Goal: Task Accomplishment & Management: Complete application form

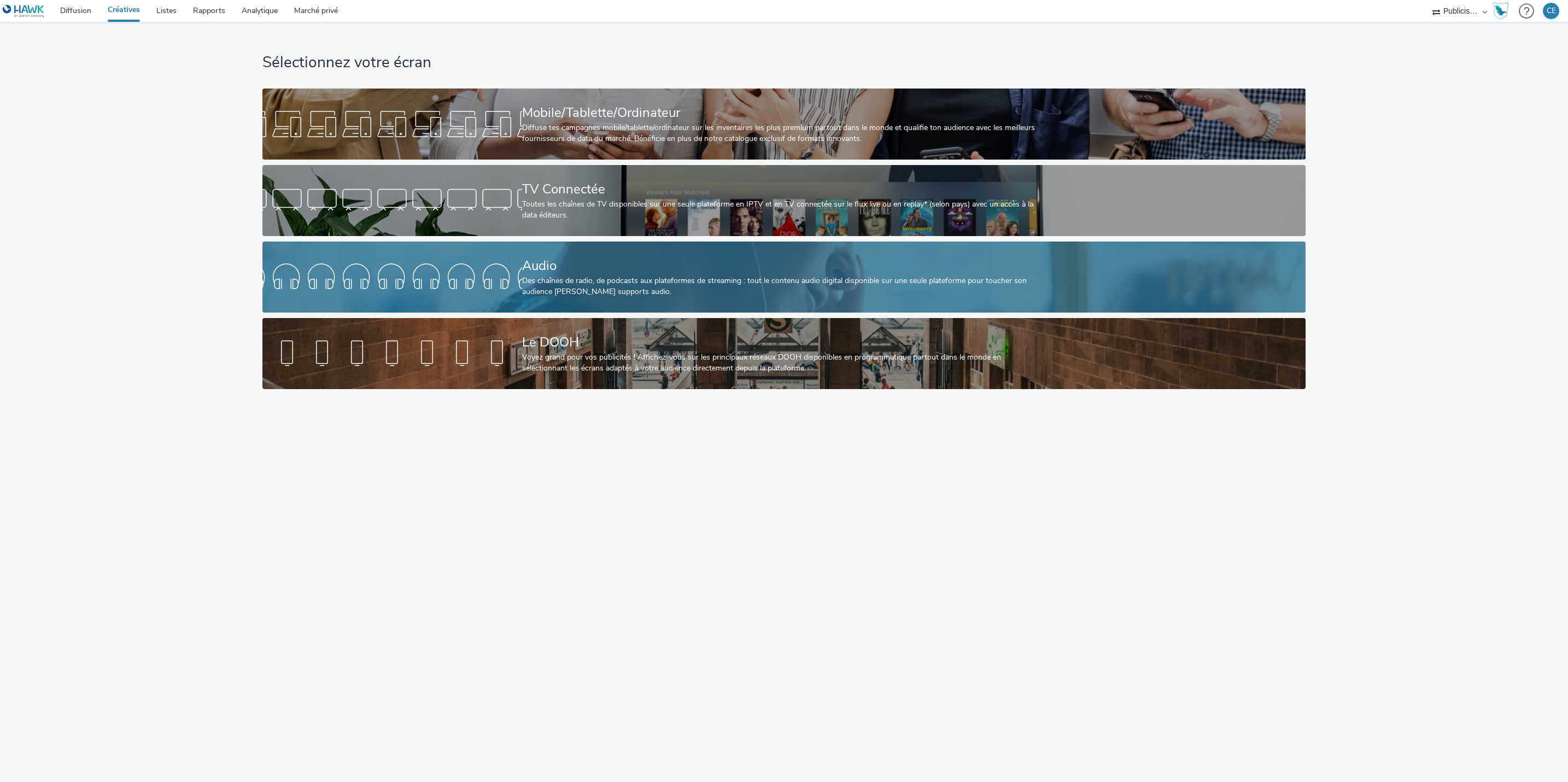
click at [573, 293] on div "Des chaînes de radio, de podcasts aux plateformes de streaming : tout le conten…" at bounding box center [782, 286] width 520 height 23
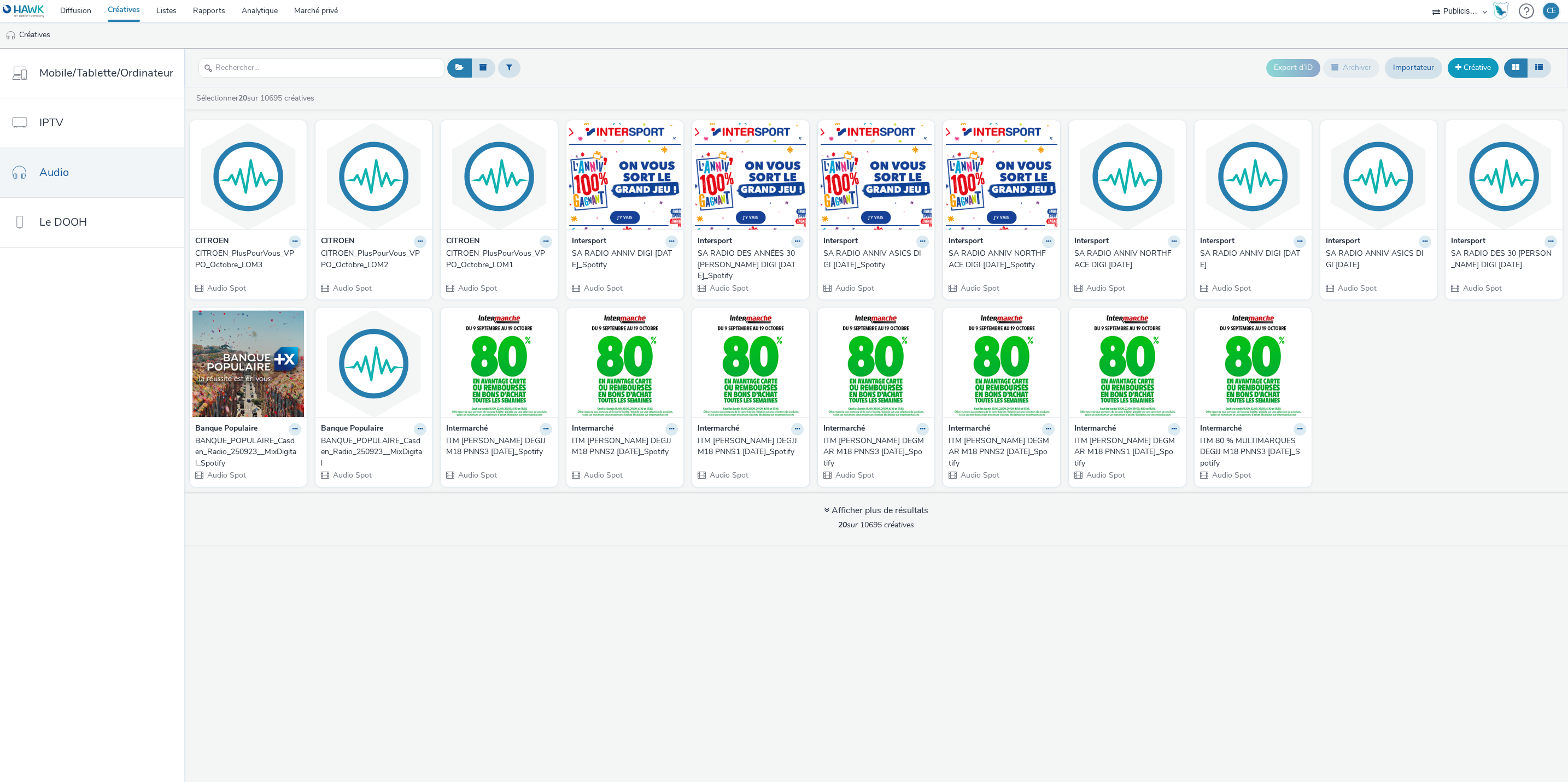
click at [1464, 73] on link "Créative" at bounding box center [1473, 68] width 51 height 20
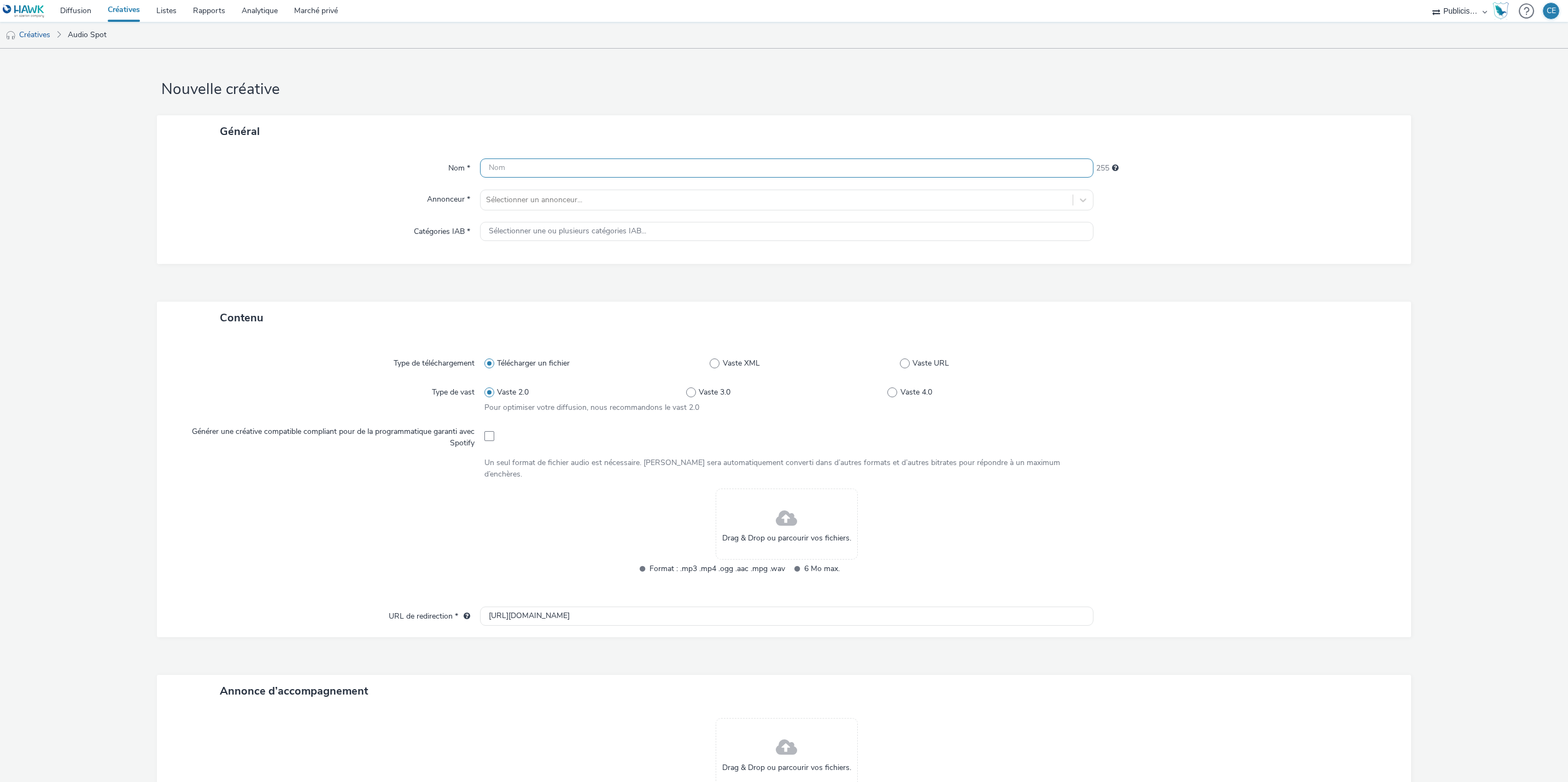
click at [571, 174] on input "text" at bounding box center [787, 168] width 614 height 19
click at [607, 166] on input "ALL" at bounding box center [787, 168] width 614 height 19
click at [736, 163] on input "ALL BT PRO Du 01 au 19/10 FLEURISTE" at bounding box center [787, 168] width 614 height 19
type input "ALL BT PRO Du 01 au 19/10 FLEURISTE // NUM"
click at [528, 174] on input "ALL BT PRO Du 01 au 19/10 FLEURISTE // NUM" at bounding box center [787, 168] width 614 height 19
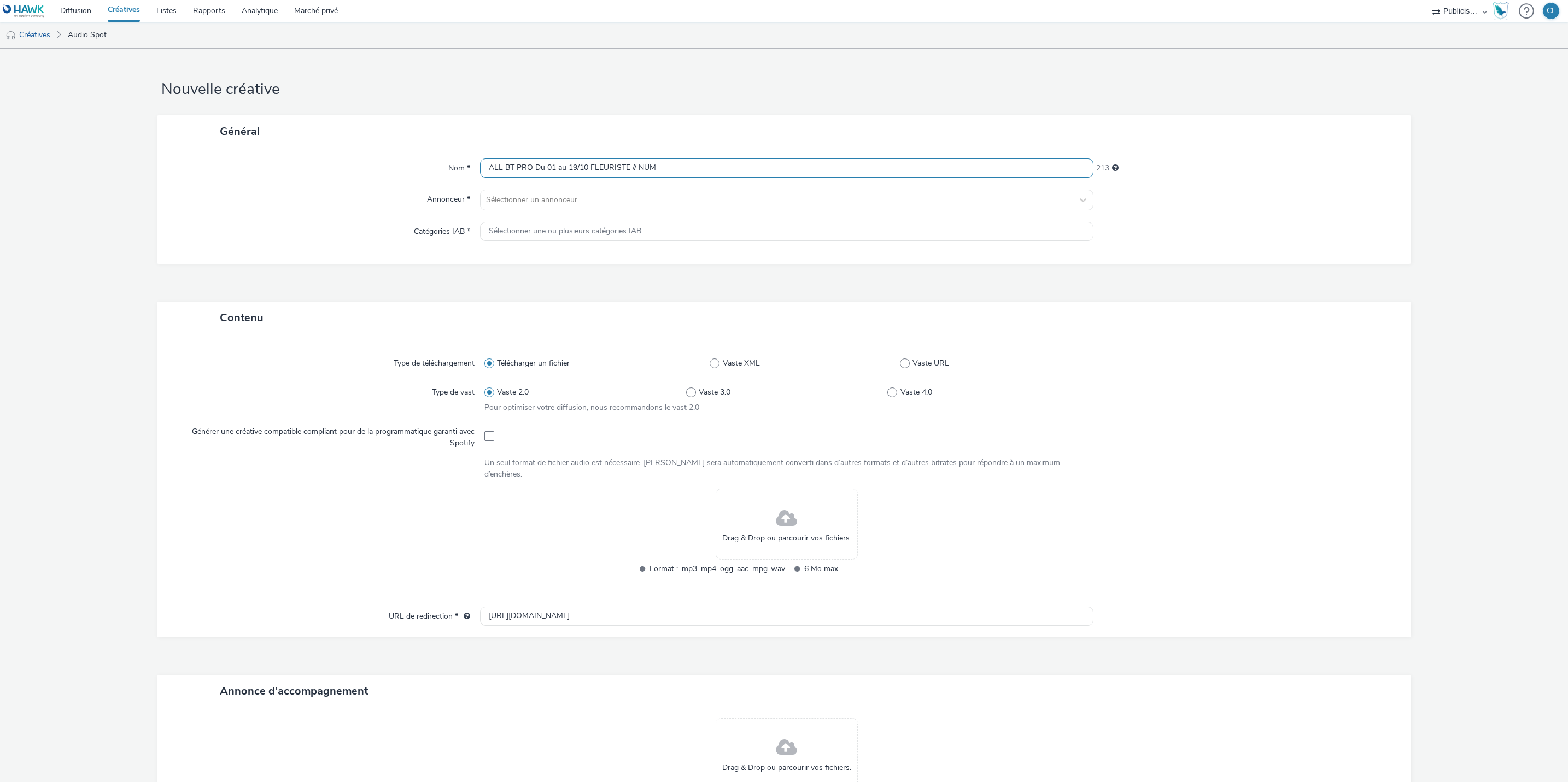
click at [528, 174] on input "ALL BT PRO Du 01 au 19/10 FLEURISTE // NUM" at bounding box center [787, 168] width 614 height 19
click at [711, 117] on div "Général" at bounding box center [784, 131] width 1255 height 32
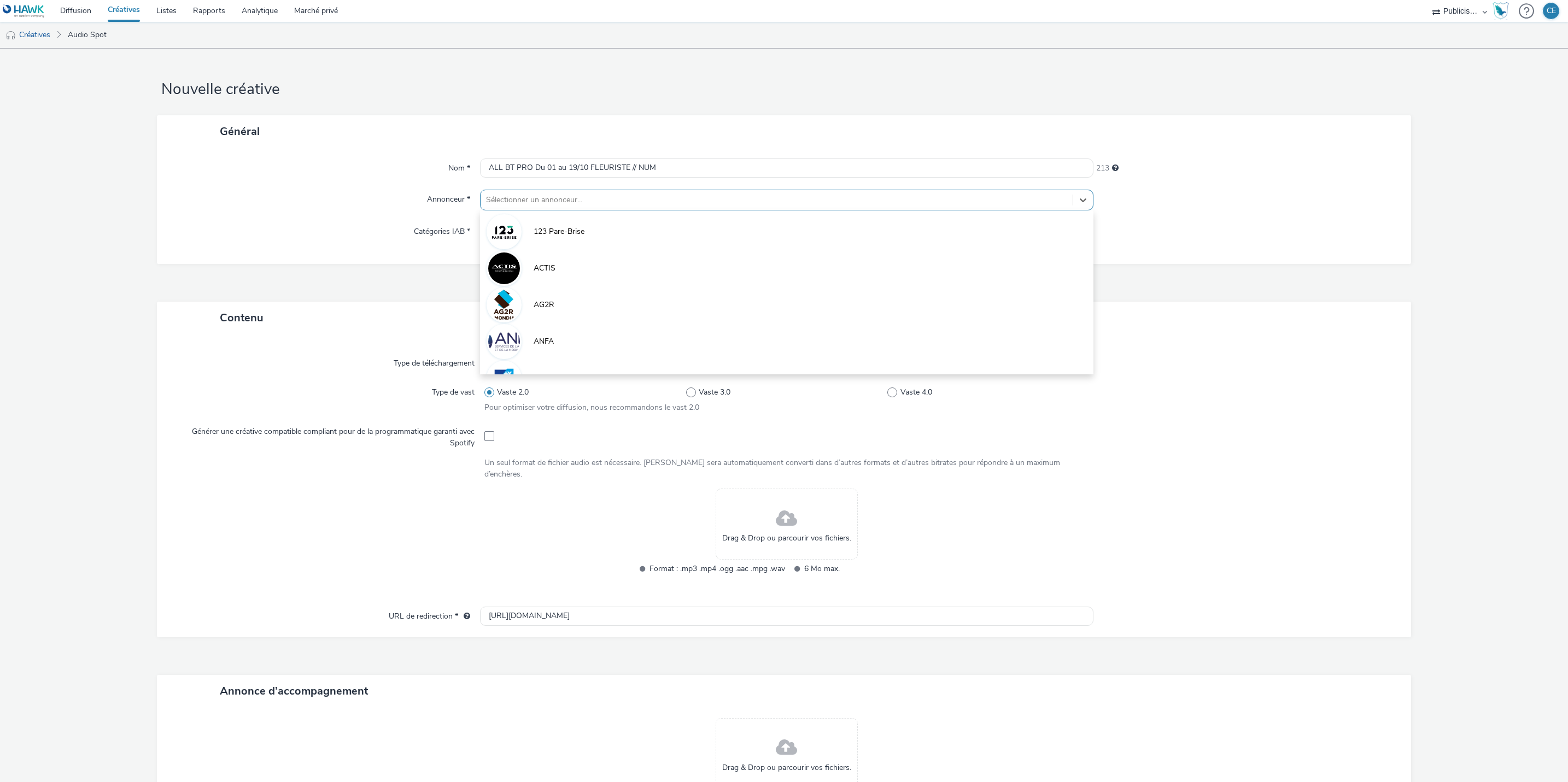
click at [681, 205] on div at bounding box center [776, 200] width 581 height 13
type input "BOU"
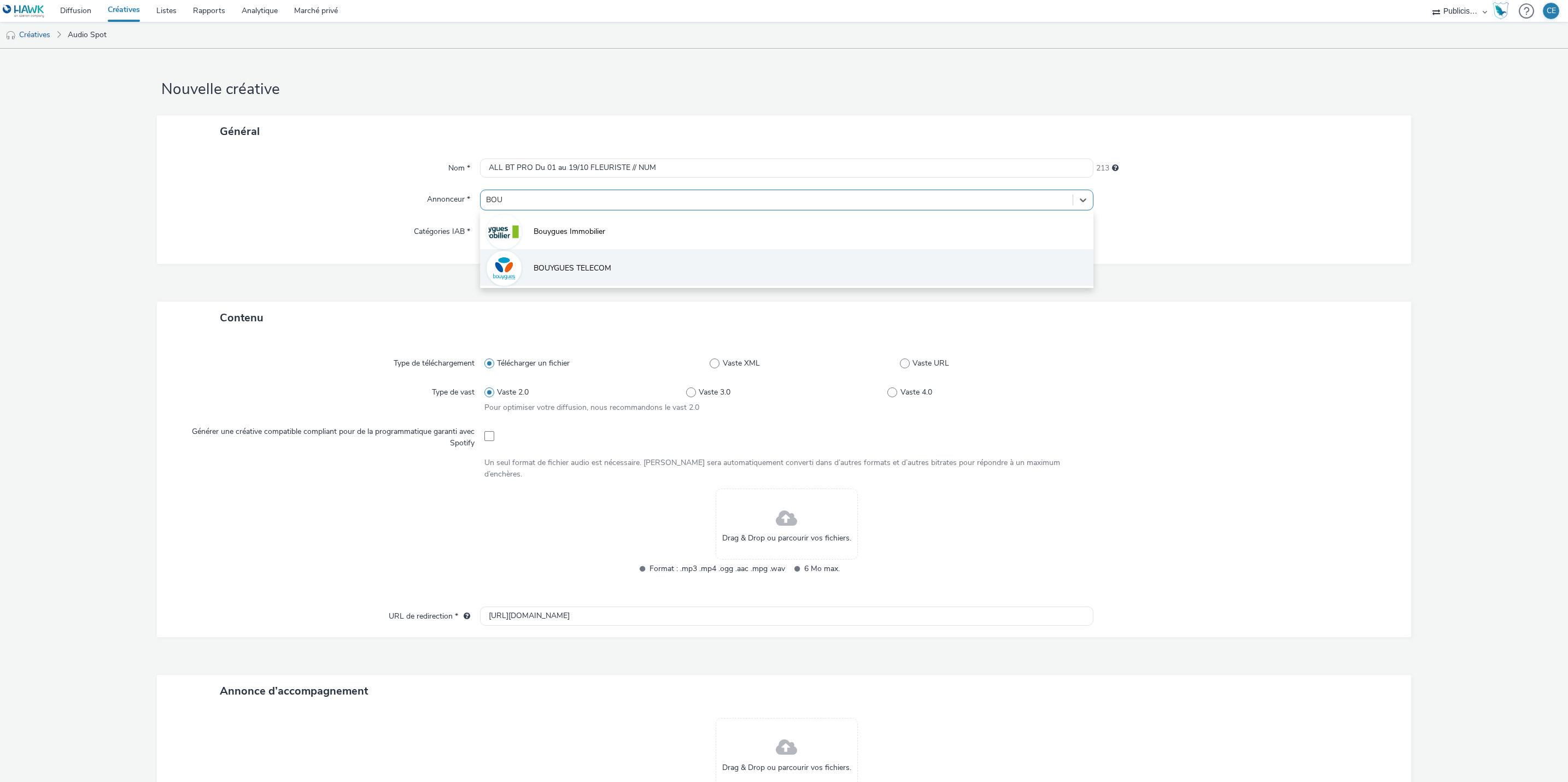
click at [560, 257] on li "BOUYGUES TELECOM" at bounding box center [787, 268] width 614 height 37
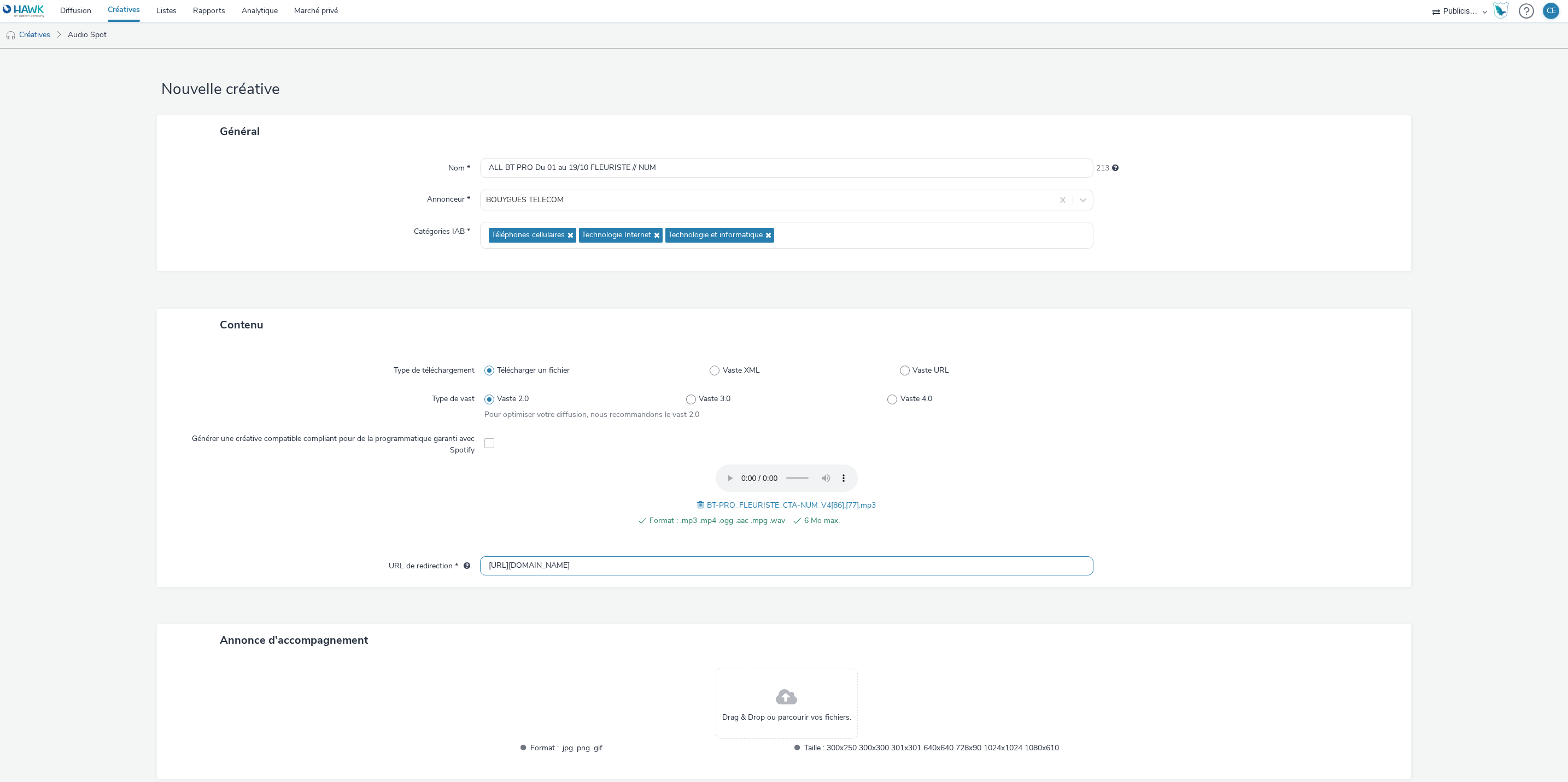
click at [587, 566] on input "[URL][DOMAIN_NAME]" at bounding box center [787, 566] width 614 height 19
paste input "Box Pro Evolutive : Accès Internet pour les Pros à partir de 49,99€ / mois"
type input "Box Pro Evolutive : Accès Internet pour les Pros à partir de 49,99€ / mois"
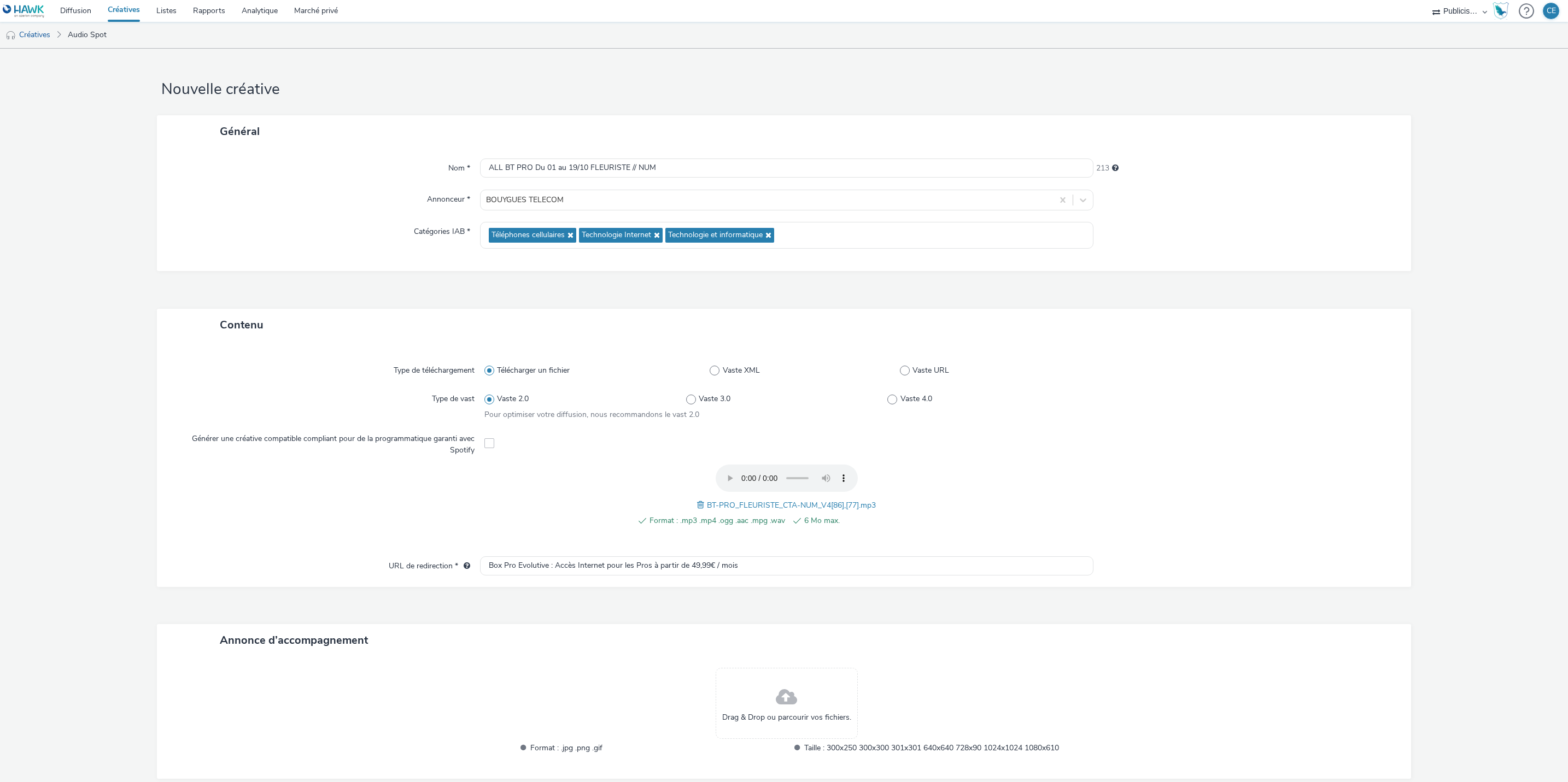
click at [584, 610] on div "Contenu Type de téléchargement Télécharger un fichier Vaste XML Vaste URL Type …" at bounding box center [784, 563] width 1255 height 508
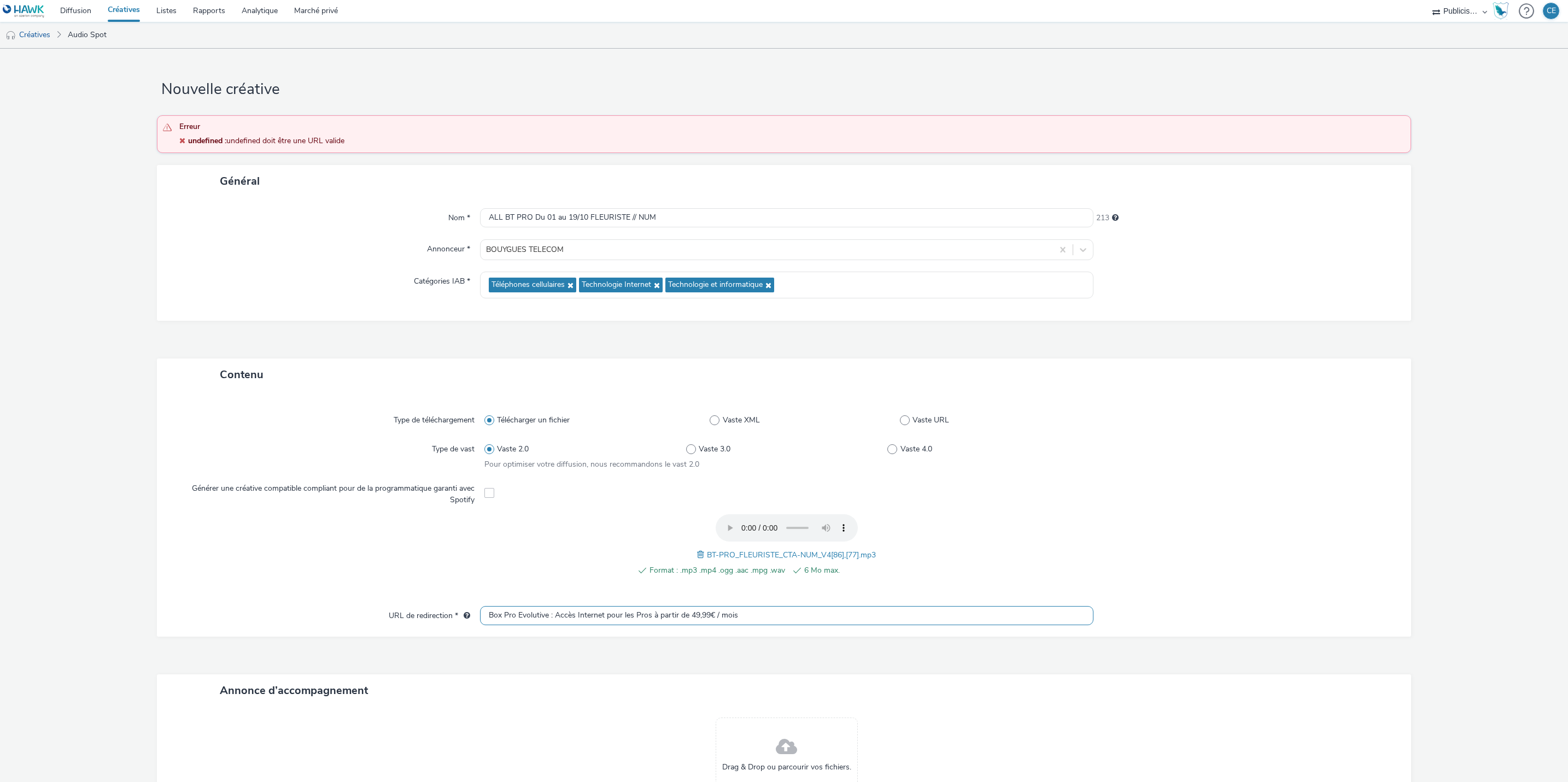
click at [584, 610] on input "Box Pro Evolutive : Accès Internet pour les Pros à partir de 49,99€ / mois" at bounding box center [787, 615] width 614 height 19
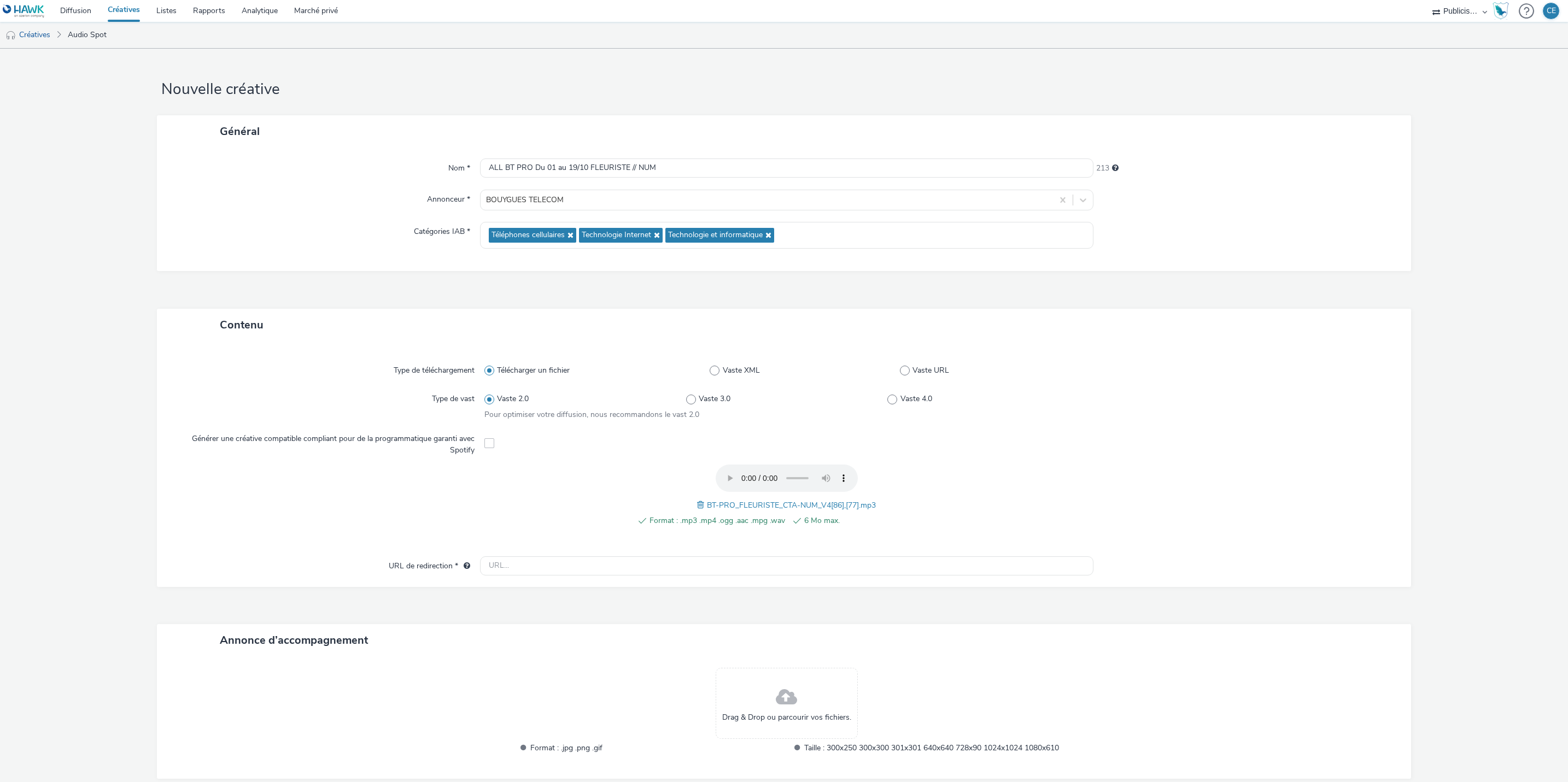
click at [542, 671] on div "Drag & Drop ou parcourir vos fichiers. Format : .jpg .png .gif Taille : 300x250…" at bounding box center [787, 718] width 614 height 101
click at [583, 564] on input "text" at bounding box center [787, 566] width 614 height 19
paste input "[URL][DOMAIN_NAME]"
type input "[URL][DOMAIN_NAME]"
click at [1172, 410] on div at bounding box center [1240, 404] width 303 height 31
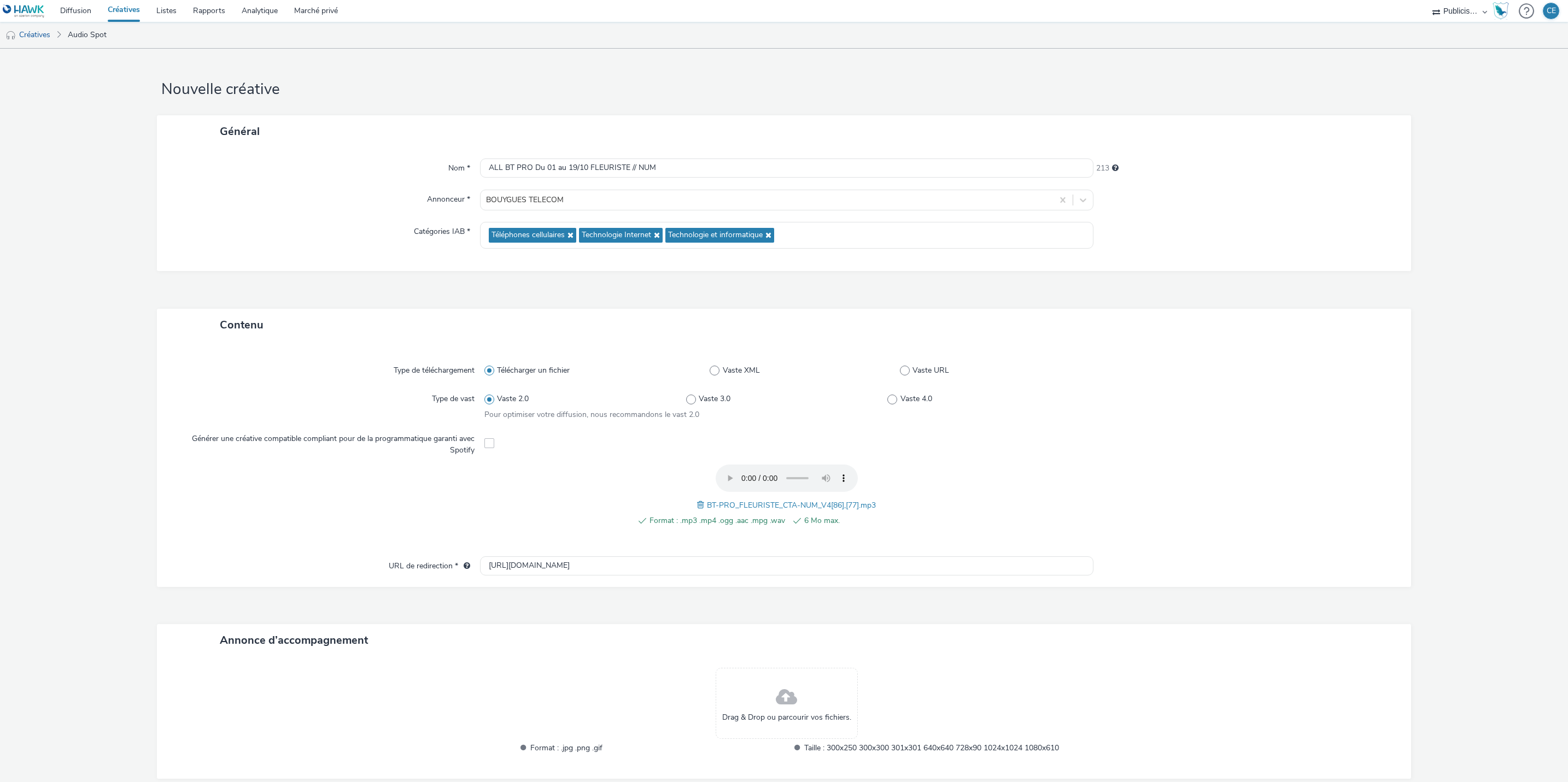
scroll to position [62, 0]
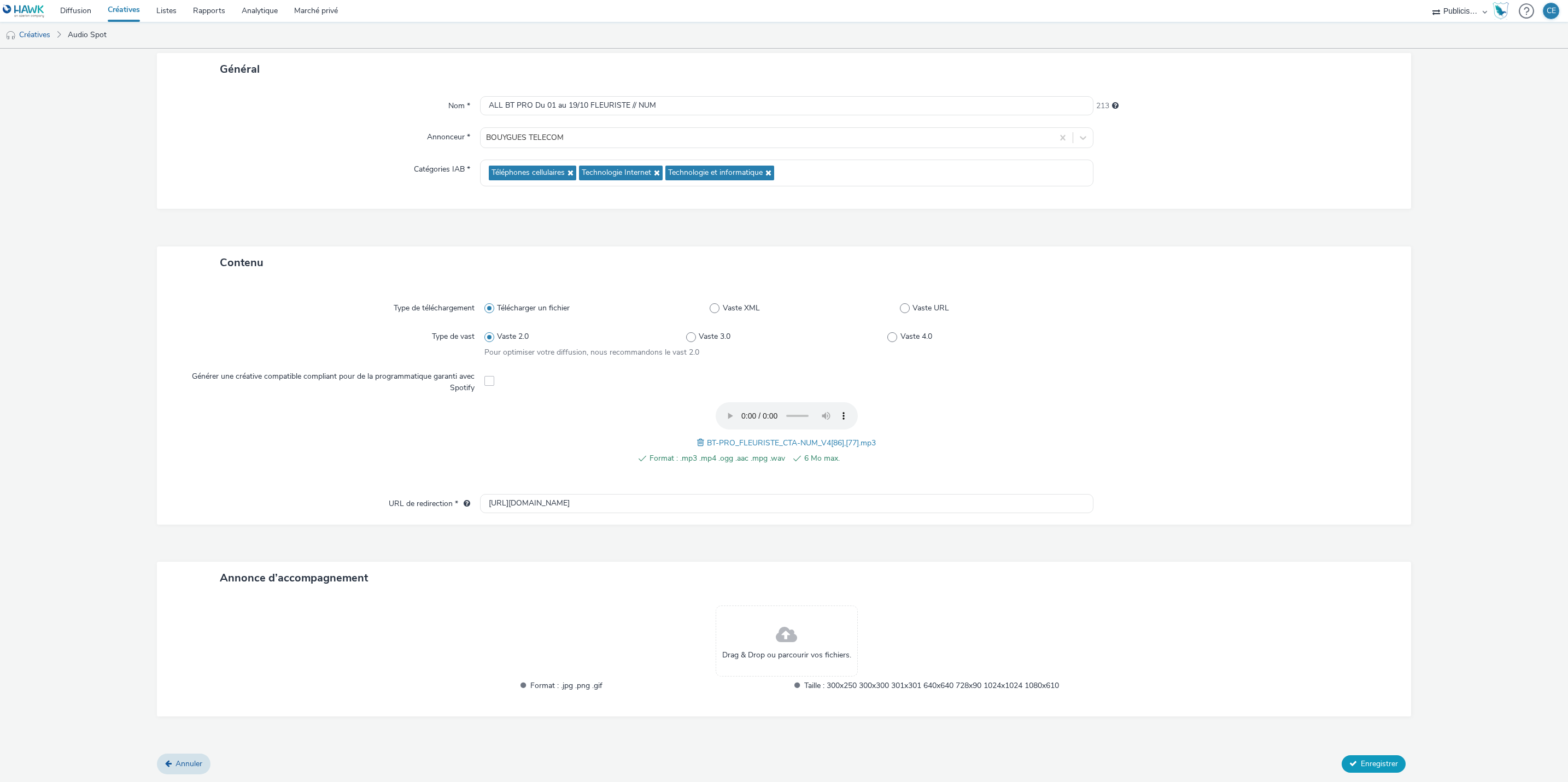
click at [1362, 756] on button "Enregistrer" at bounding box center [1373, 764] width 64 height 18
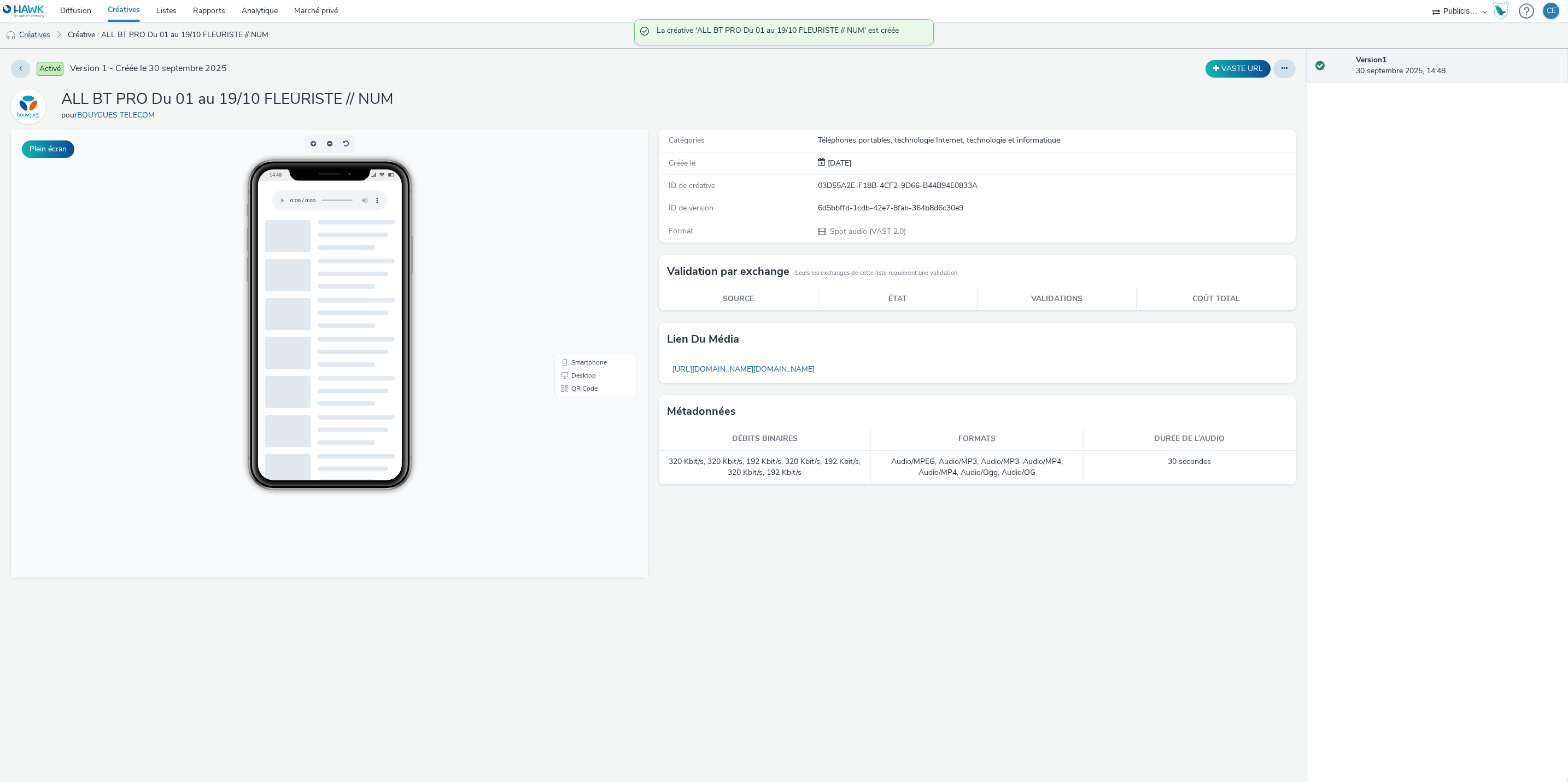
click at [34, 36] on font "Créatives" at bounding box center [34, 34] width 31 height 10
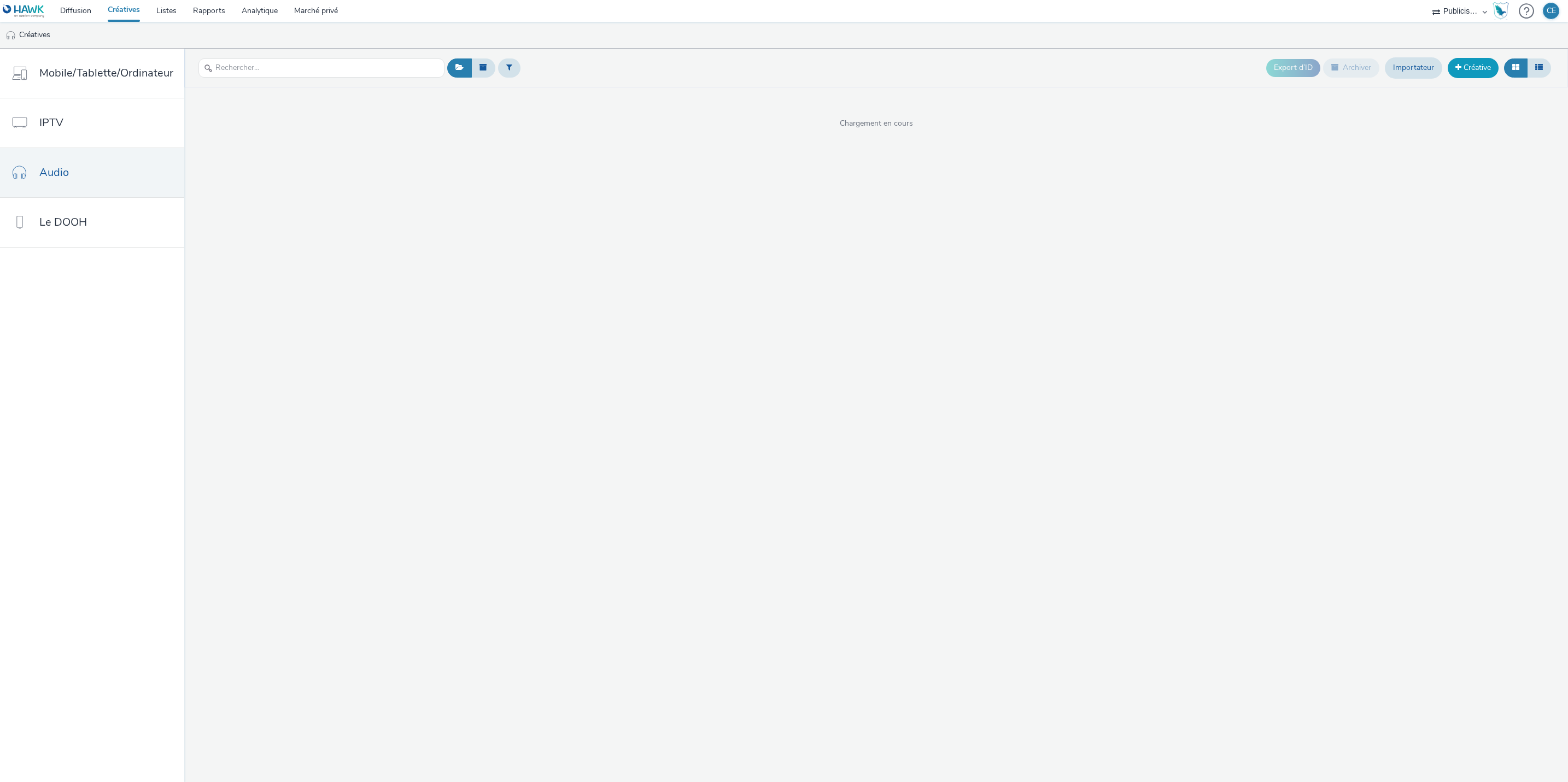
click at [1477, 72] on font "Créative" at bounding box center [1477, 67] width 27 height 10
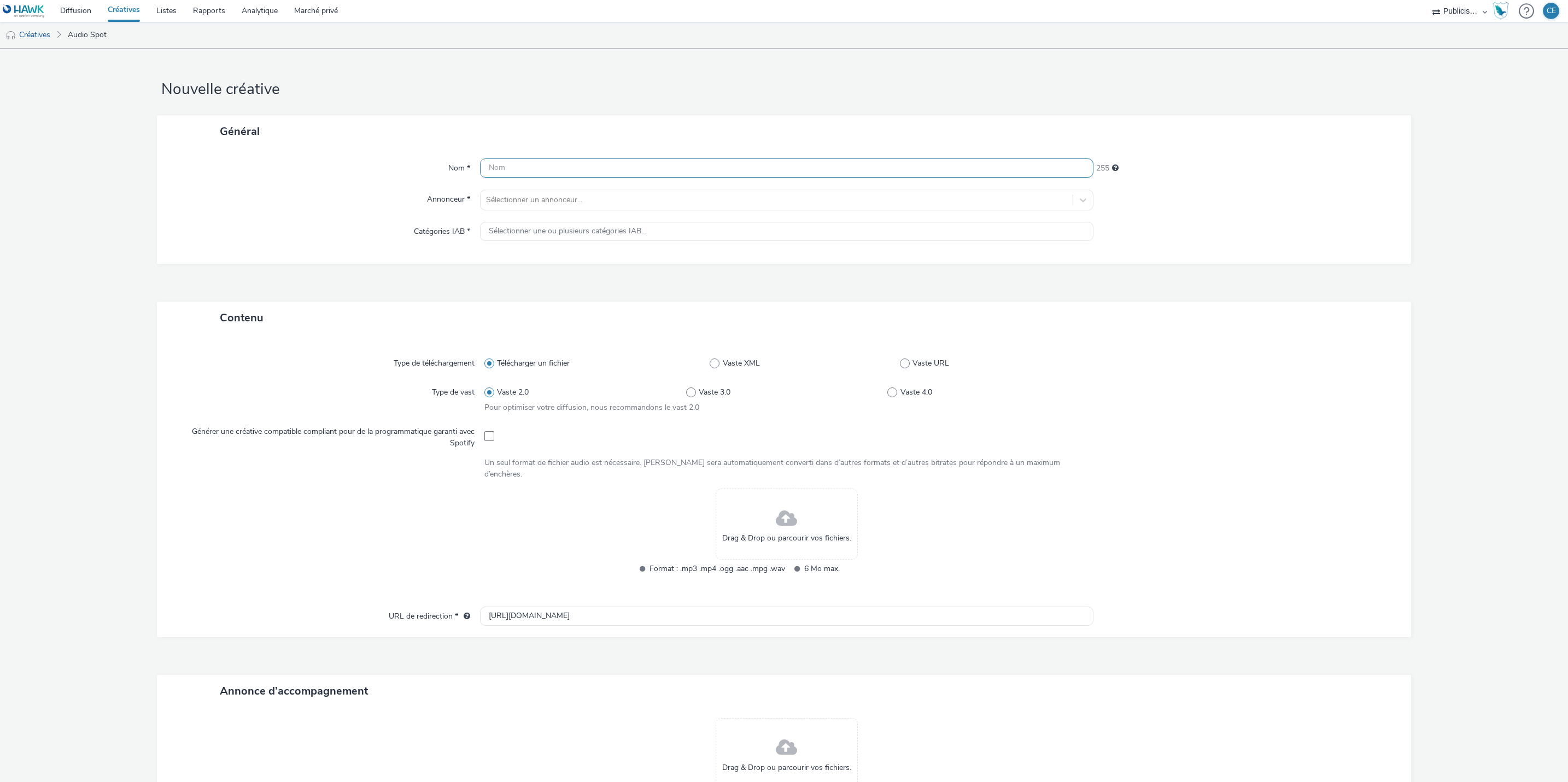
click at [488, 163] on input "text" at bounding box center [787, 168] width 614 height 19
paste input "ALL BT PRO Du 01 au 19/10 FLEURISTE // NUM"
click at [646, 166] on input "ALL BT PRO Du 01 au 19/10 FLEURISTE // NUM" at bounding box center [787, 168] width 614 height 19
type input "ALL BT PRO Du 01 au 19/10 FLEURISTE // SITE"
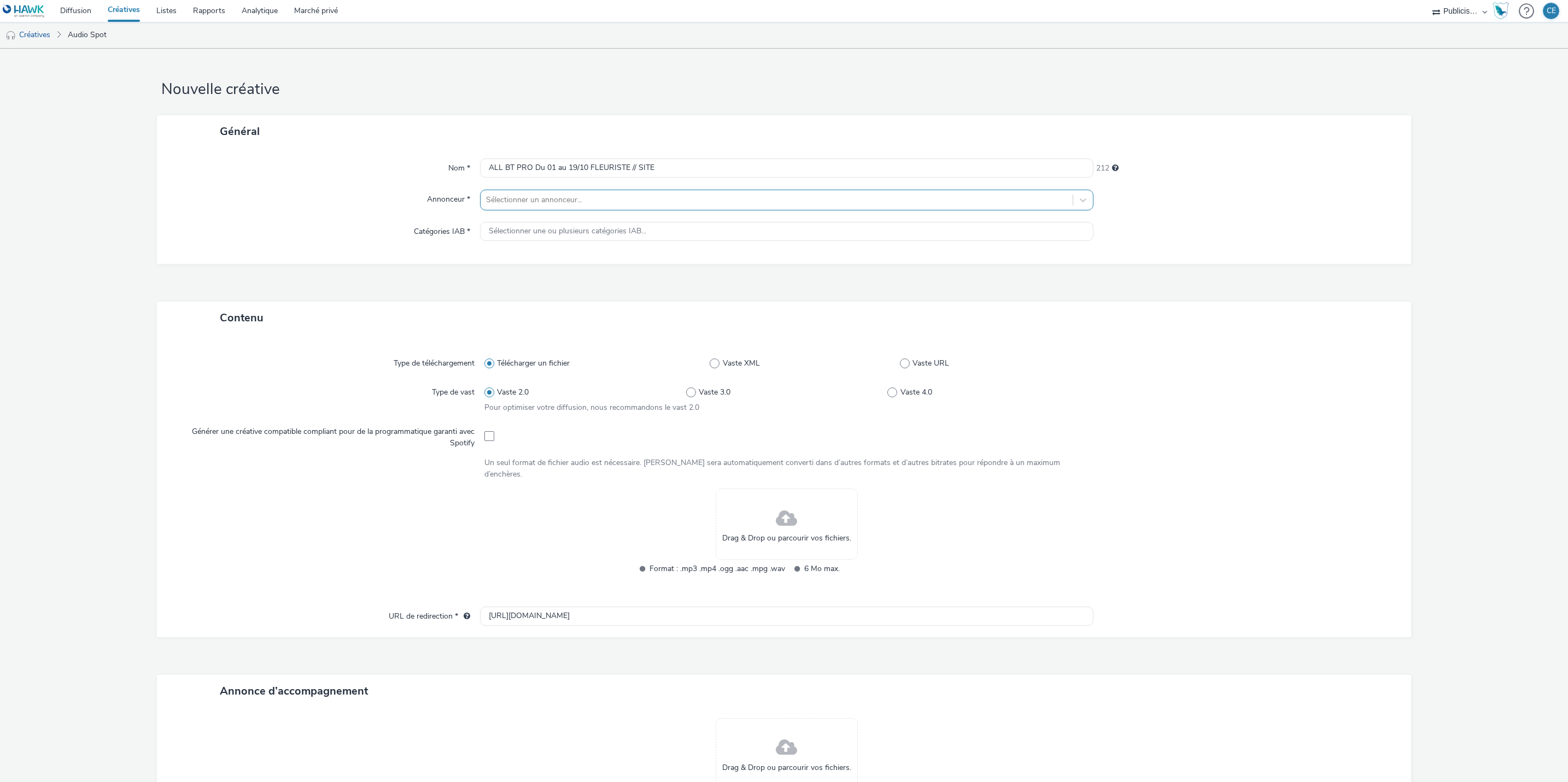
click at [1045, 205] on div at bounding box center [776, 200] width 581 height 13
type input "BOUY"
click at [568, 259] on li "BOUYGUES TELECOM" at bounding box center [787, 268] width 614 height 37
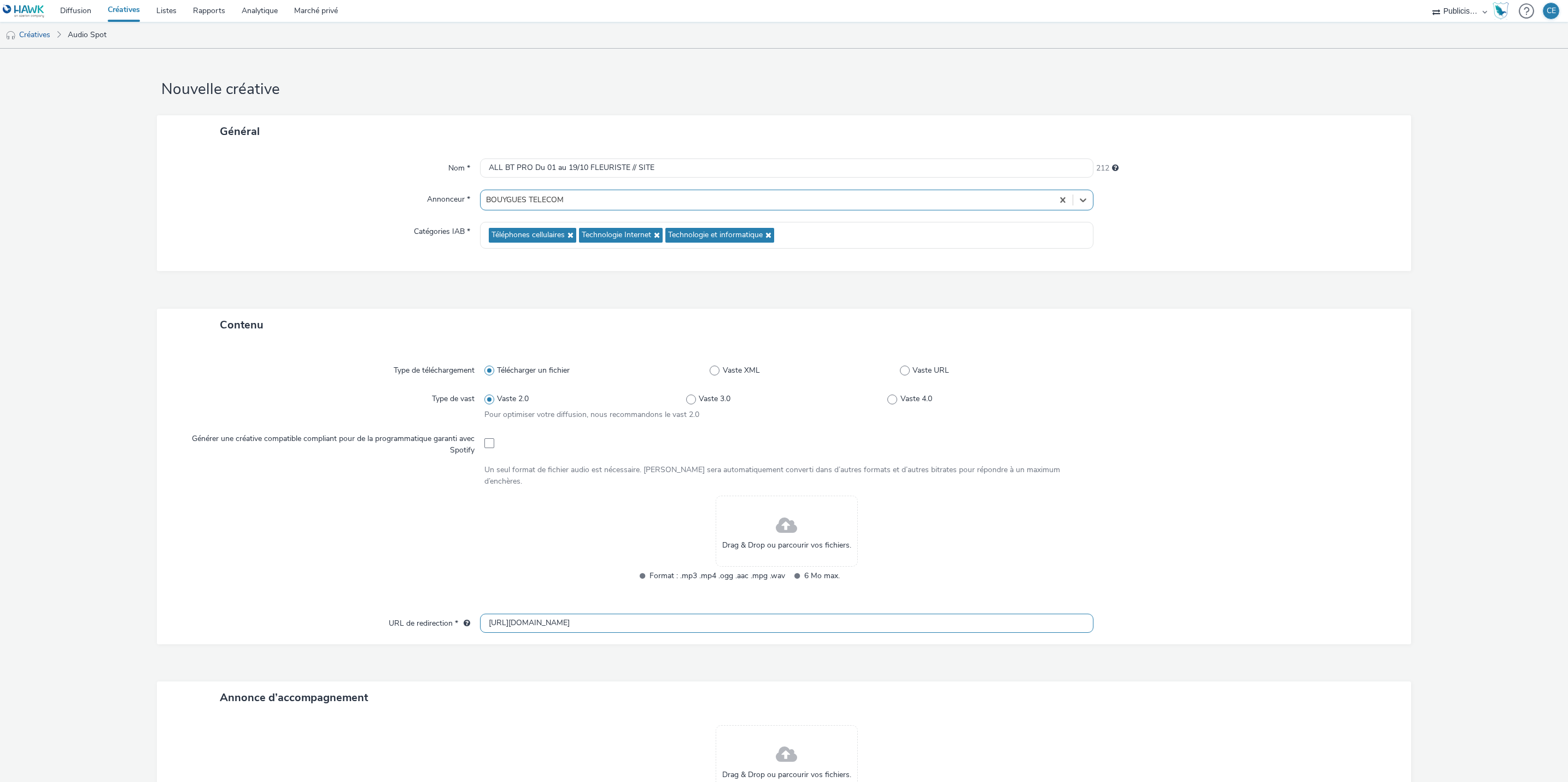
click at [595, 618] on input "[URL][DOMAIN_NAME]" at bounding box center [787, 623] width 614 height 19
paste input "s://[DOMAIN_NAME][URL]"
type input "[URL][DOMAIN_NAME]"
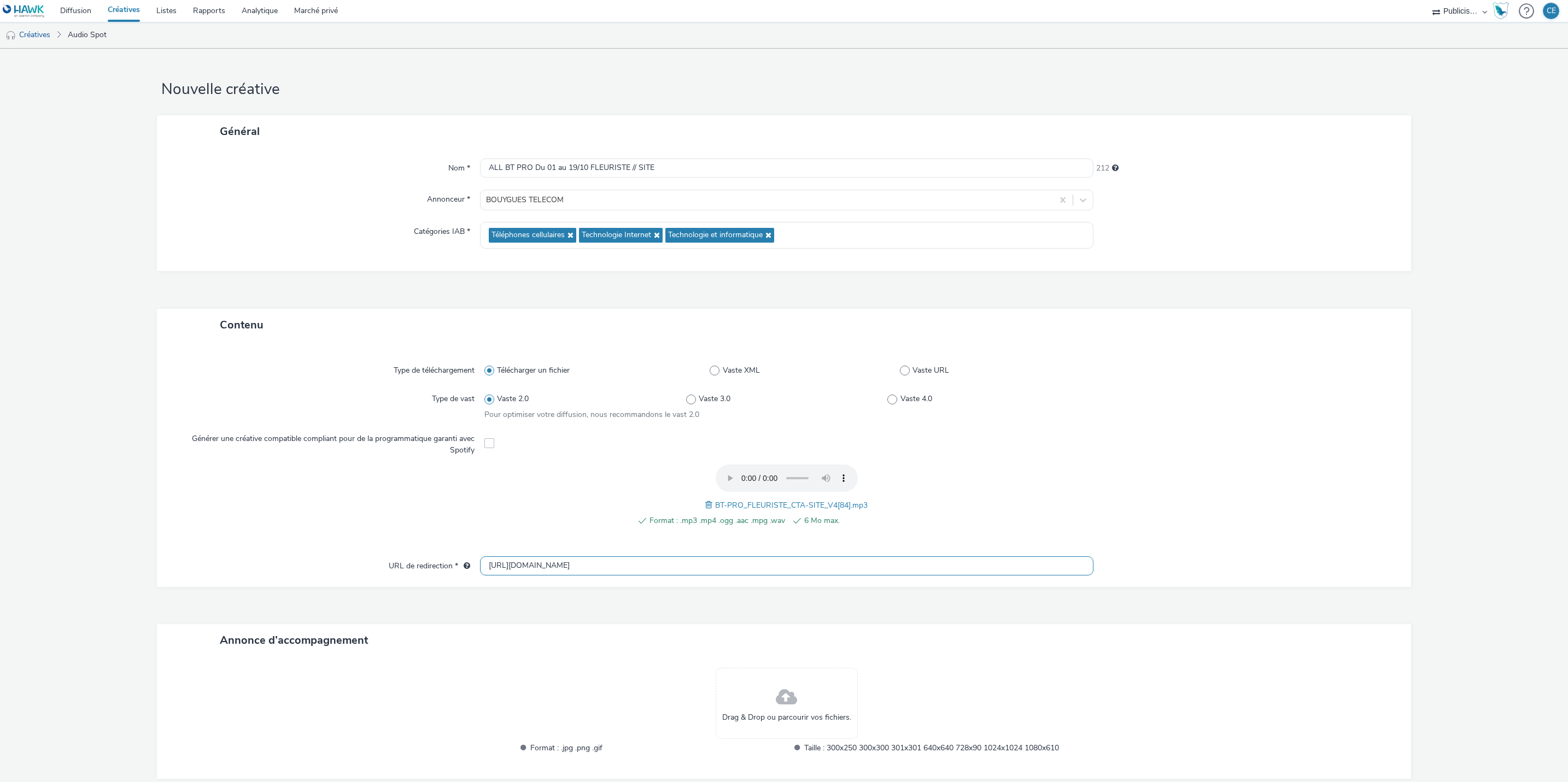
scroll to position [62, 0]
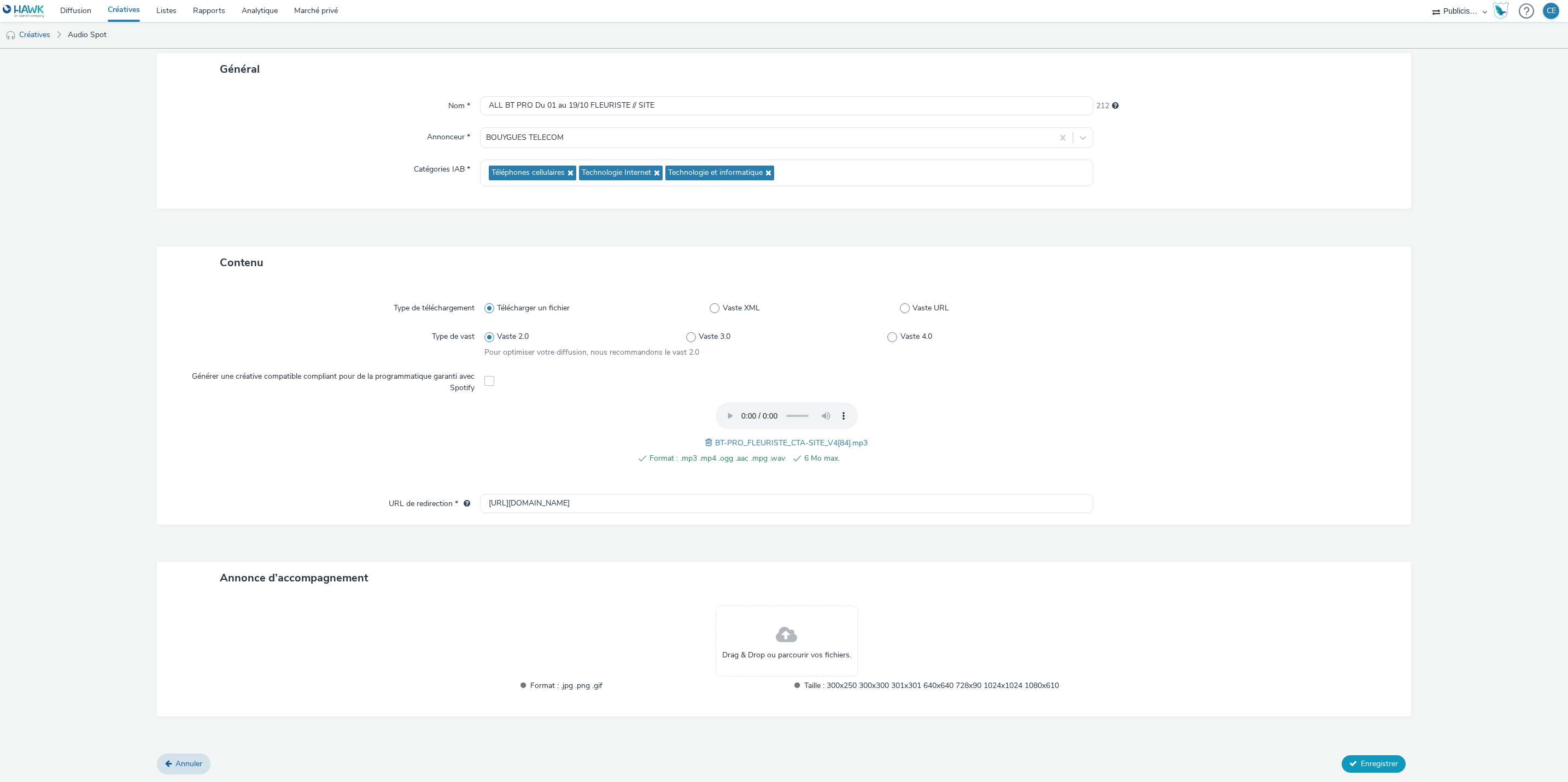
click at [1361, 761] on span "Enregistrer" at bounding box center [1380, 763] width 37 height 10
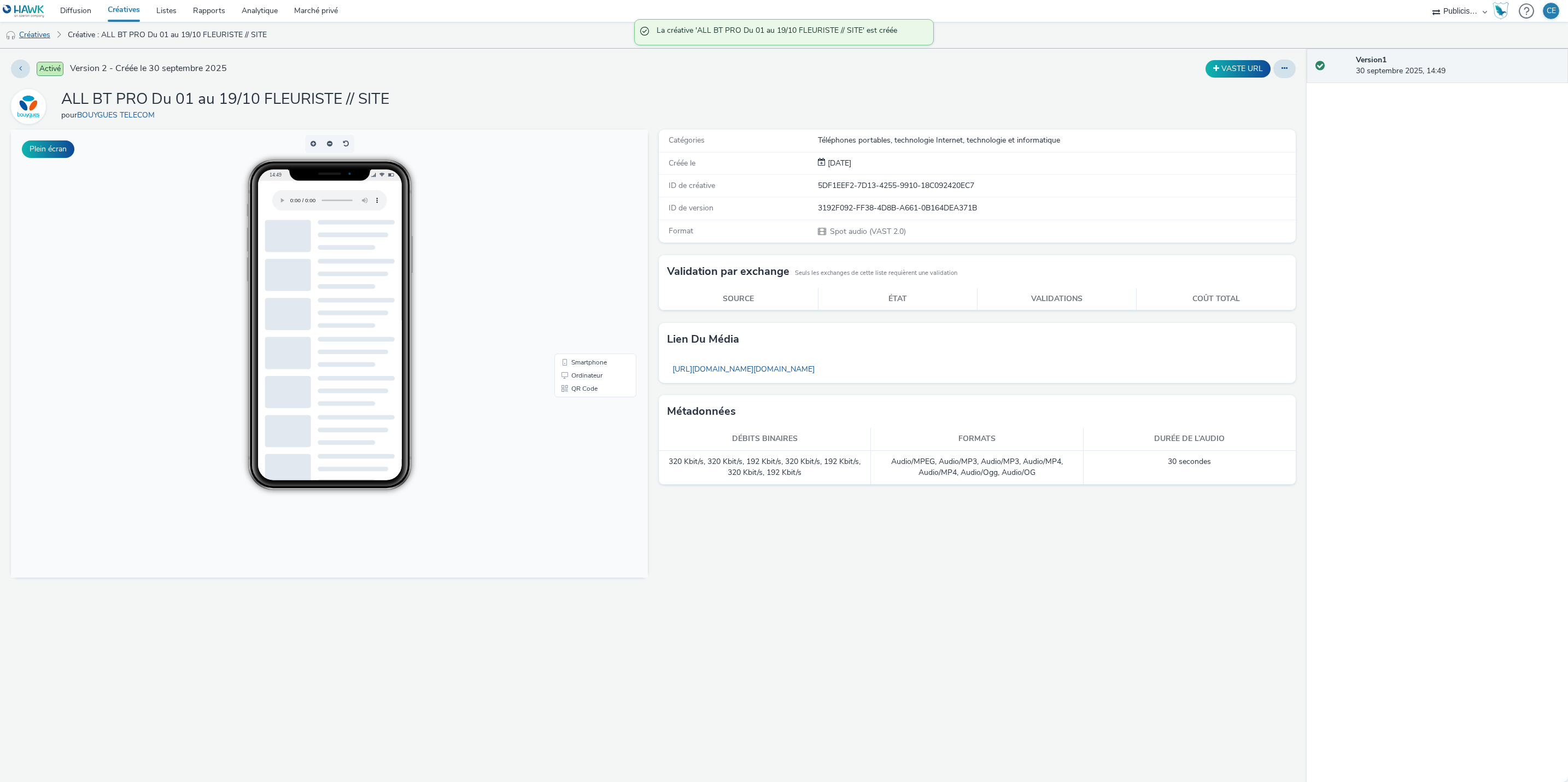
click at [36, 32] on font "Créatives" at bounding box center [34, 34] width 31 height 10
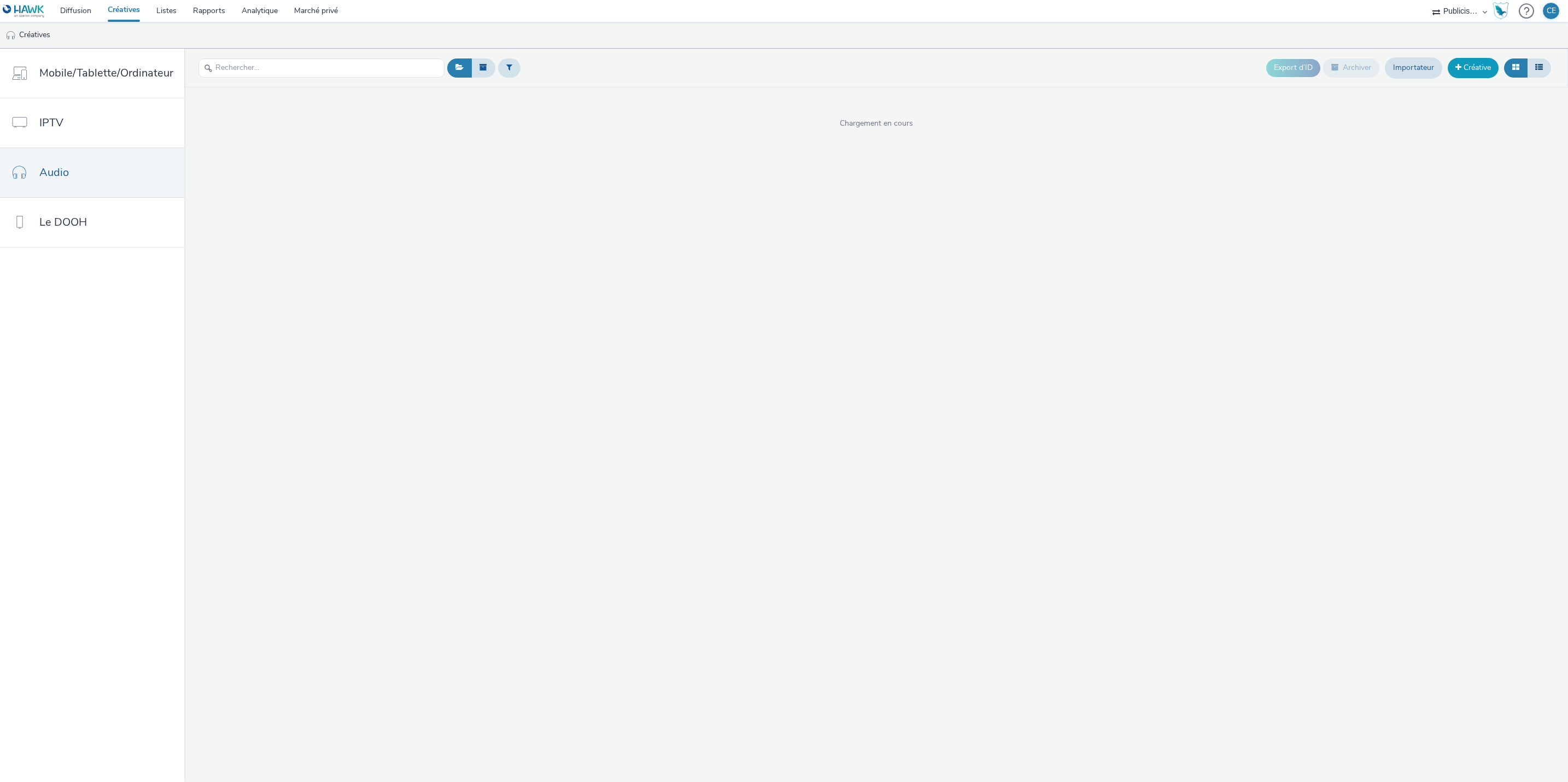
click at [1478, 71] on font "Créative" at bounding box center [1477, 67] width 27 height 10
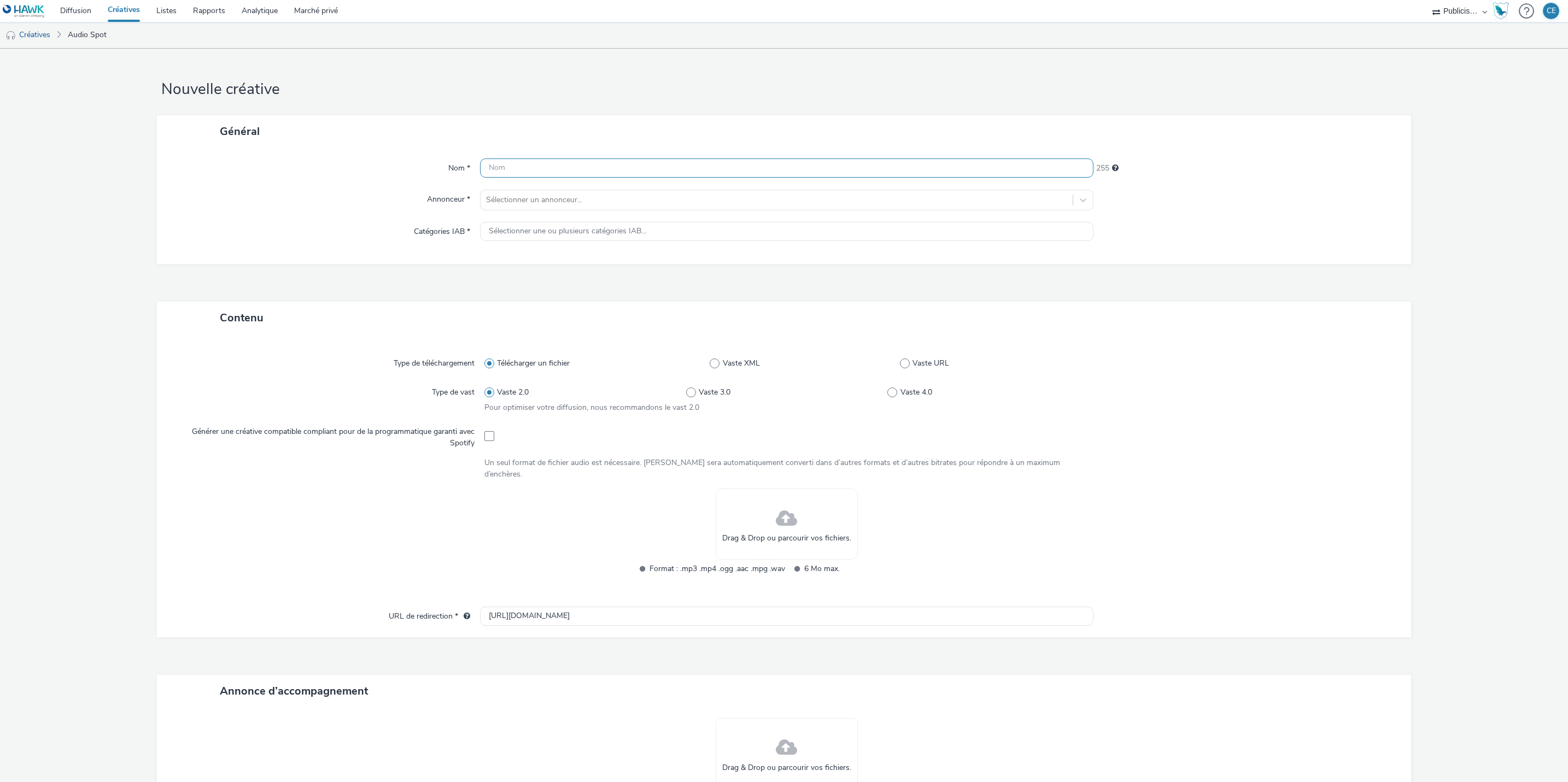
click at [543, 168] on input "text" at bounding box center [787, 168] width 614 height 19
paste input "ALL BT PRO Du 01 au 19/10 FLEURISTE // NUM"
click at [600, 163] on input "ALL BT PRO Du 01 au 19/10 FLEURISTE // NUM" at bounding box center [787, 168] width 614 height 19
click at [618, 171] on input "ALL BT PRO Du 01 au 19/10 PAYSAGISTE // NUM" at bounding box center [787, 168] width 614 height 19
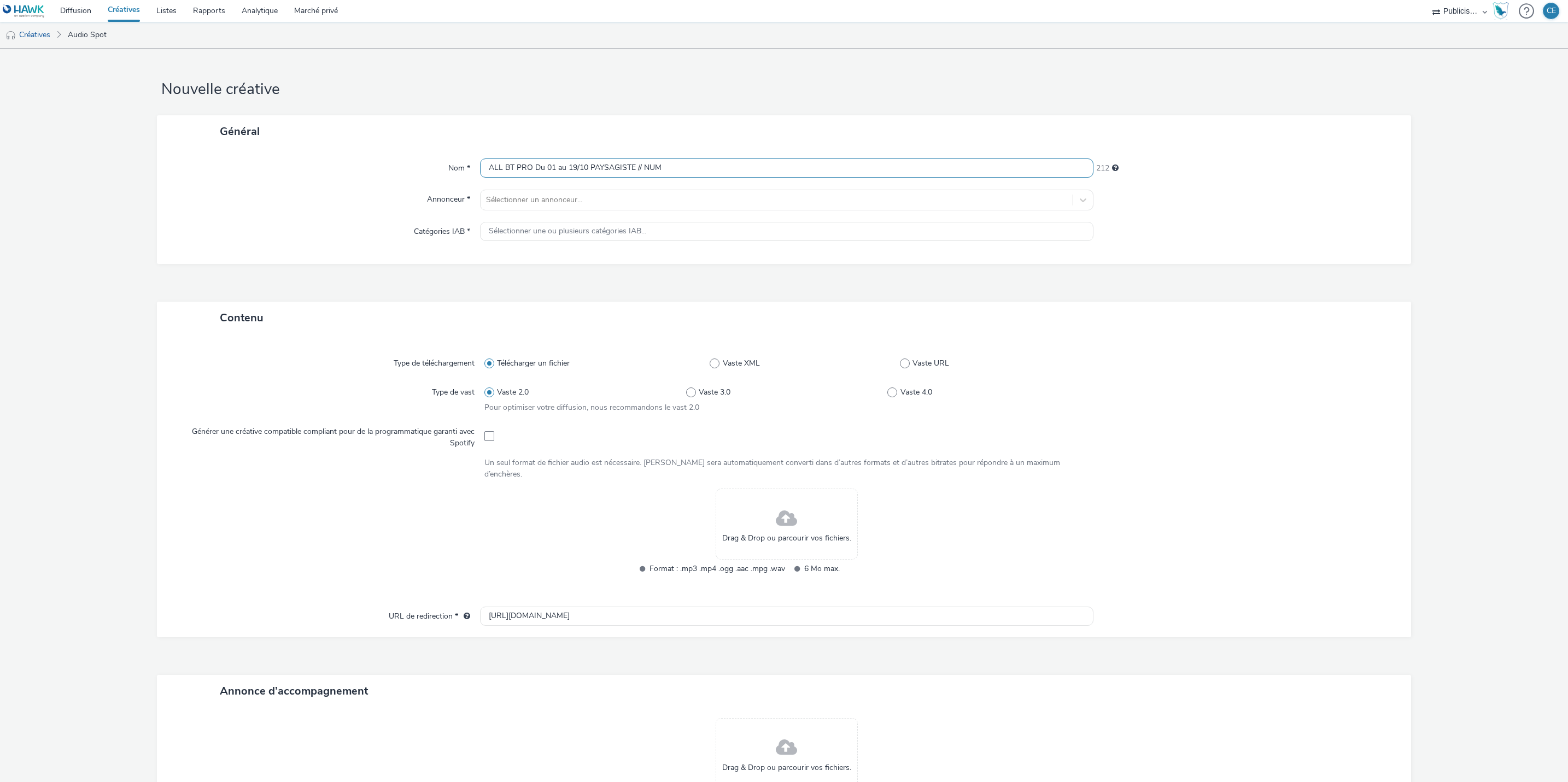
click at [618, 171] on input "ALL BT PRO Du 01 au 19/10 PAYSAGISTE // NUM" at bounding box center [787, 168] width 614 height 19
type input "ALL BT PRO Du 01 au 19/10 PAYSAGISTE // NUM"
click at [517, 197] on div at bounding box center [776, 200] width 581 height 13
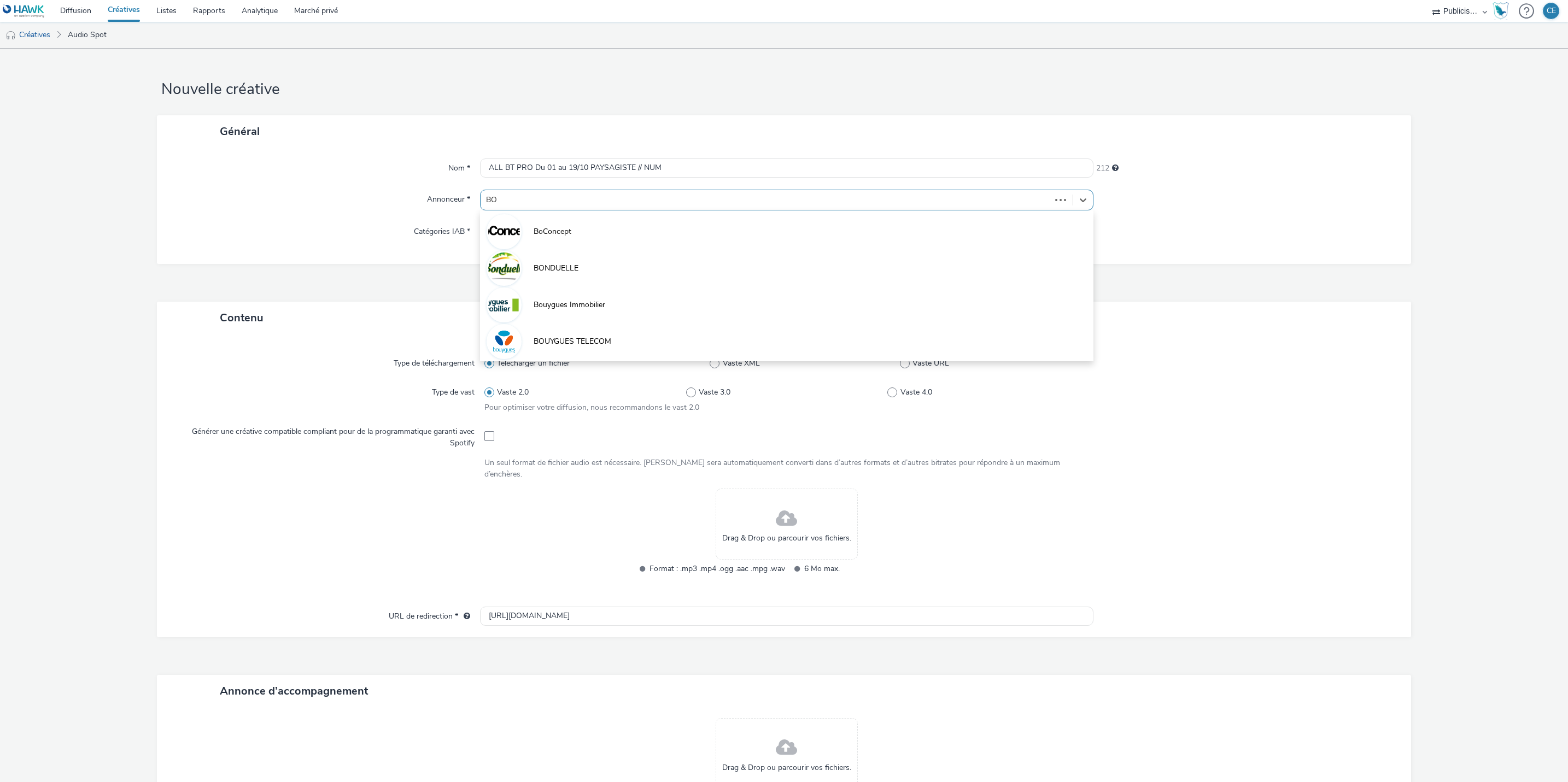
type input "BOU"
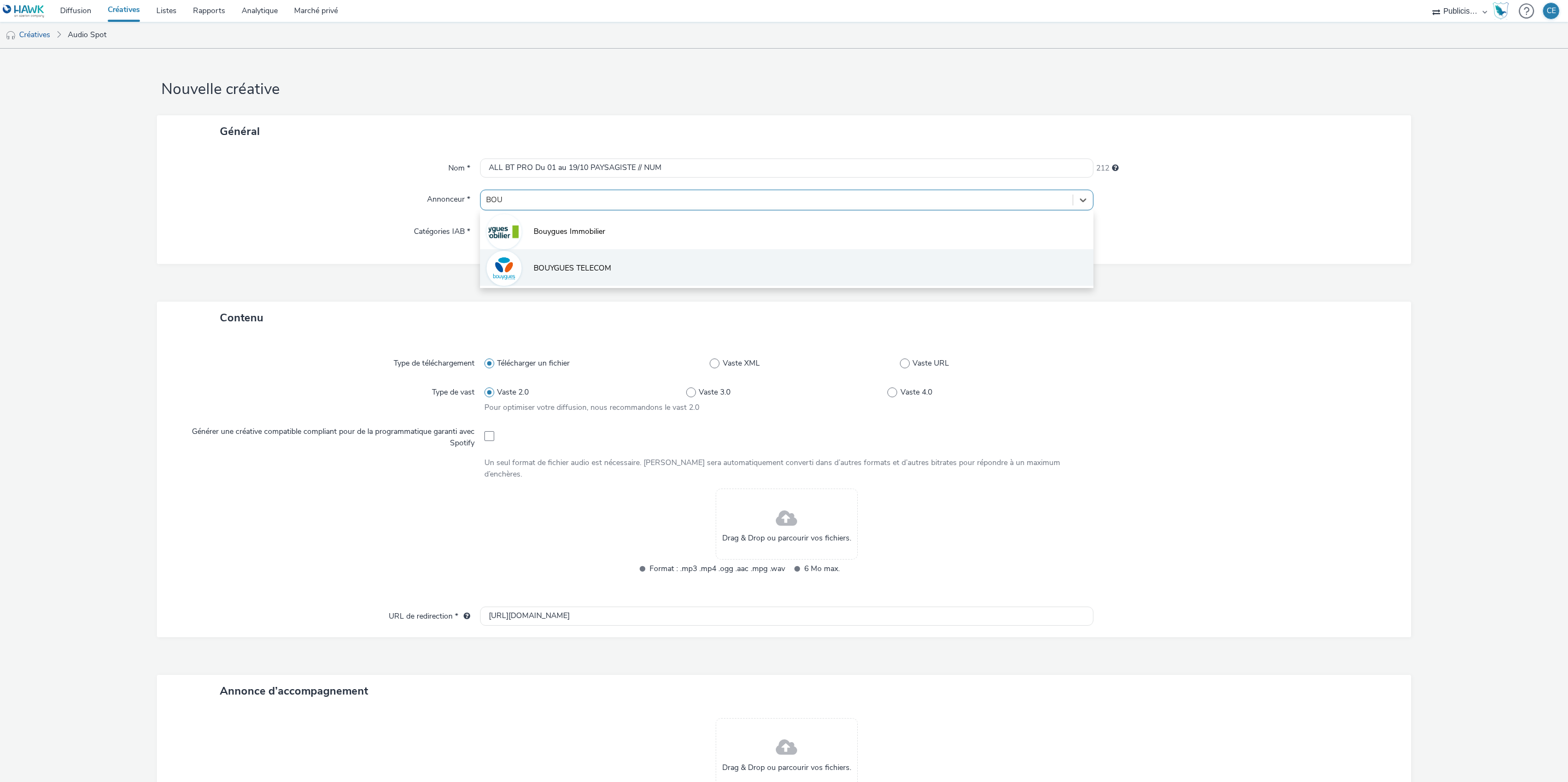
click at [553, 262] on li "BOUYGUES TELECOM" at bounding box center [787, 268] width 614 height 37
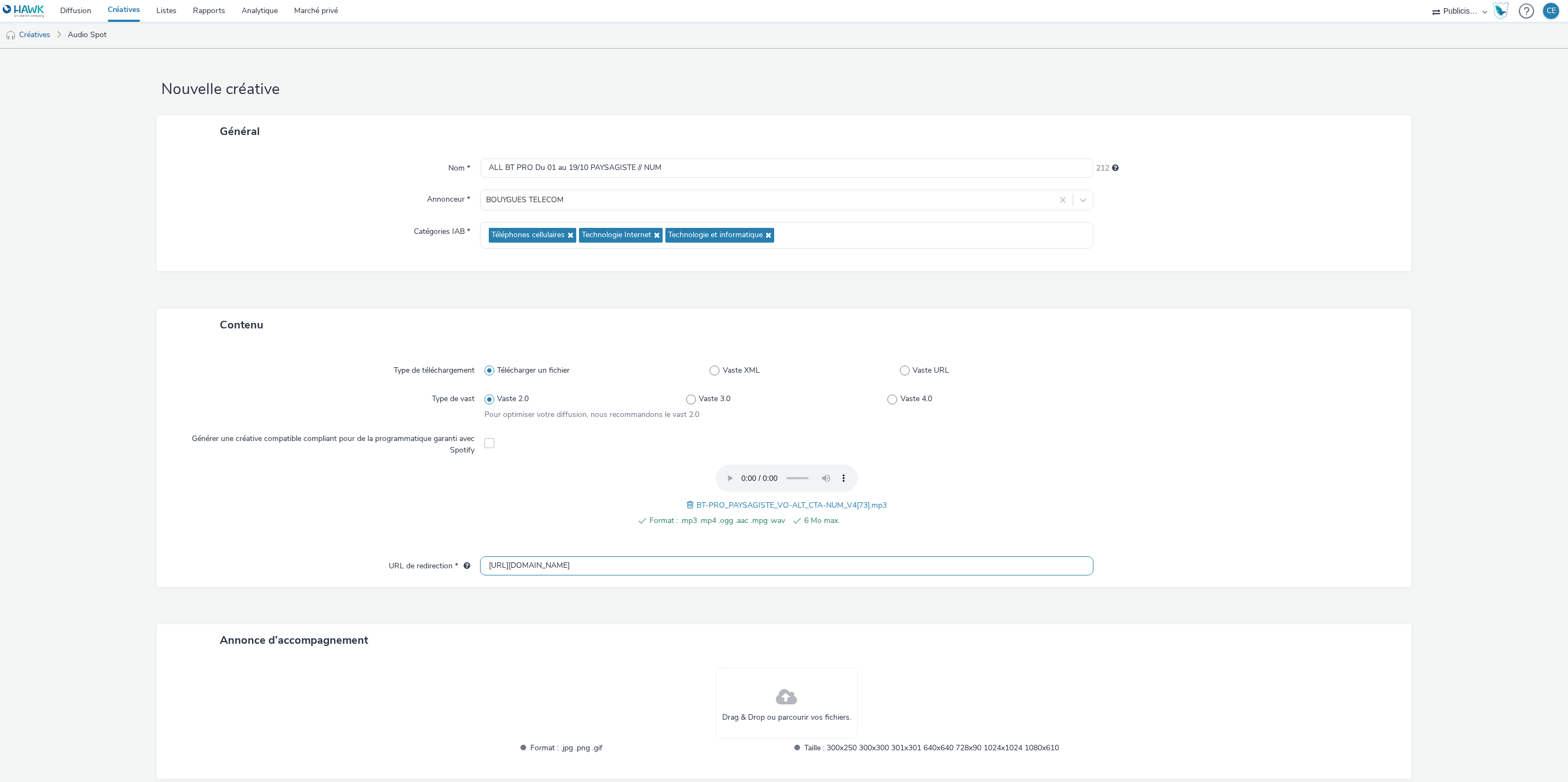
click at [584, 564] on input "[URL][DOMAIN_NAME]" at bounding box center [787, 566] width 614 height 19
paste input "s://[DOMAIN_NAME][URL]"
type input "[URL][DOMAIN_NAME]"
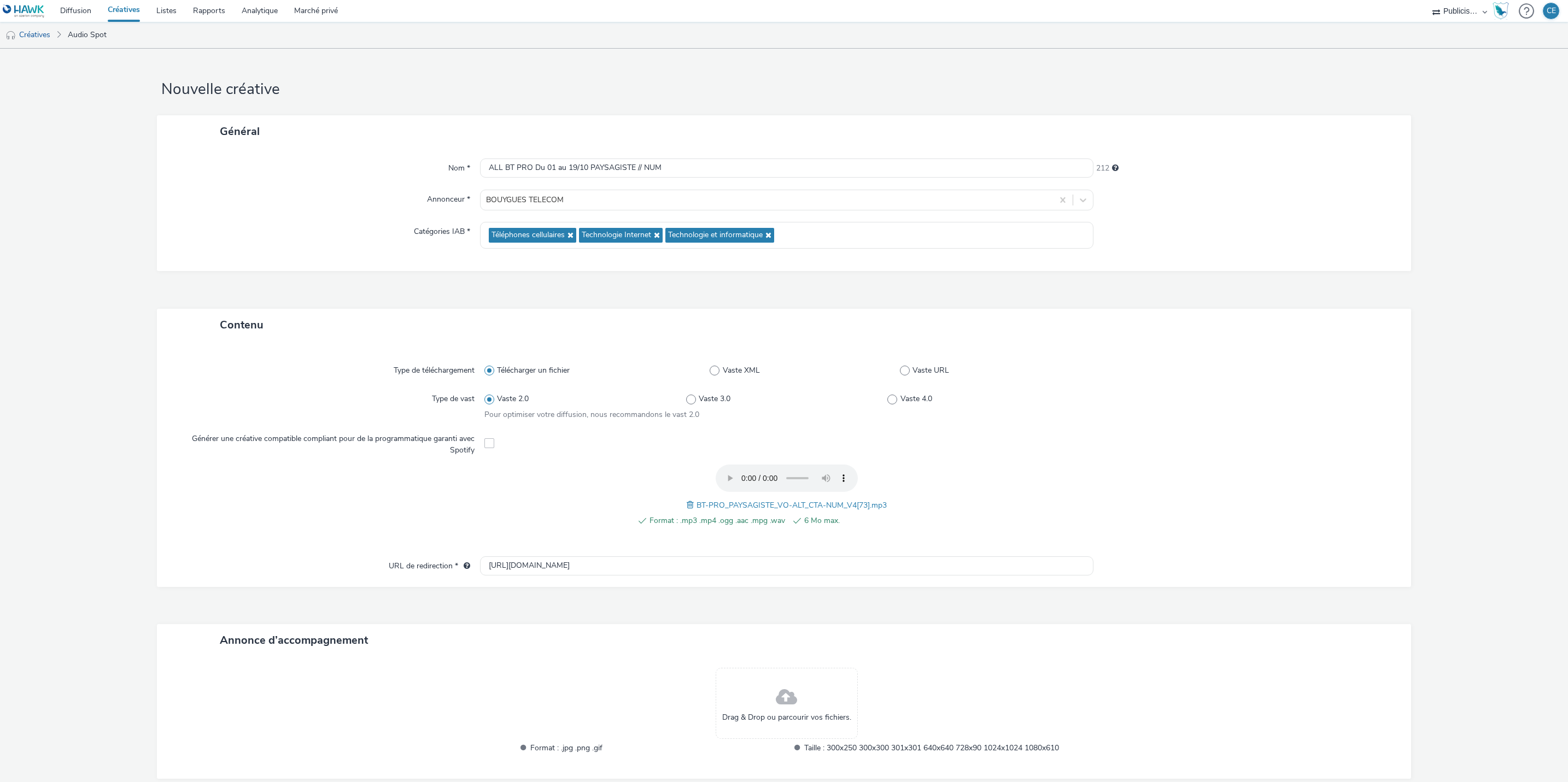
click at [1335, 395] on div at bounding box center [1240, 404] width 303 height 31
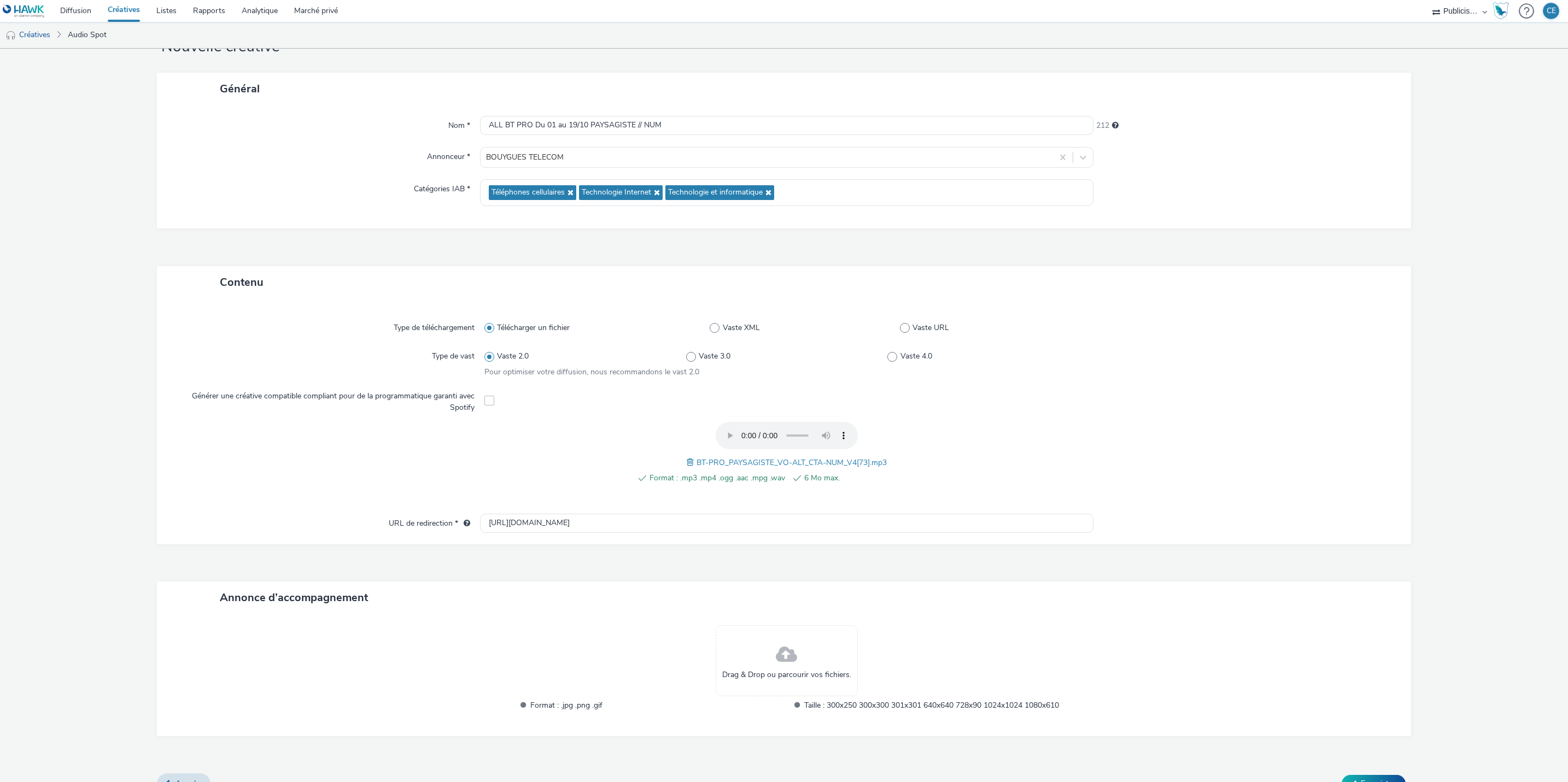
scroll to position [62, 0]
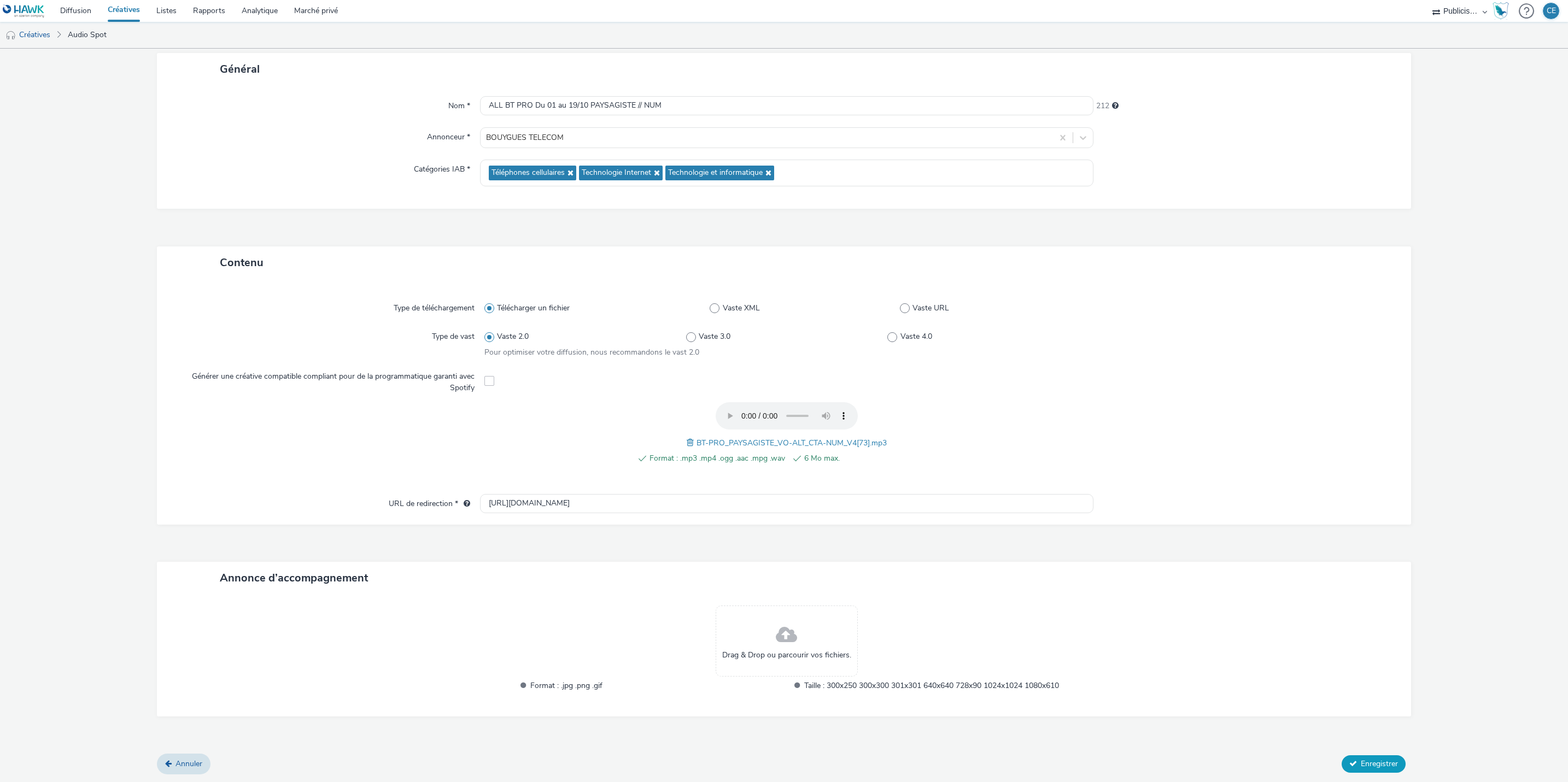
click at [1370, 758] on span "Enregistrer" at bounding box center [1380, 763] width 37 height 10
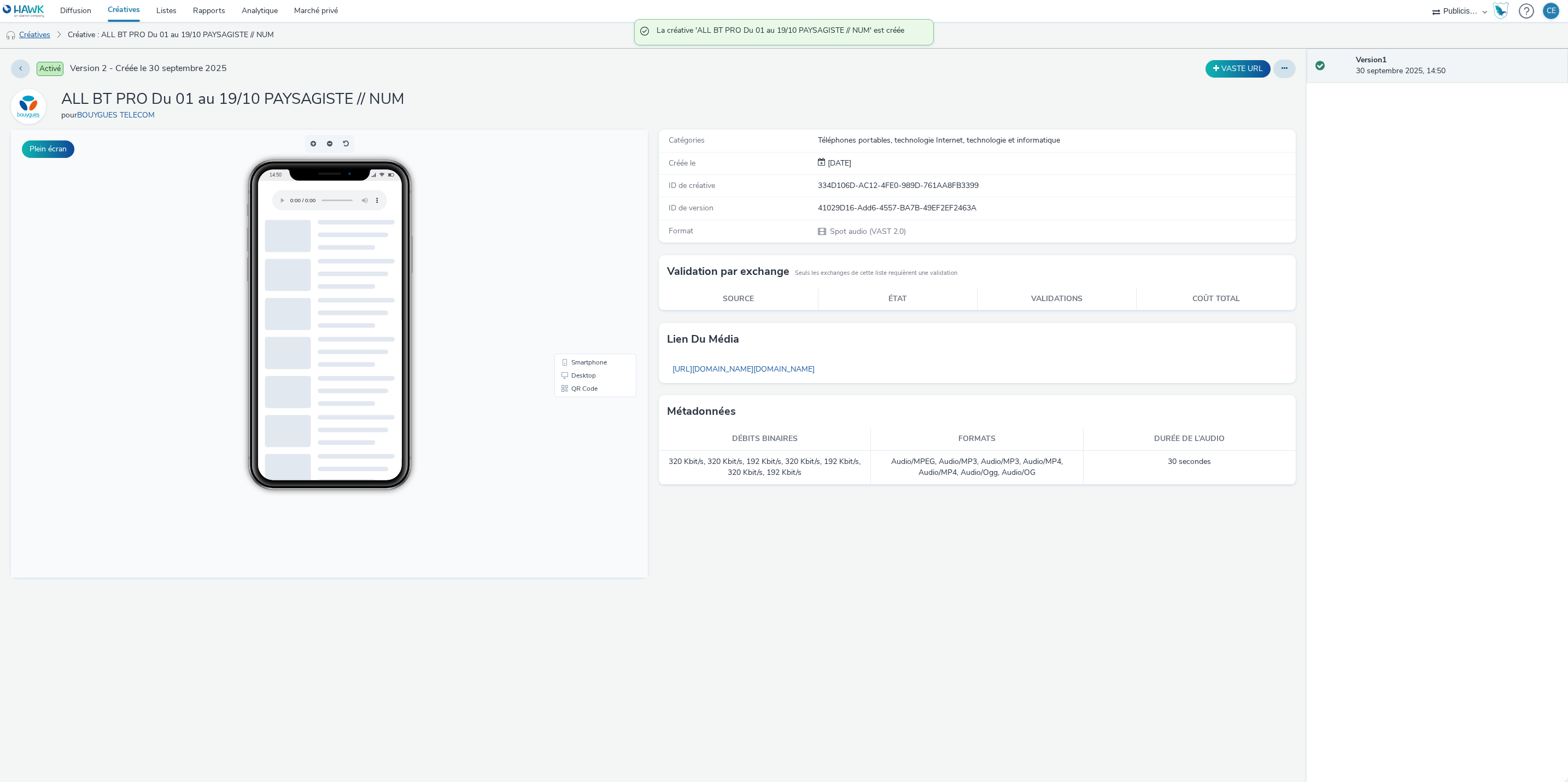
click at [34, 33] on font "Créatives" at bounding box center [34, 34] width 31 height 10
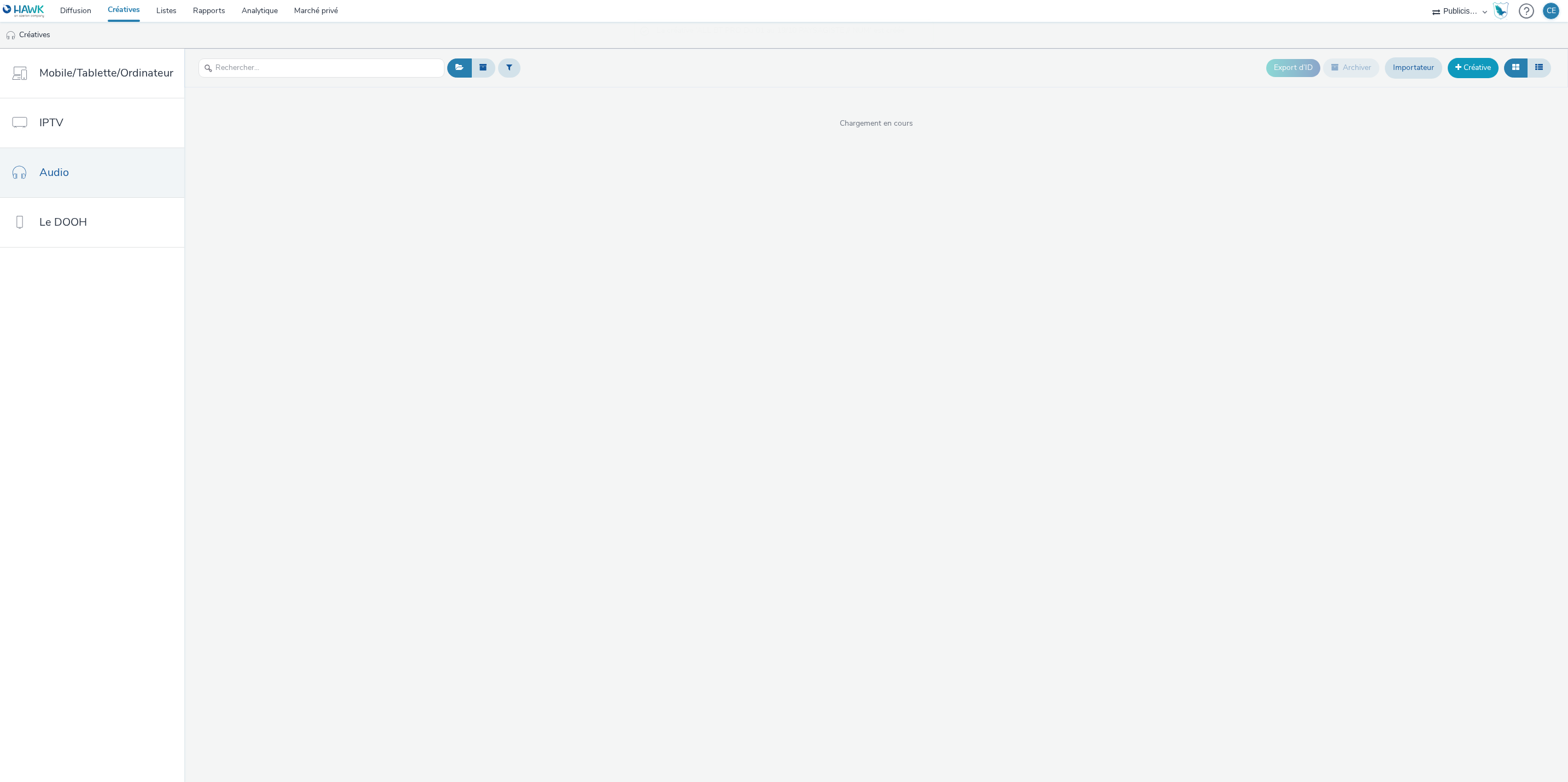
click at [1470, 74] on link "Créative" at bounding box center [1473, 68] width 51 height 20
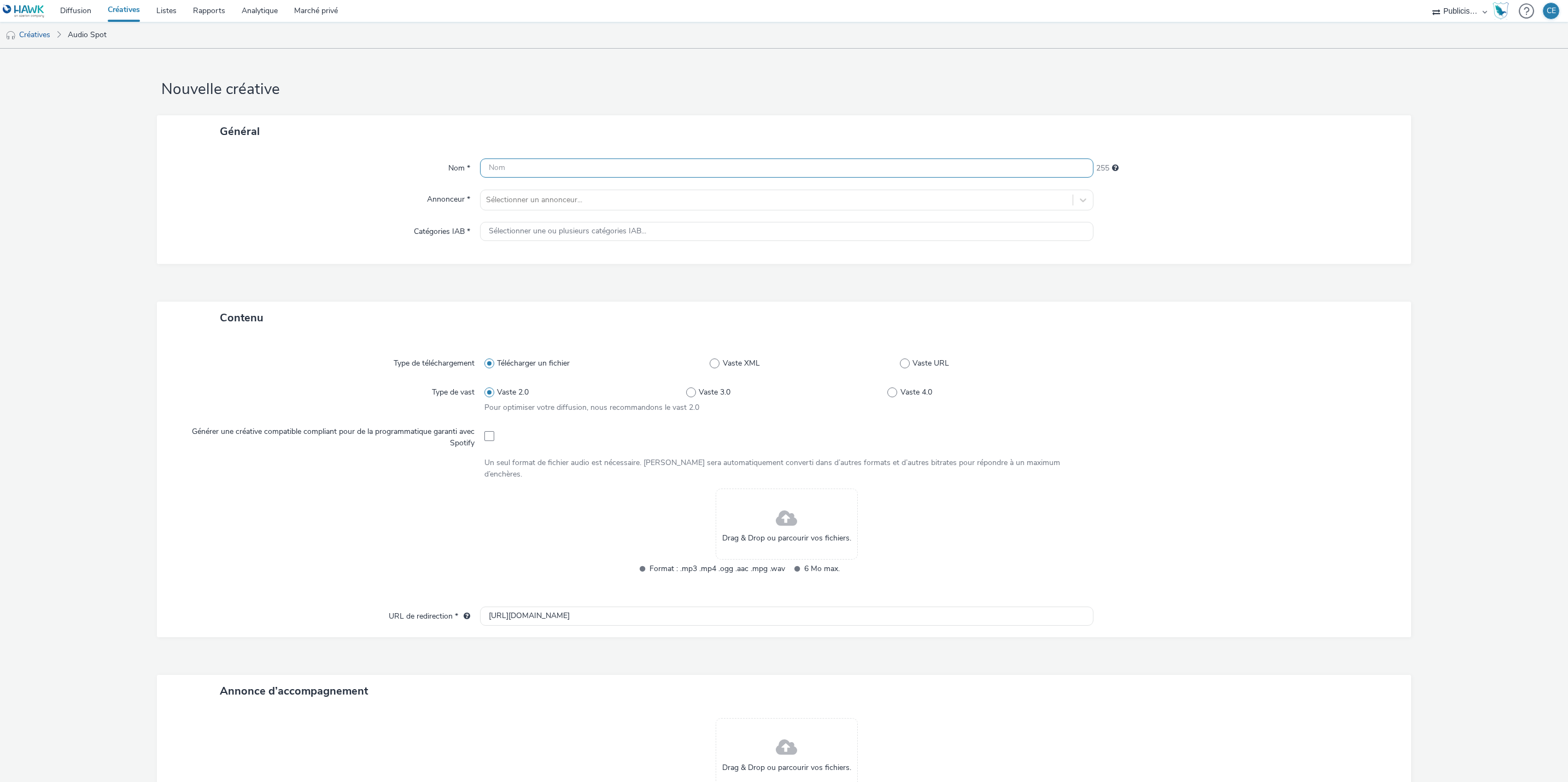
click at [512, 172] on input "text" at bounding box center [787, 168] width 614 height 19
paste input "ALL BT PRO Du 01 au 19/10 PAYSAGISTE // NUM"
click at [645, 164] on input "ALL BT PRO Du 01 au 19/10 PAYSAGISTE // NUM" at bounding box center [787, 168] width 614 height 19
type input "ALL BT PRO Du 01 au 19/10 PAYSAGISTE // SITE"
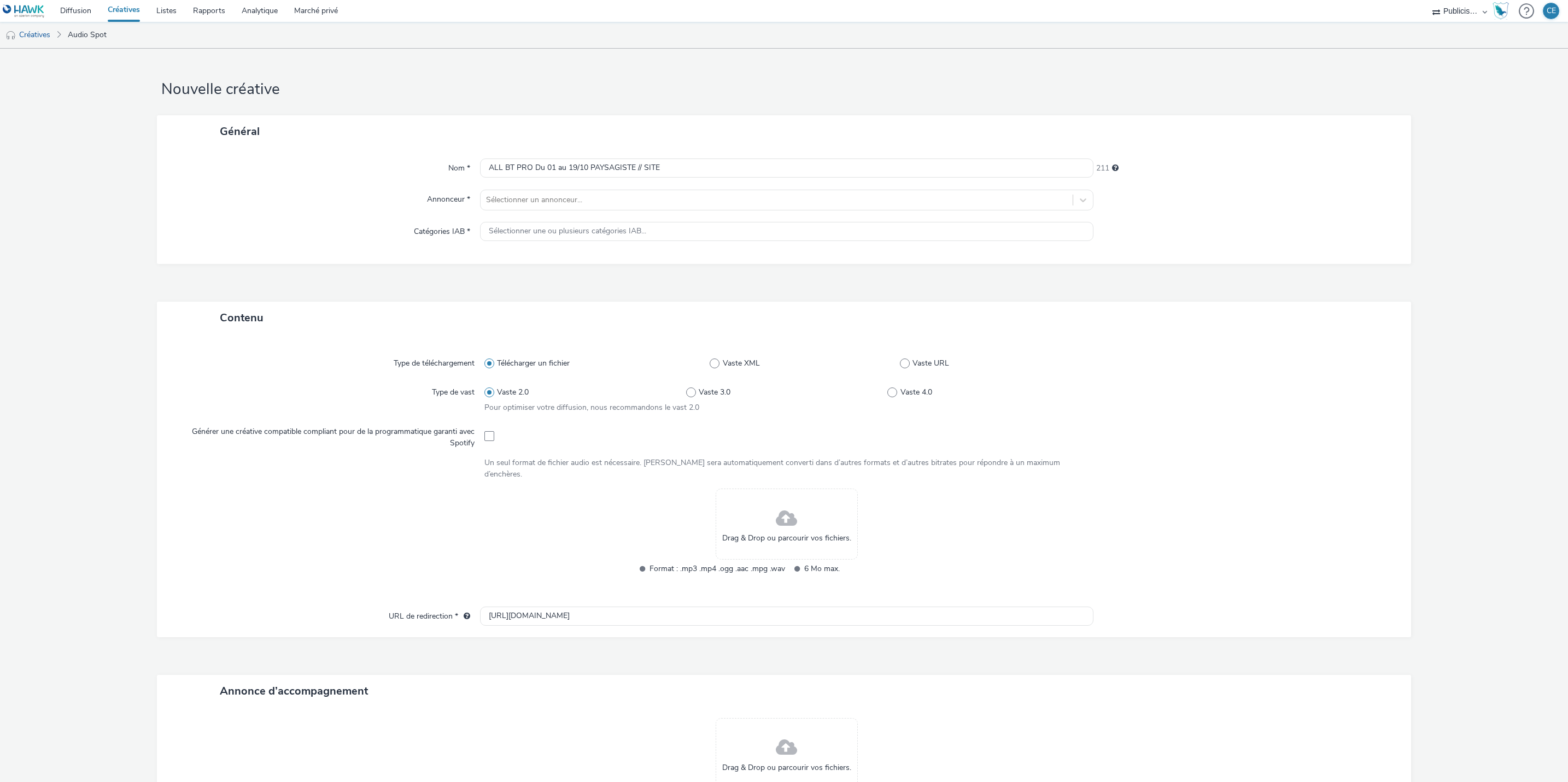
click at [1425, 271] on form "Nouvelle créative Général Nom * ALL BT PRO Du 01 au 19/10 PAYSAGISTE // SITE 21…" at bounding box center [784, 472] width 1568 height 847
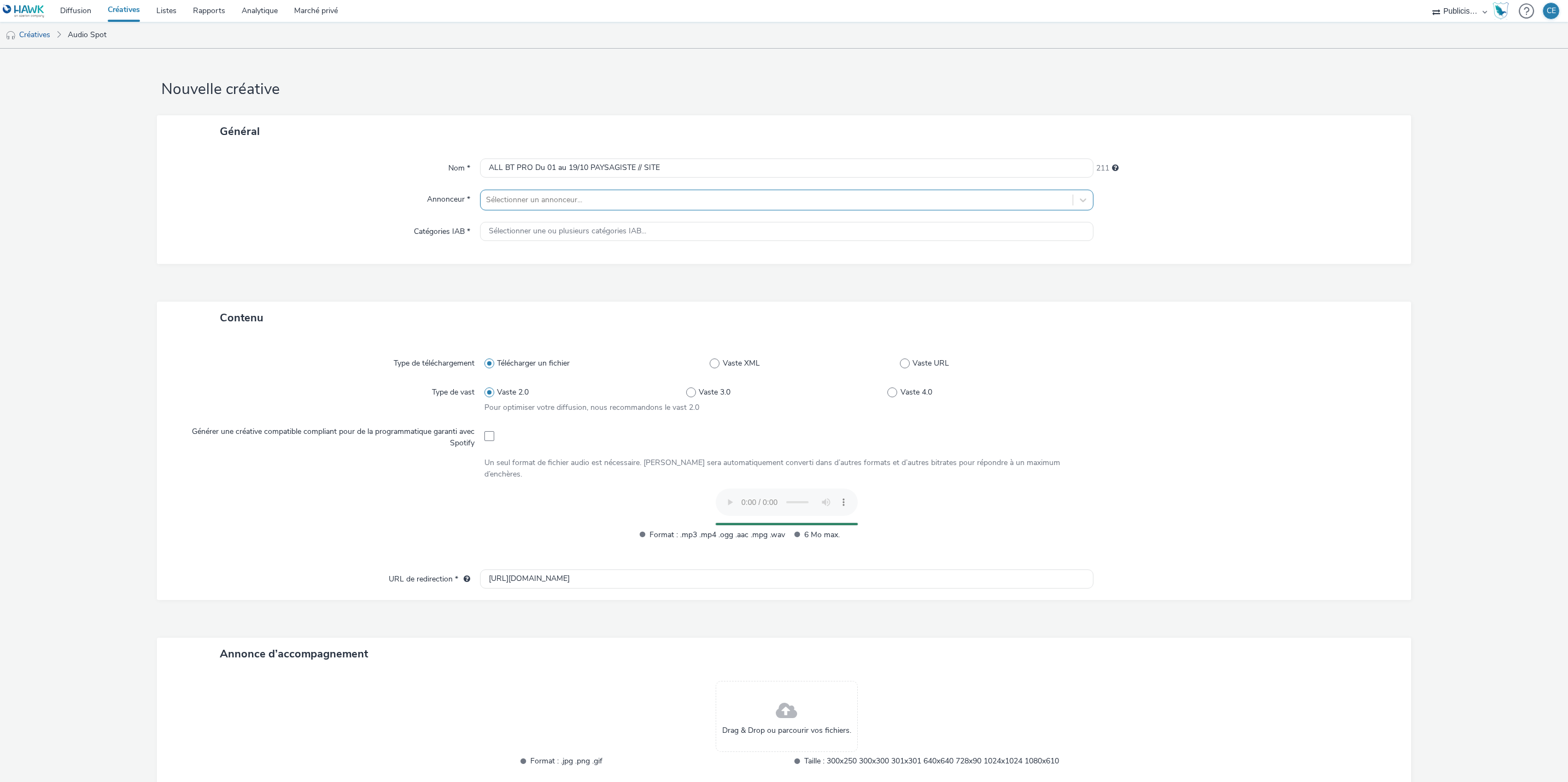
click at [686, 199] on div at bounding box center [776, 200] width 581 height 13
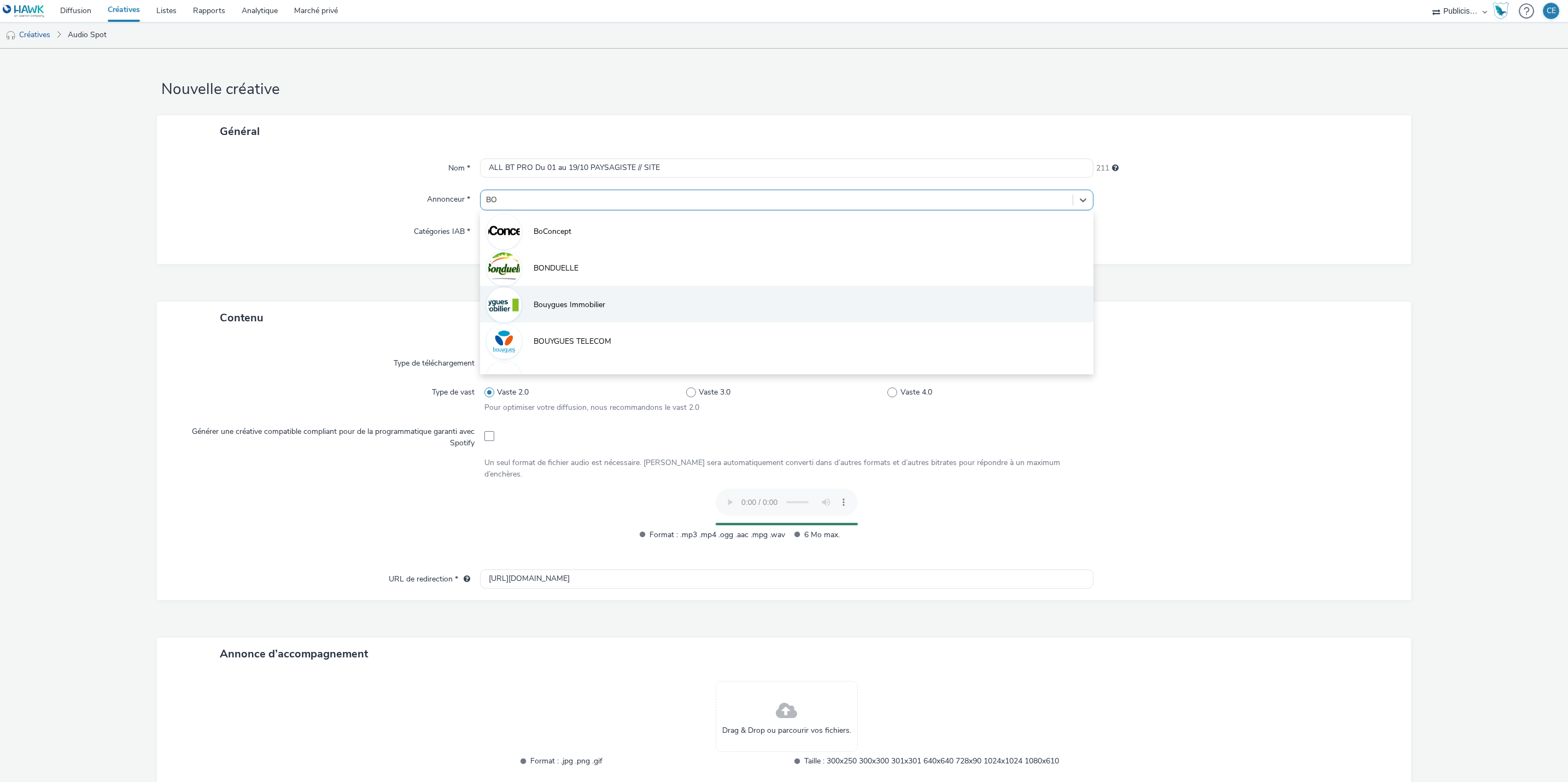
type input "BOU"
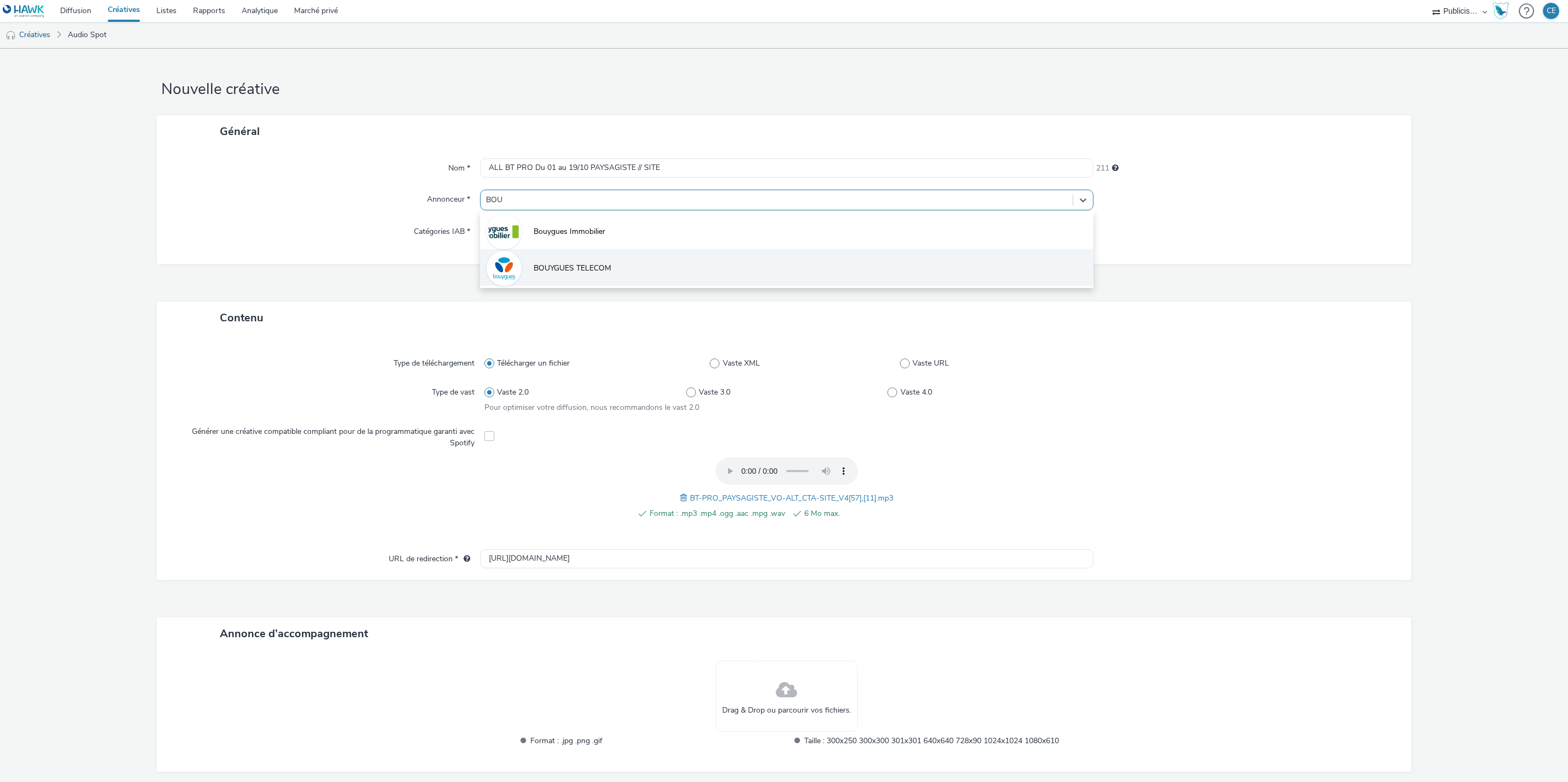
click at [630, 266] on li "BOUYGUES TELECOM" at bounding box center [787, 268] width 614 height 37
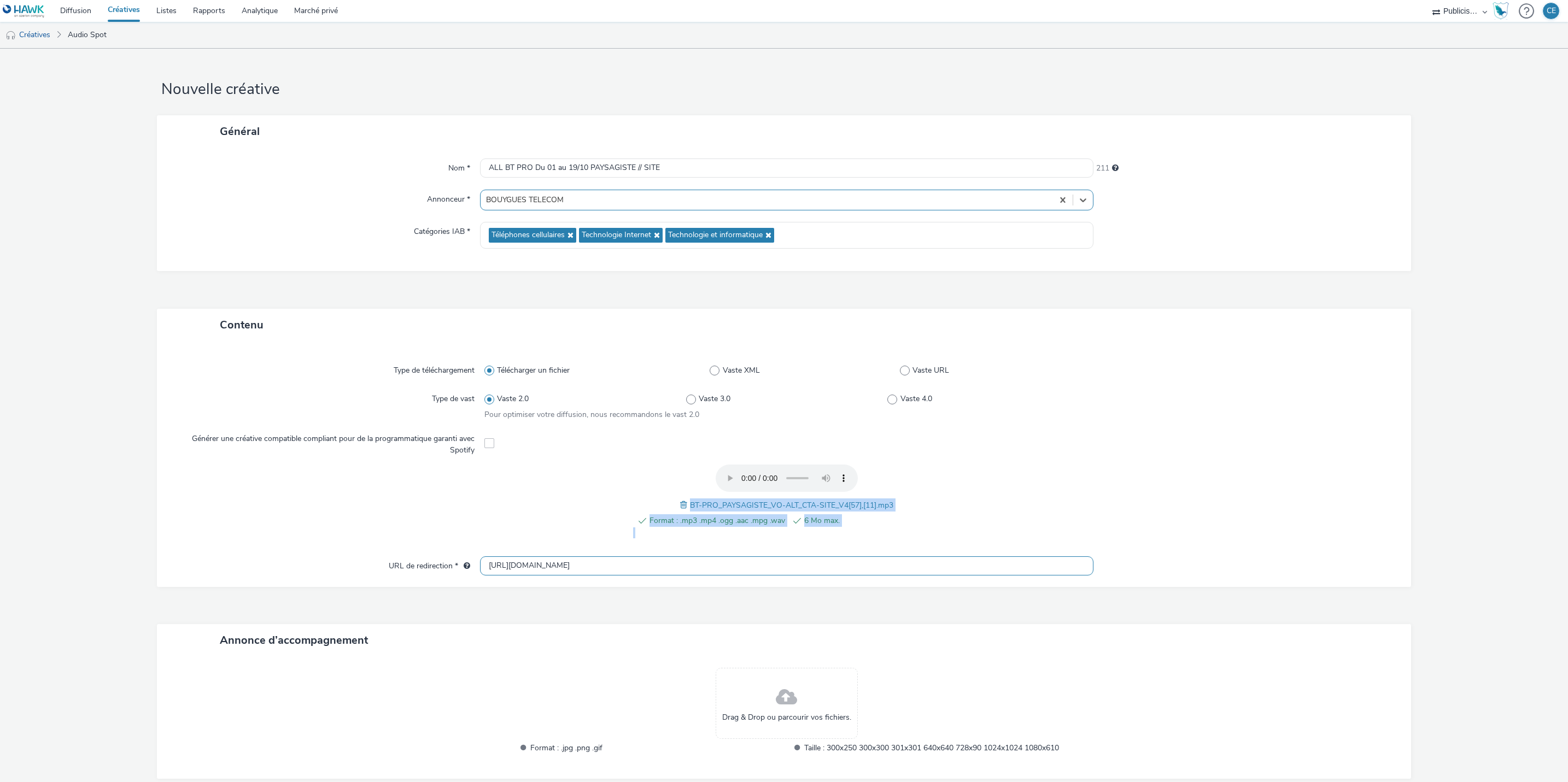
drag, startPoint x: 579, startPoint y: 555, endPoint x: 579, endPoint y: 561, distance: 6.0
click at [579, 561] on div "Type de téléchargement Télécharger un fichier Vaste XML Vaste URL Type de vast …" at bounding box center [784, 463] width 1255 height 246
click at [581, 561] on input "[URL][DOMAIN_NAME]" at bounding box center [787, 566] width 614 height 19
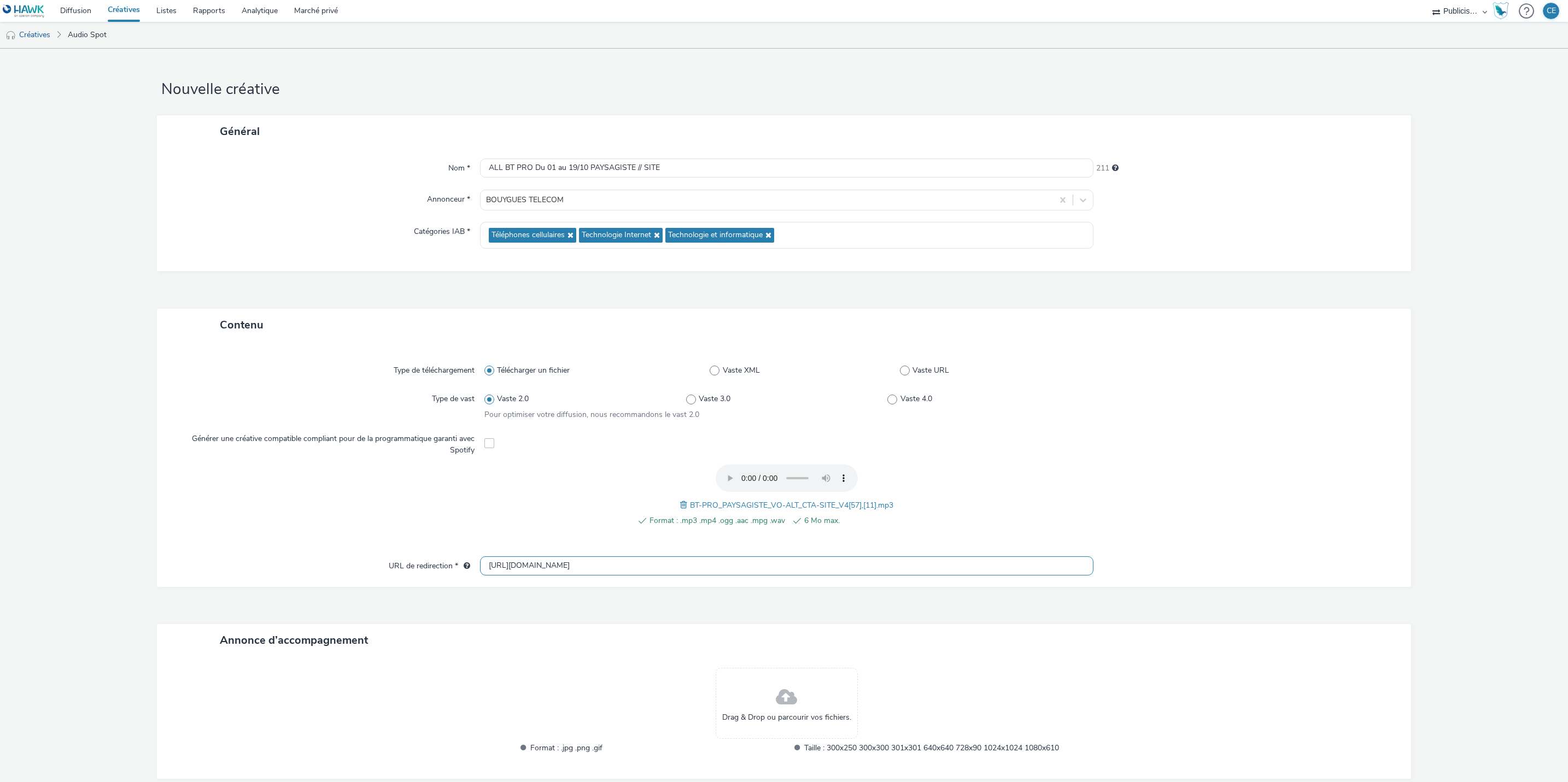
paste input "s://[DOMAIN_NAME][URL]"
type input "[URL][DOMAIN_NAME]"
click at [1268, 349] on div "Type de téléchargement Télécharger un fichier Vaste XML Vaste URL Type de vast …" at bounding box center [784, 463] width 1255 height 246
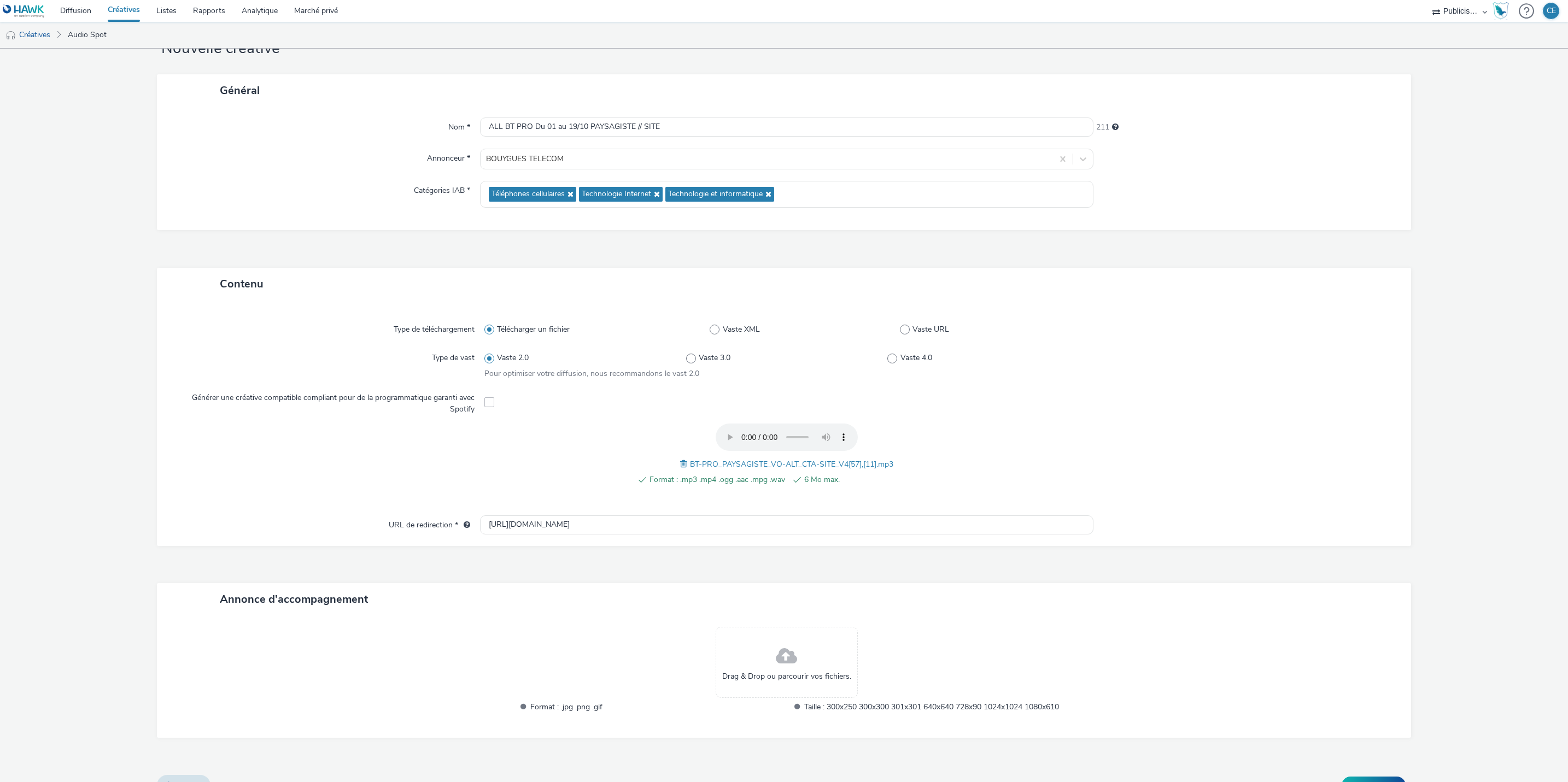
scroll to position [62, 0]
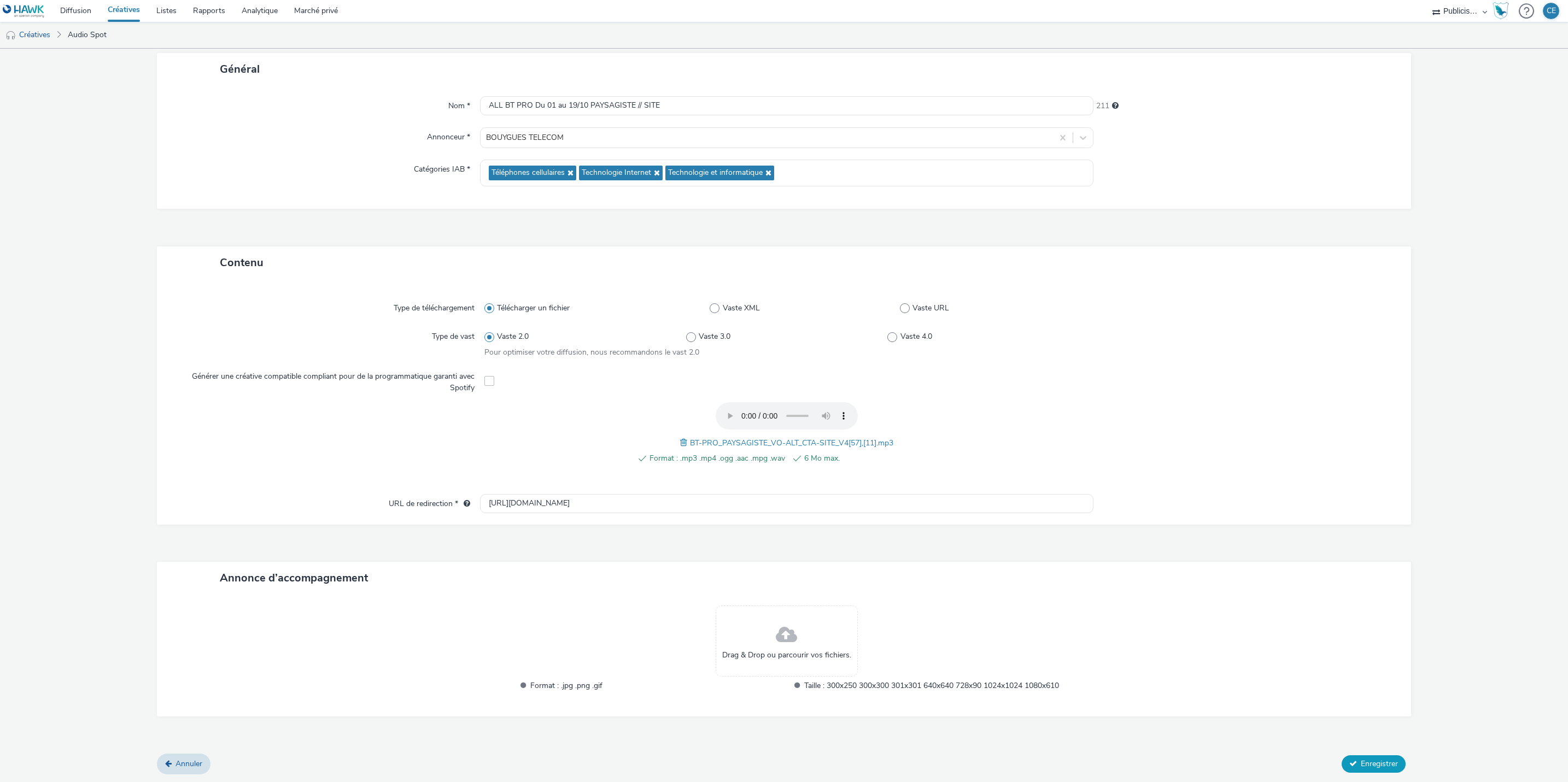
click at [1361, 763] on span "Enregistrer" at bounding box center [1380, 763] width 37 height 10
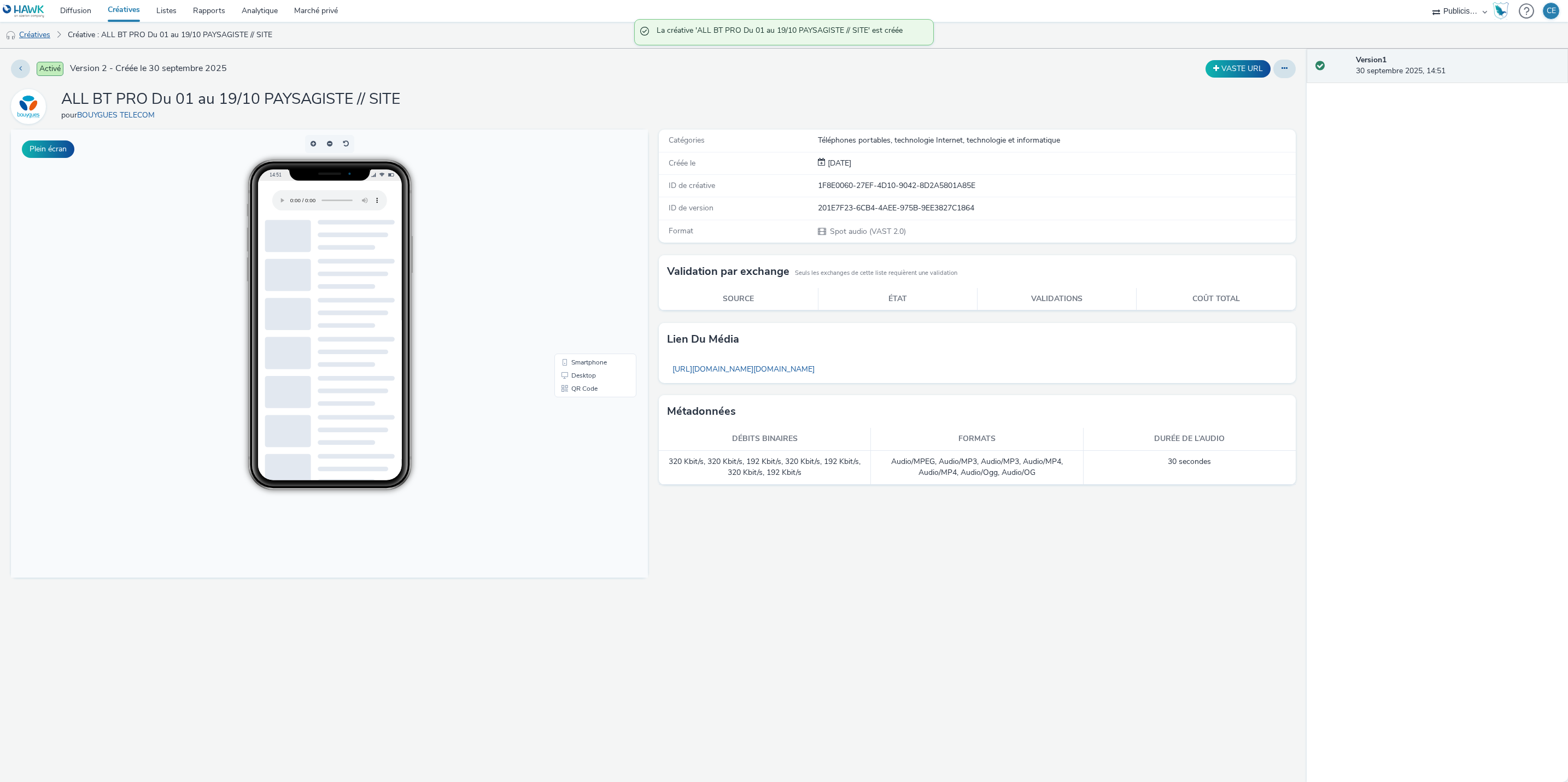
click at [38, 38] on font "Créatives" at bounding box center [34, 34] width 31 height 10
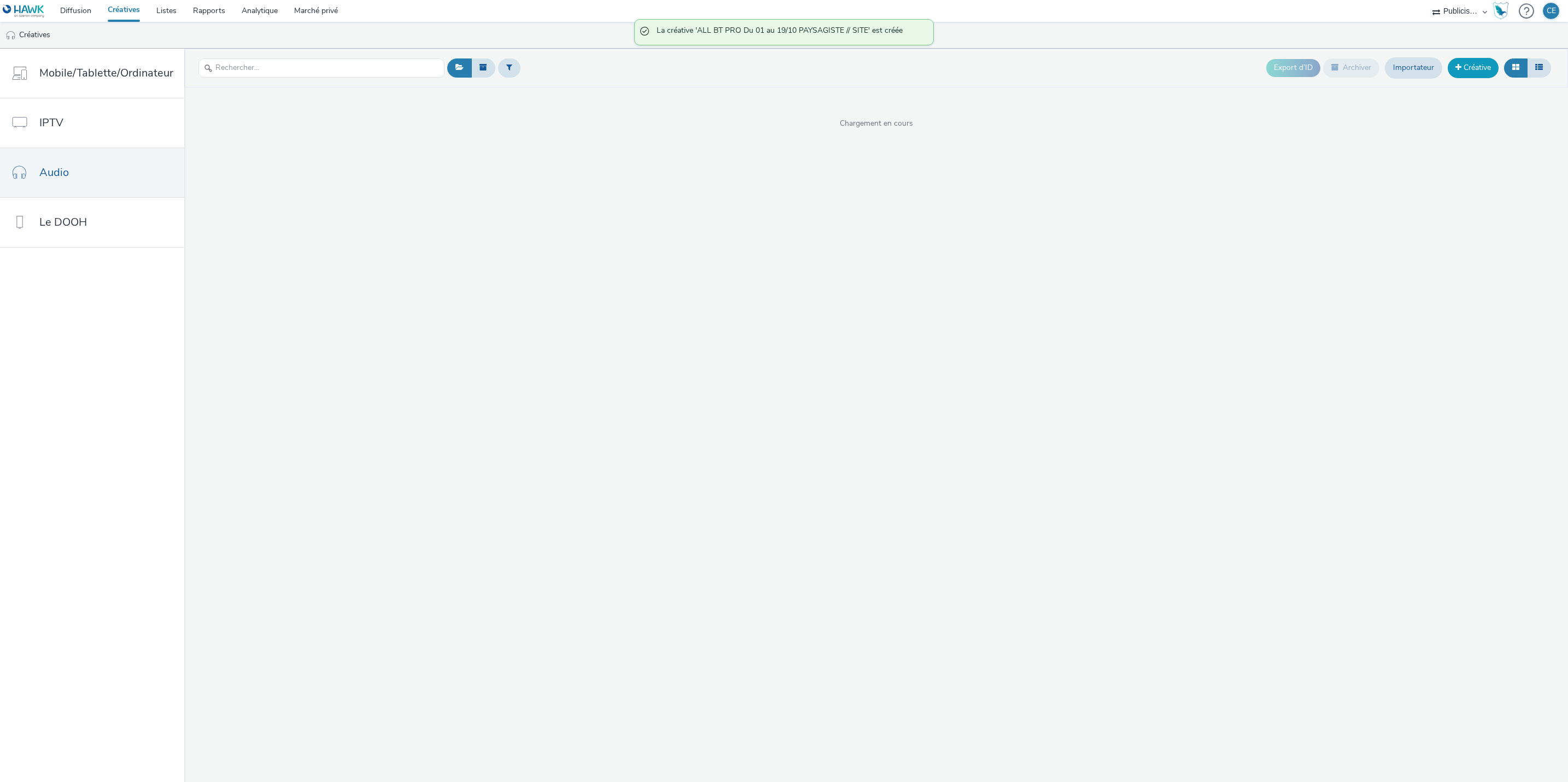
click at [1472, 69] on font "Créative" at bounding box center [1477, 67] width 27 height 10
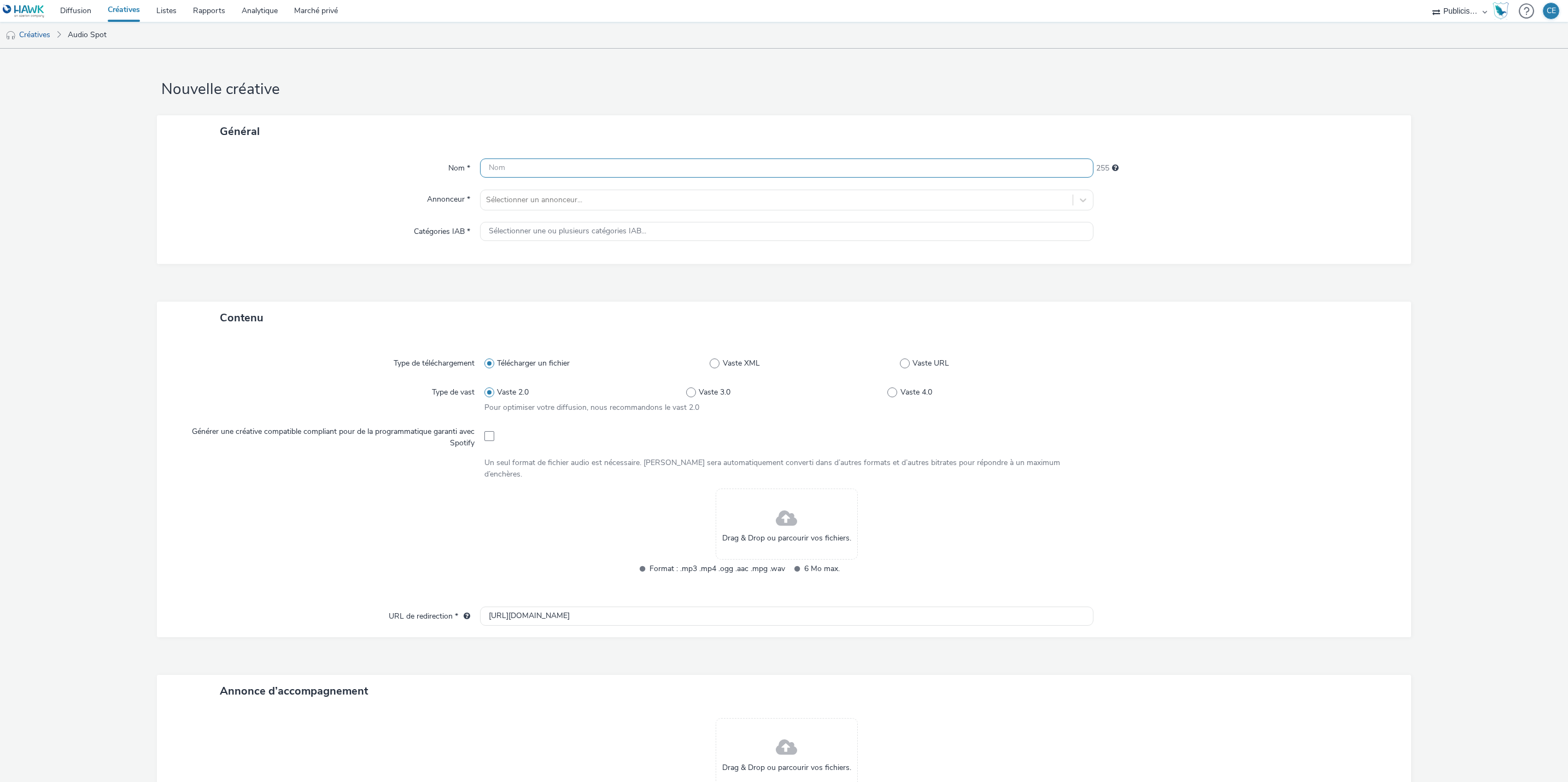
click at [507, 166] on input "text" at bounding box center [787, 168] width 614 height 19
paste input "ALL BT PRO Du 01 au 19/10 PAYSAGISTE // NUM"
click at [607, 165] on input "ALL BT PRO Du 01 au 19/10 PAYSAGISTE // NUM" at bounding box center [787, 168] width 614 height 19
click at [721, 174] on input "ALL BT PRO Du 01 au 19/10 RESTAURATEUR // NUM" at bounding box center [787, 168] width 614 height 19
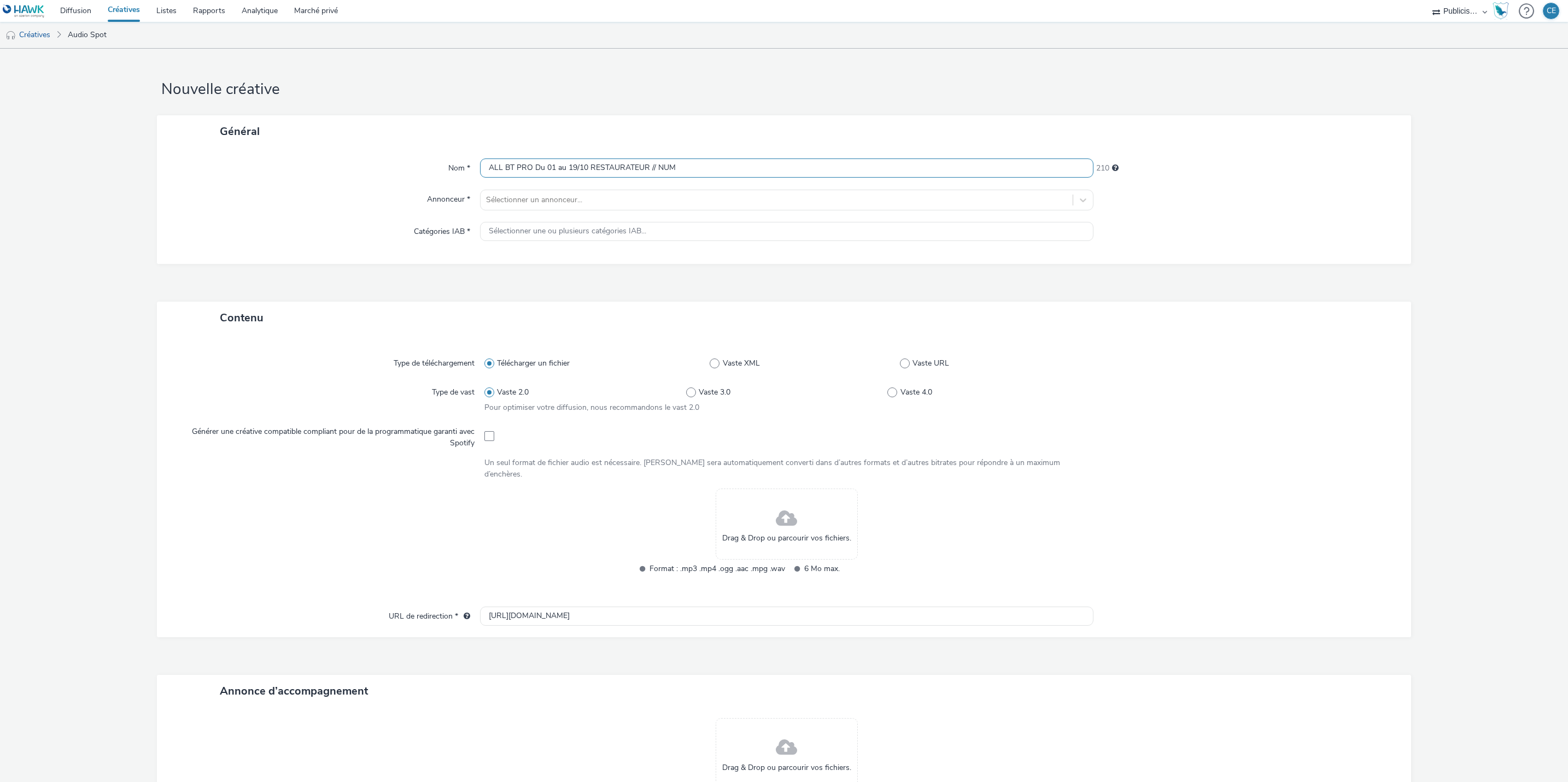
click at [721, 174] on input "ALL BT PRO Du 01 au 19/10 RESTAURATEUR // NUM" at bounding box center [787, 168] width 614 height 19
type input "ALL BT PRO Du 01 au 19/10 RESTAURATEUR // NUM"
click at [621, 117] on div "Général" at bounding box center [784, 131] width 1255 height 32
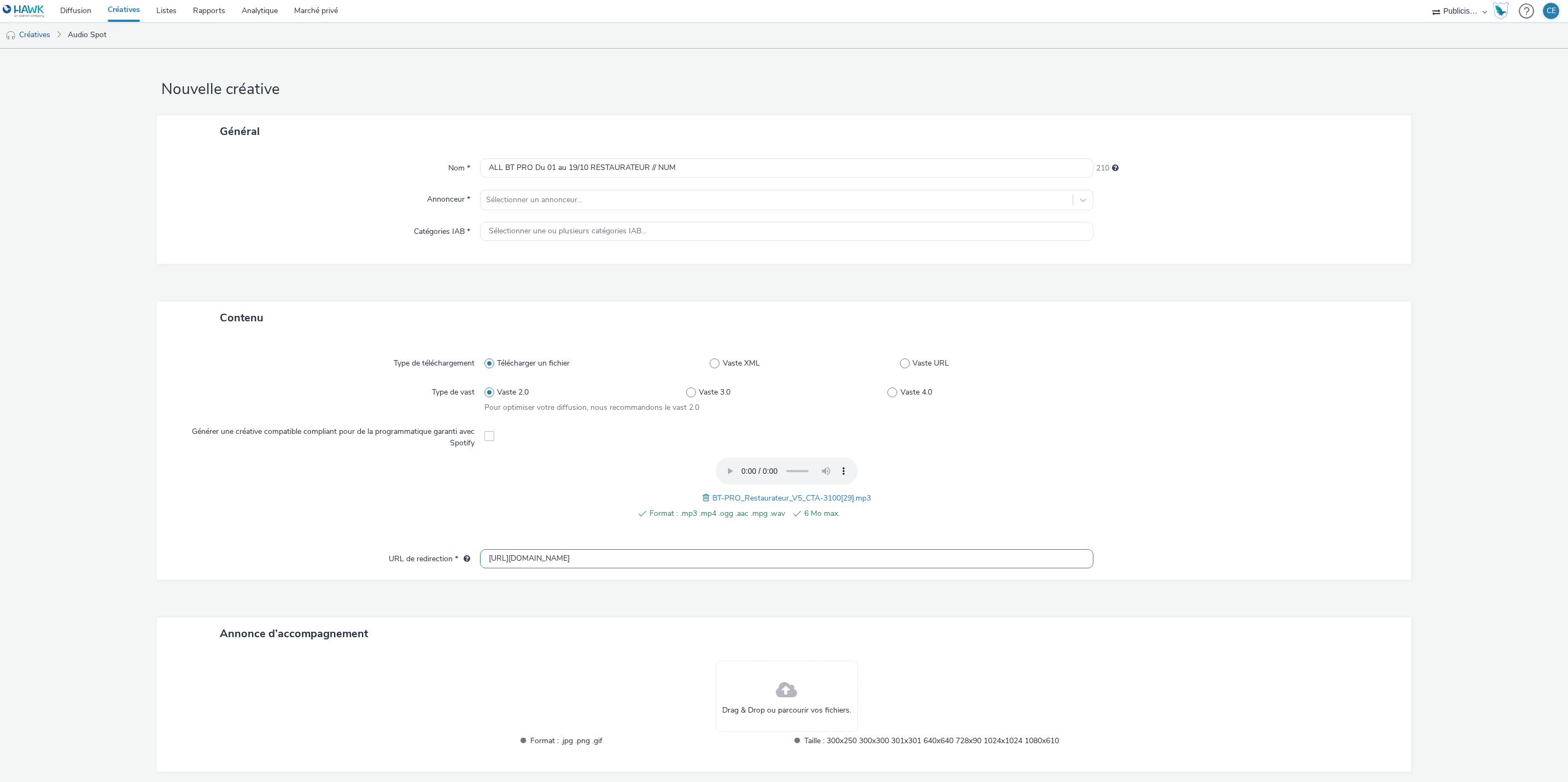
click at [711, 555] on input "[URL][DOMAIN_NAME]" at bounding box center [787, 558] width 614 height 19
click at [709, 555] on input "[URL][DOMAIN_NAME]" at bounding box center [787, 558] width 614 height 19
paste input "s://[DOMAIN_NAME][URL]"
type input "[URL][DOMAIN_NAME]"
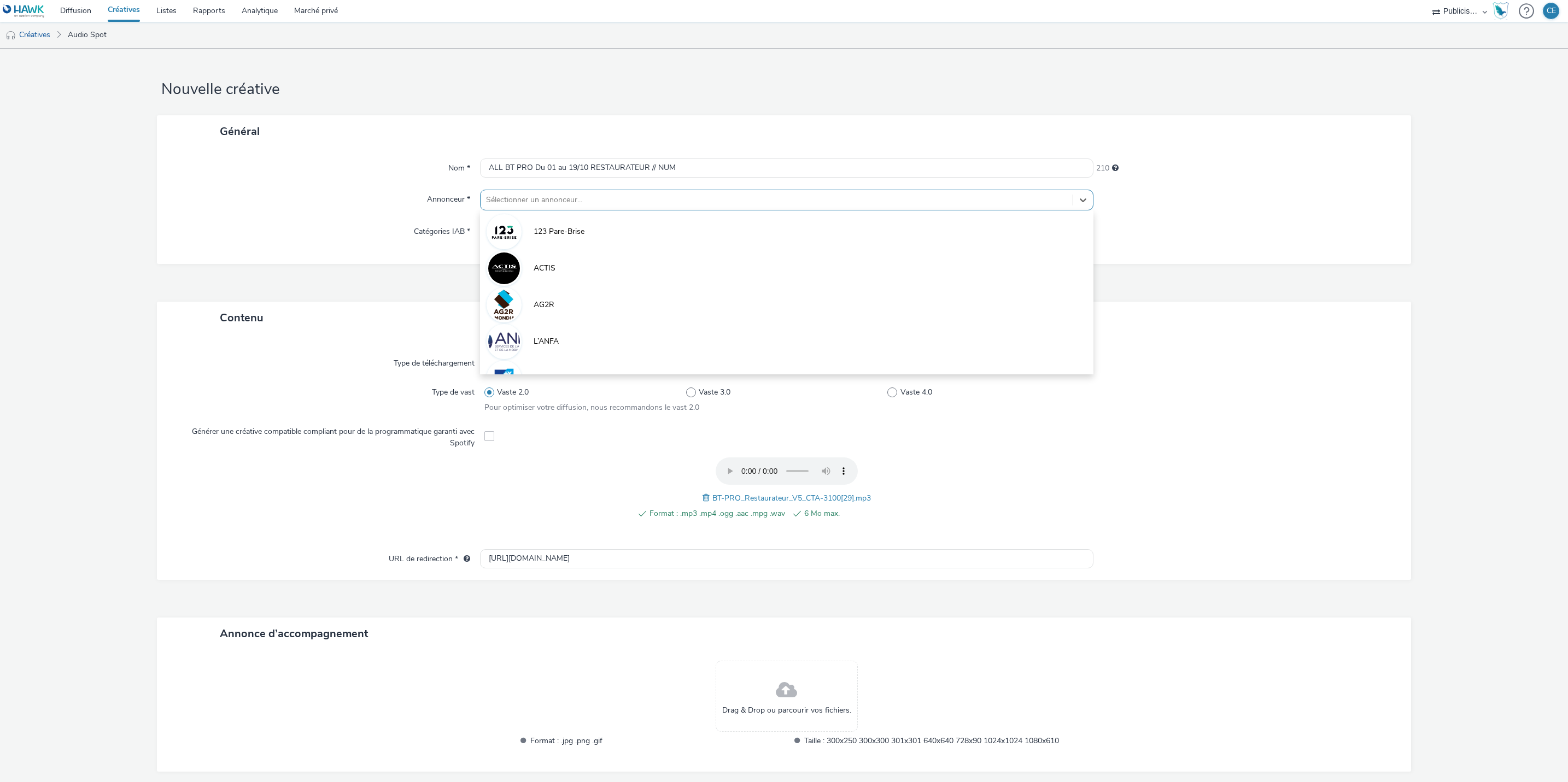
click at [668, 198] on div at bounding box center [776, 200] width 581 height 13
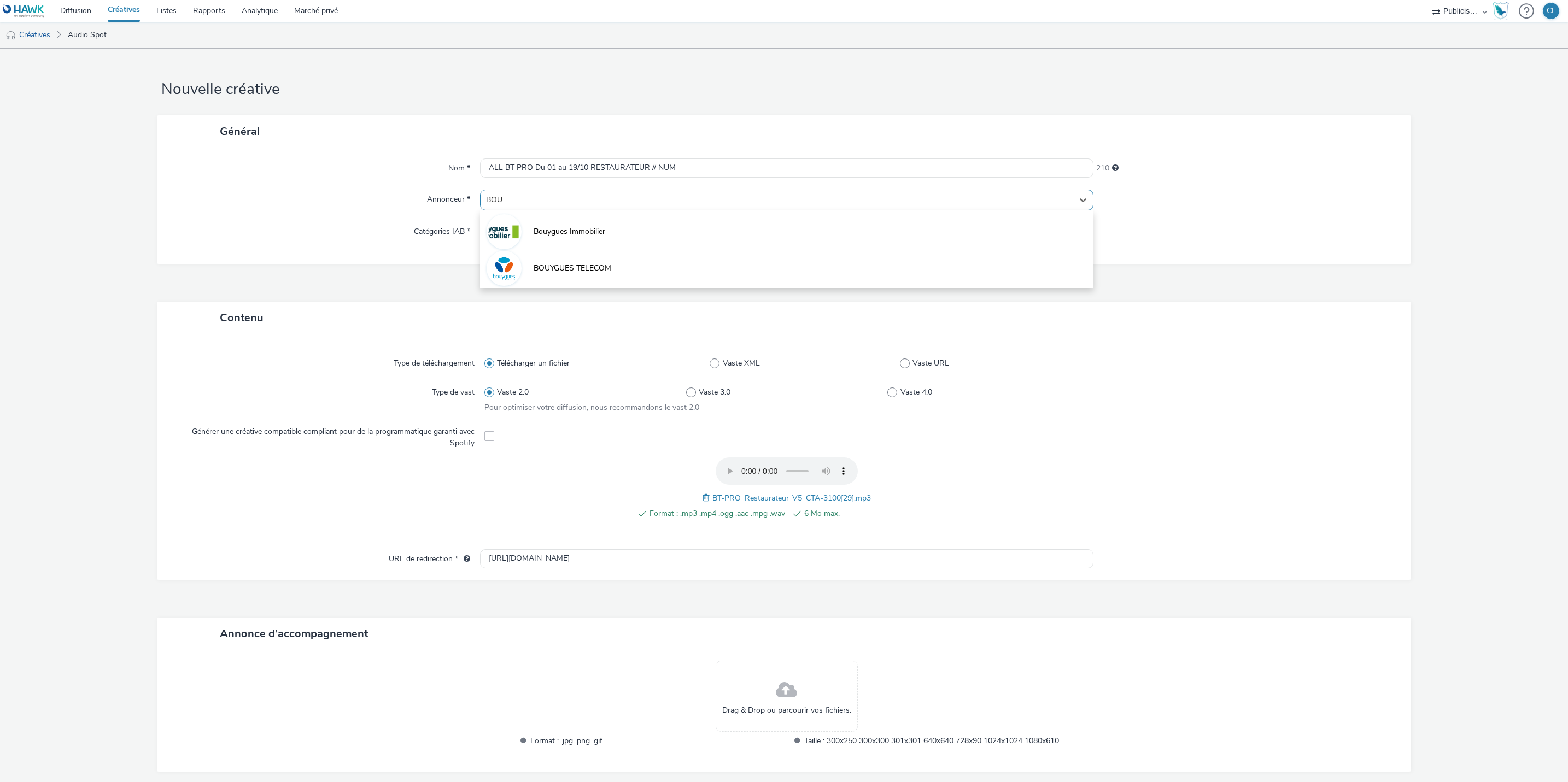
type input "BOUY"
click at [579, 272] on span "BOUYGUES TELECOM" at bounding box center [572, 268] width 77 height 11
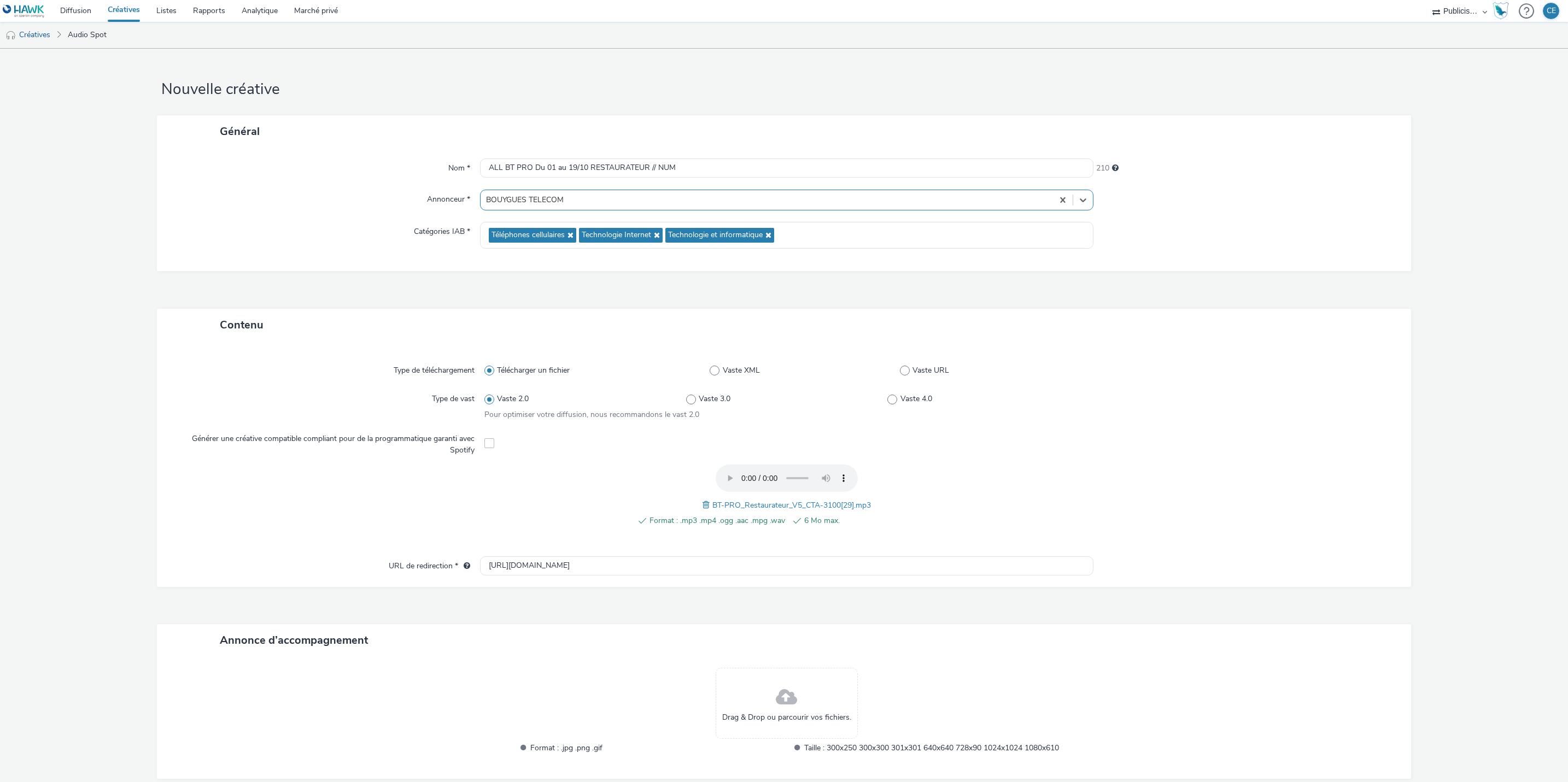
scroll to position [62, 0]
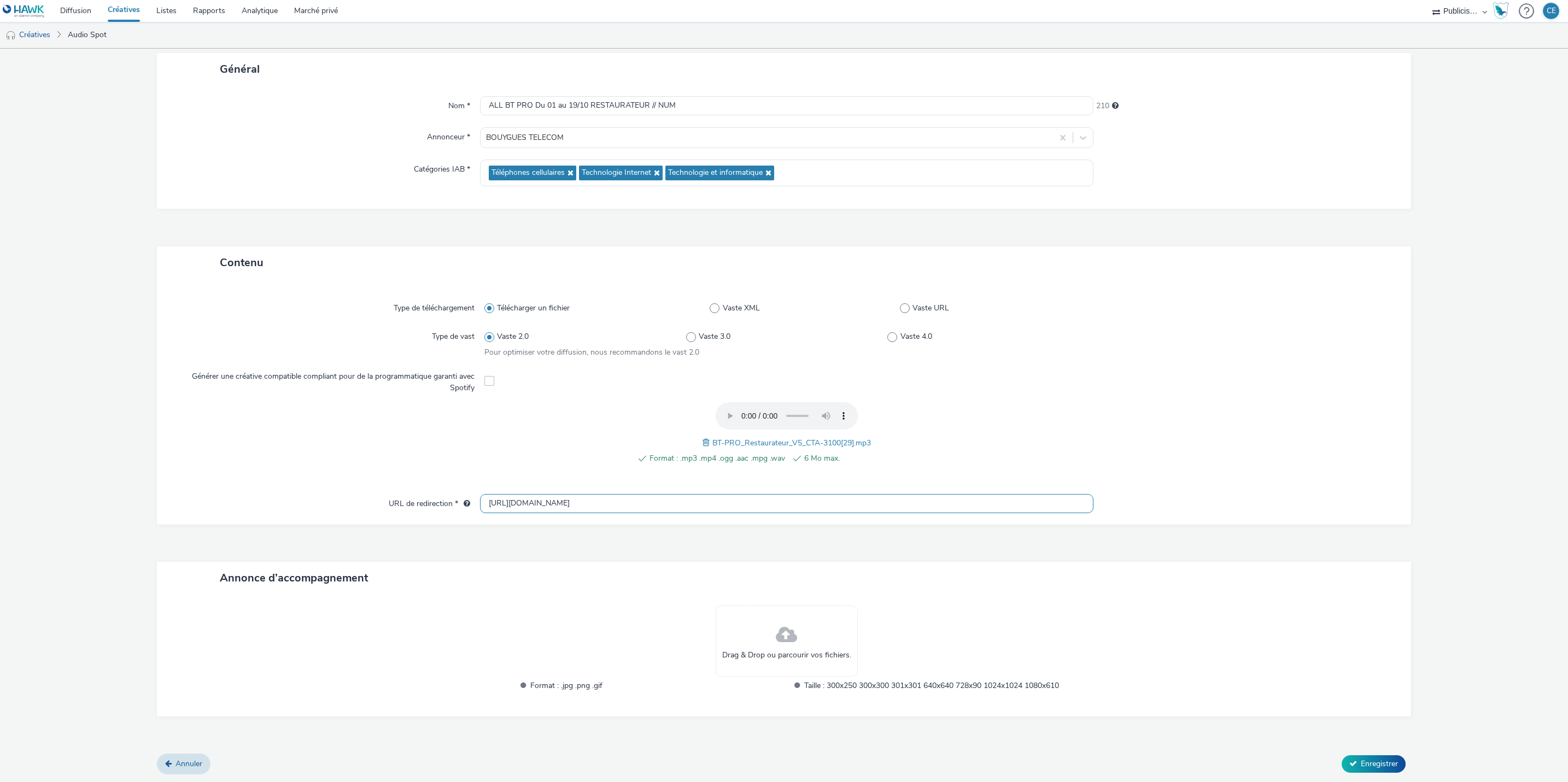
click at [621, 504] on input "[URL][DOMAIN_NAME]" at bounding box center [787, 503] width 614 height 19
paste input "s://[DOMAIN_NAME][URL]"
type input "[URL][DOMAIN_NAME]"
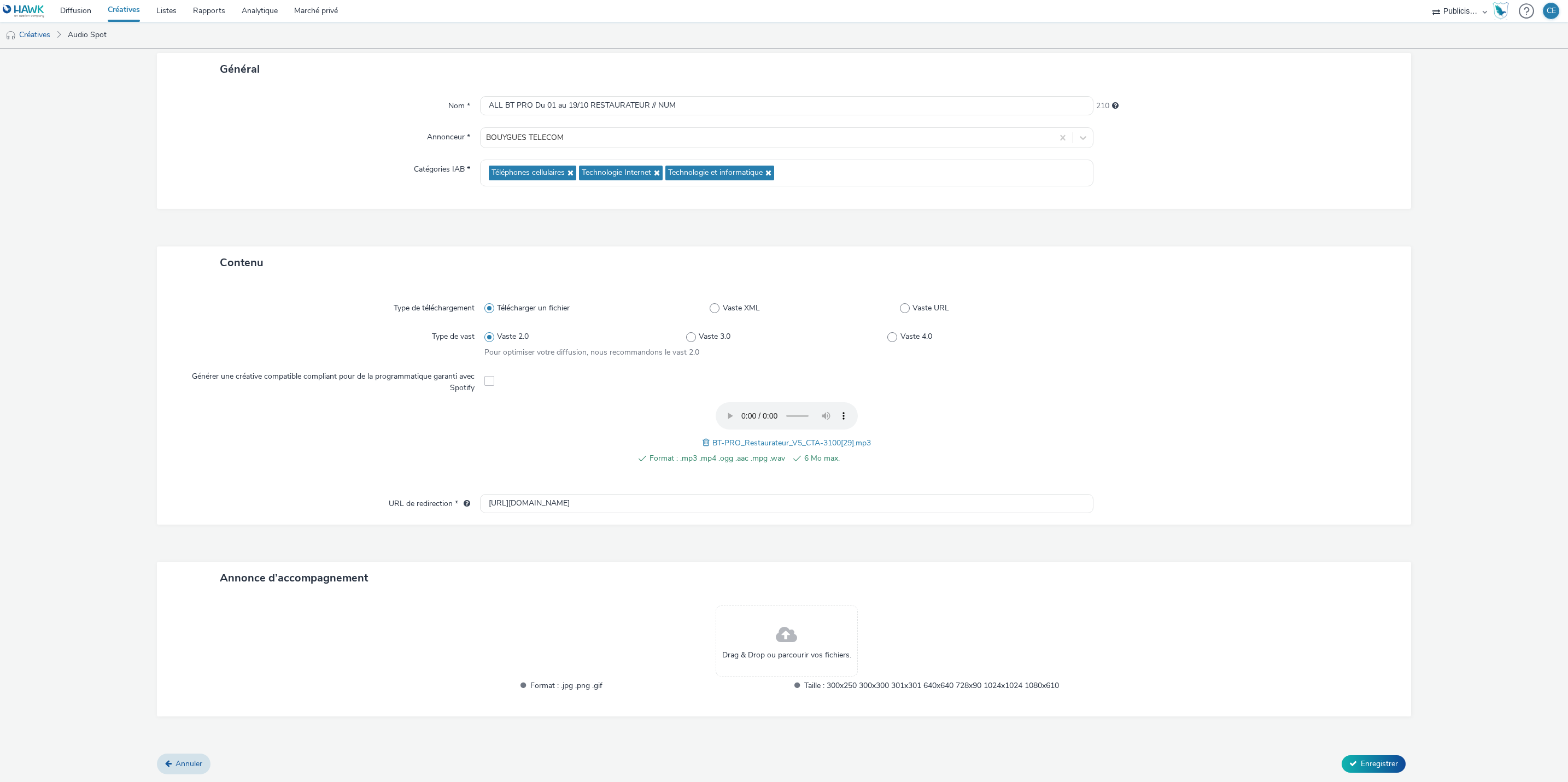
click at [1170, 346] on div at bounding box center [1240, 342] width 303 height 31
click at [1367, 766] on span "Enregistrer" at bounding box center [1380, 763] width 37 height 10
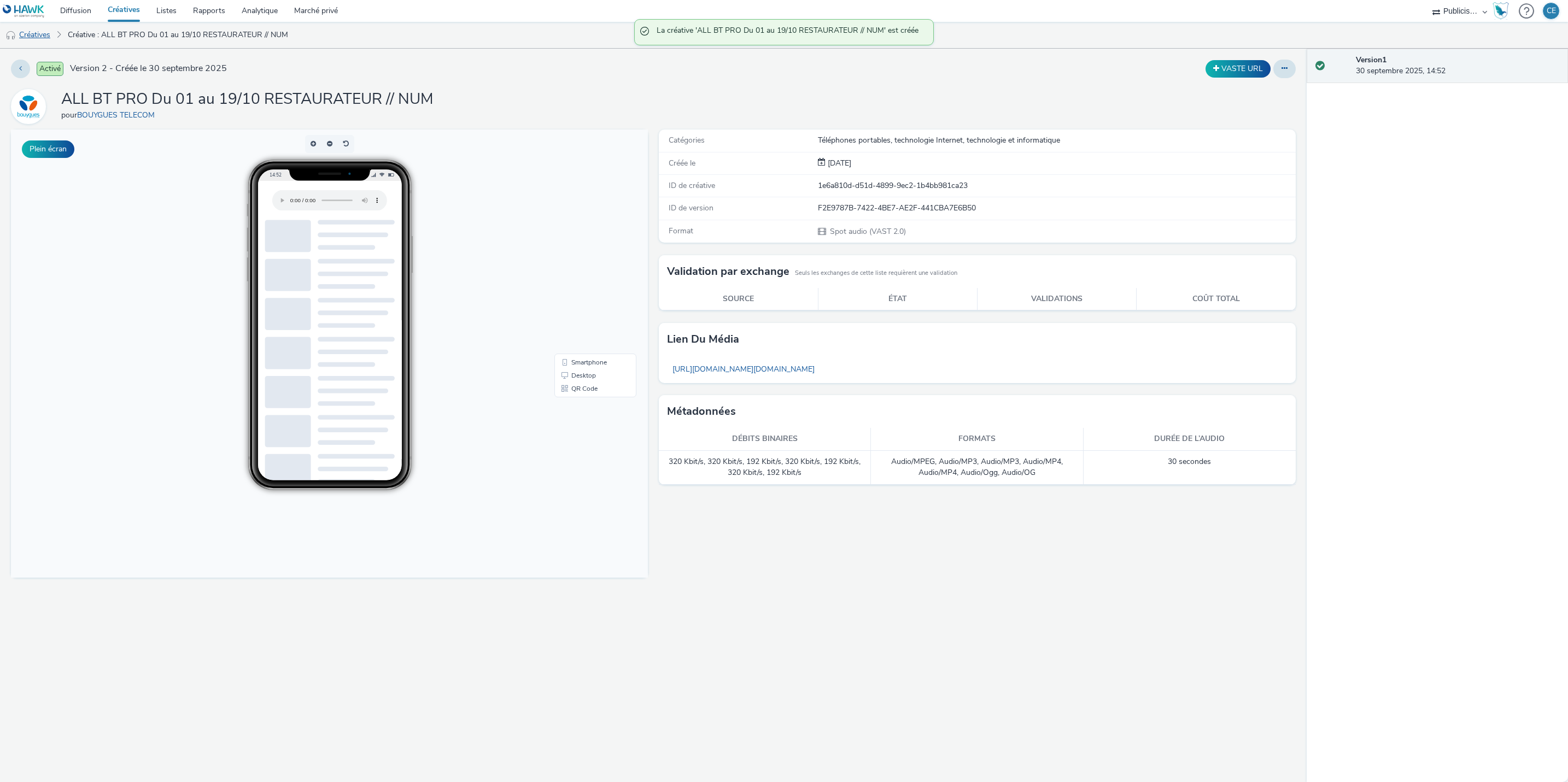
click at [43, 38] on font "Créatives" at bounding box center [34, 34] width 31 height 10
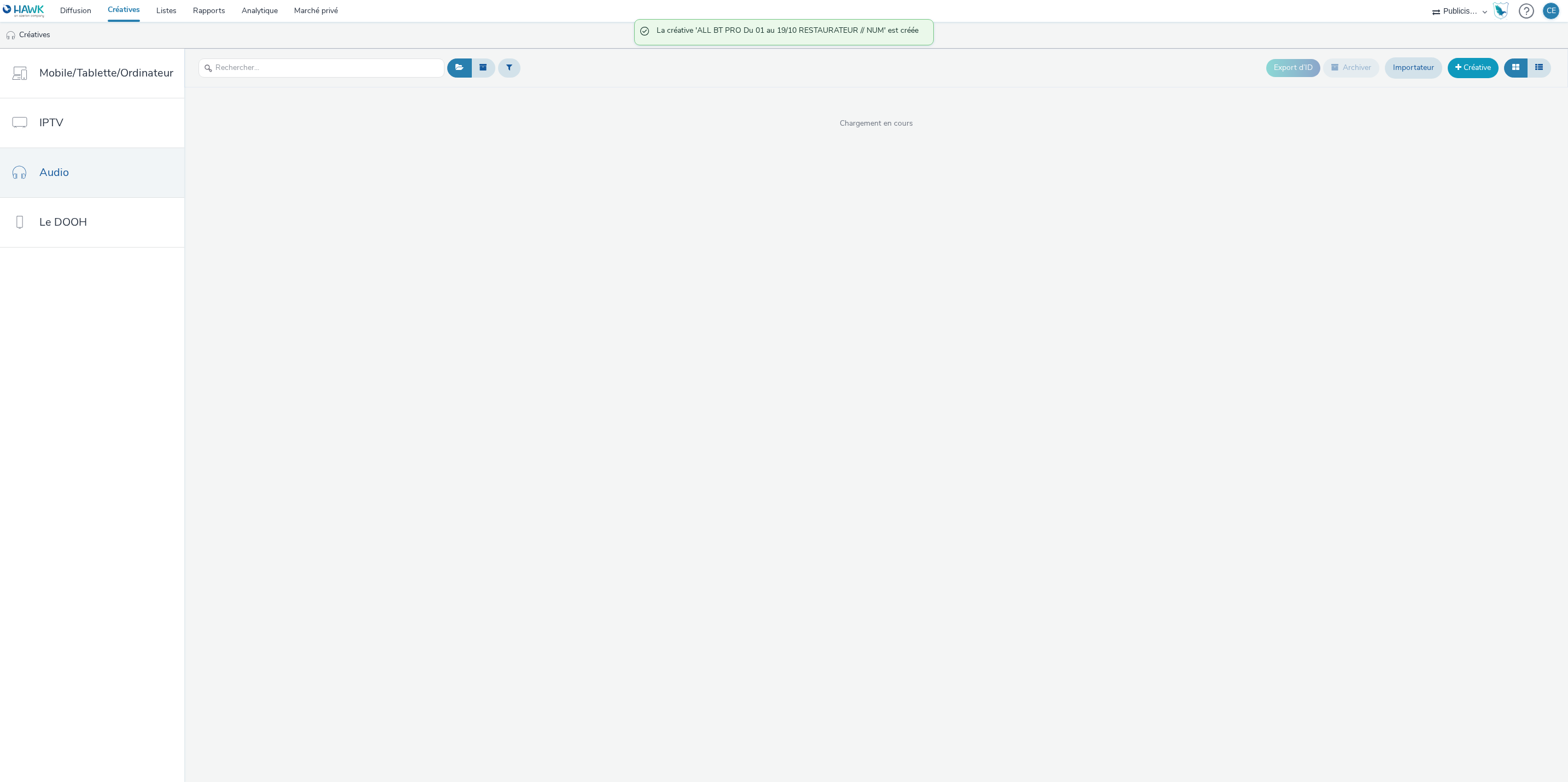
click at [1466, 71] on font "Créative" at bounding box center [1477, 67] width 27 height 10
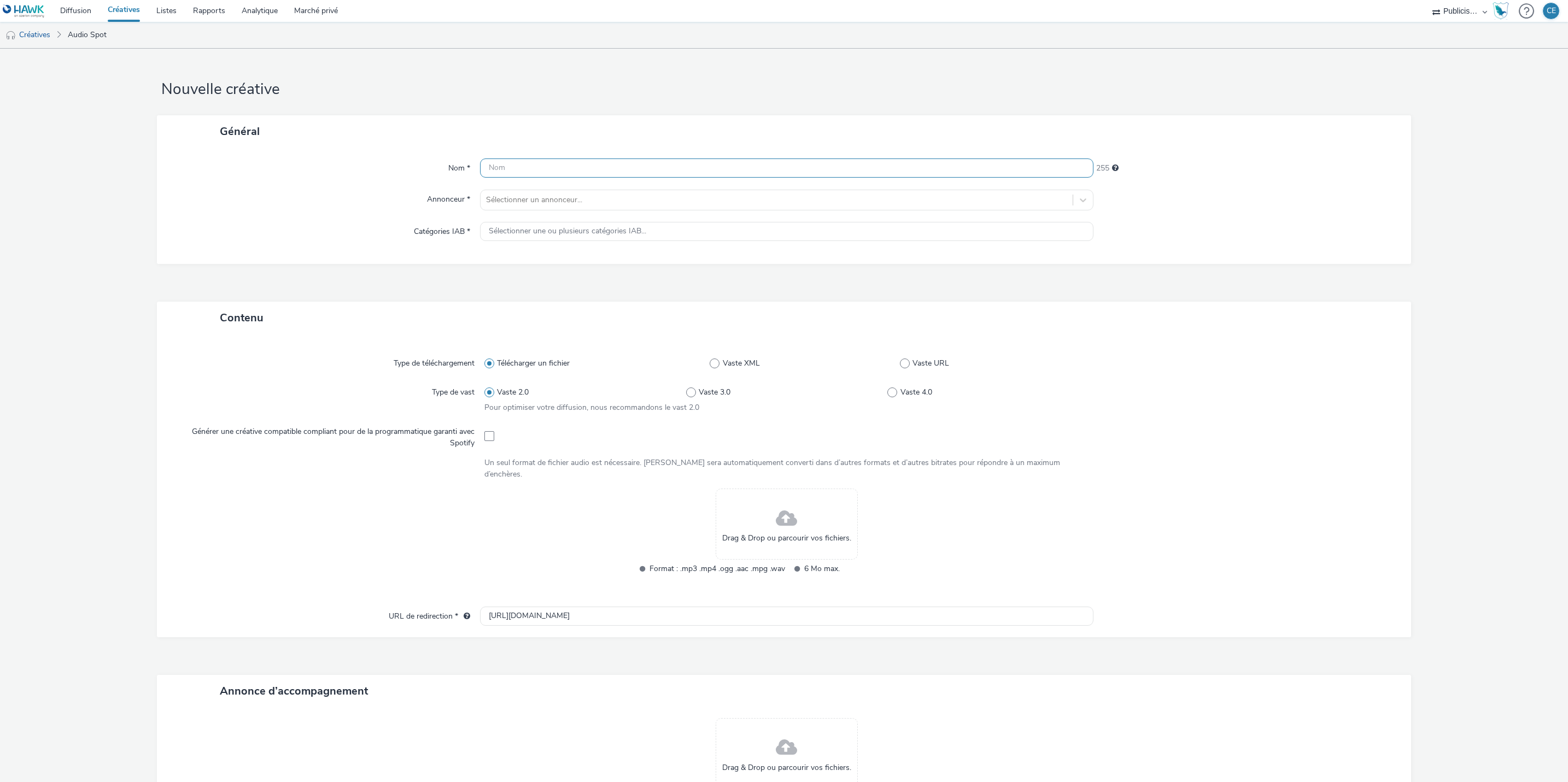
click at [589, 162] on input "text" at bounding box center [787, 168] width 614 height 19
paste input "ALL BT PRO Du 01 au 19/10 RESTAURATEUR // NUM"
click at [655, 167] on input "ALL BT PRO Du 01 au 19/10 RESTAURATEUR // NUM" at bounding box center [787, 168] width 614 height 19
type input "ALL BT PRO Du 01 au 19/10 RESTAURATEUR // SITE"
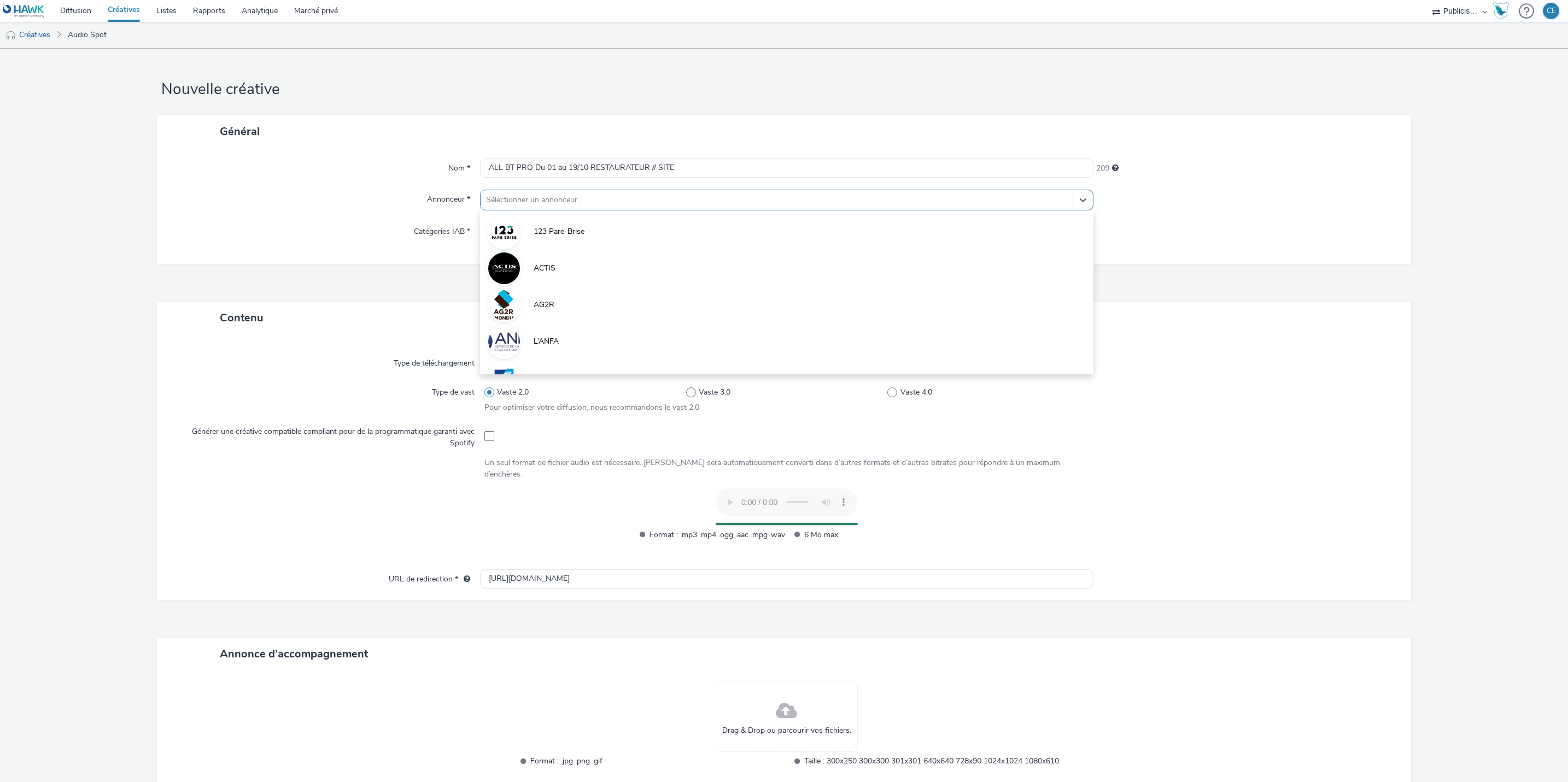
click at [836, 202] on div at bounding box center [776, 200] width 581 height 13
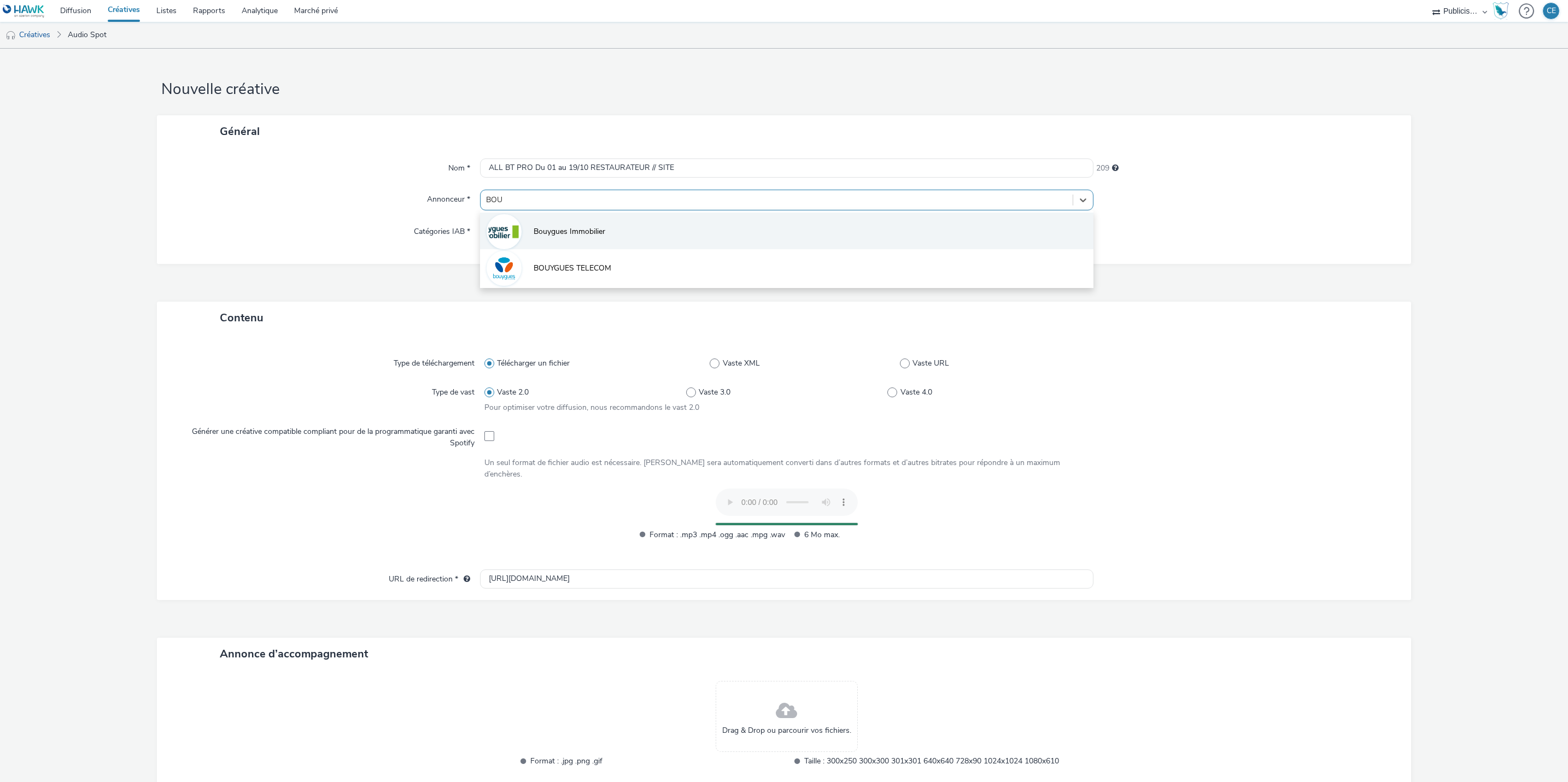
type input "BOUY"
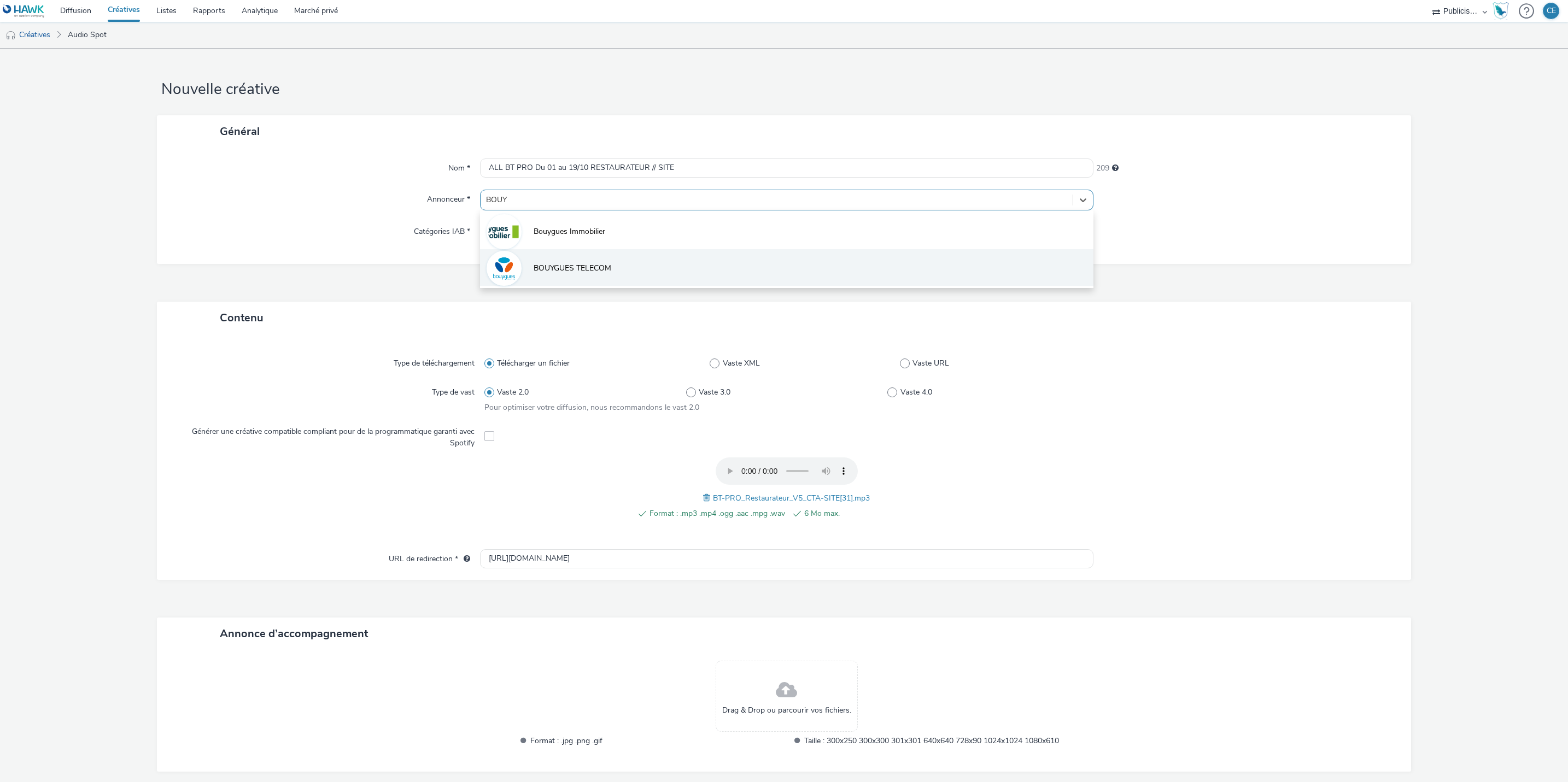
click at [621, 264] on li "BOUYGUES TELECOM" at bounding box center [787, 268] width 614 height 37
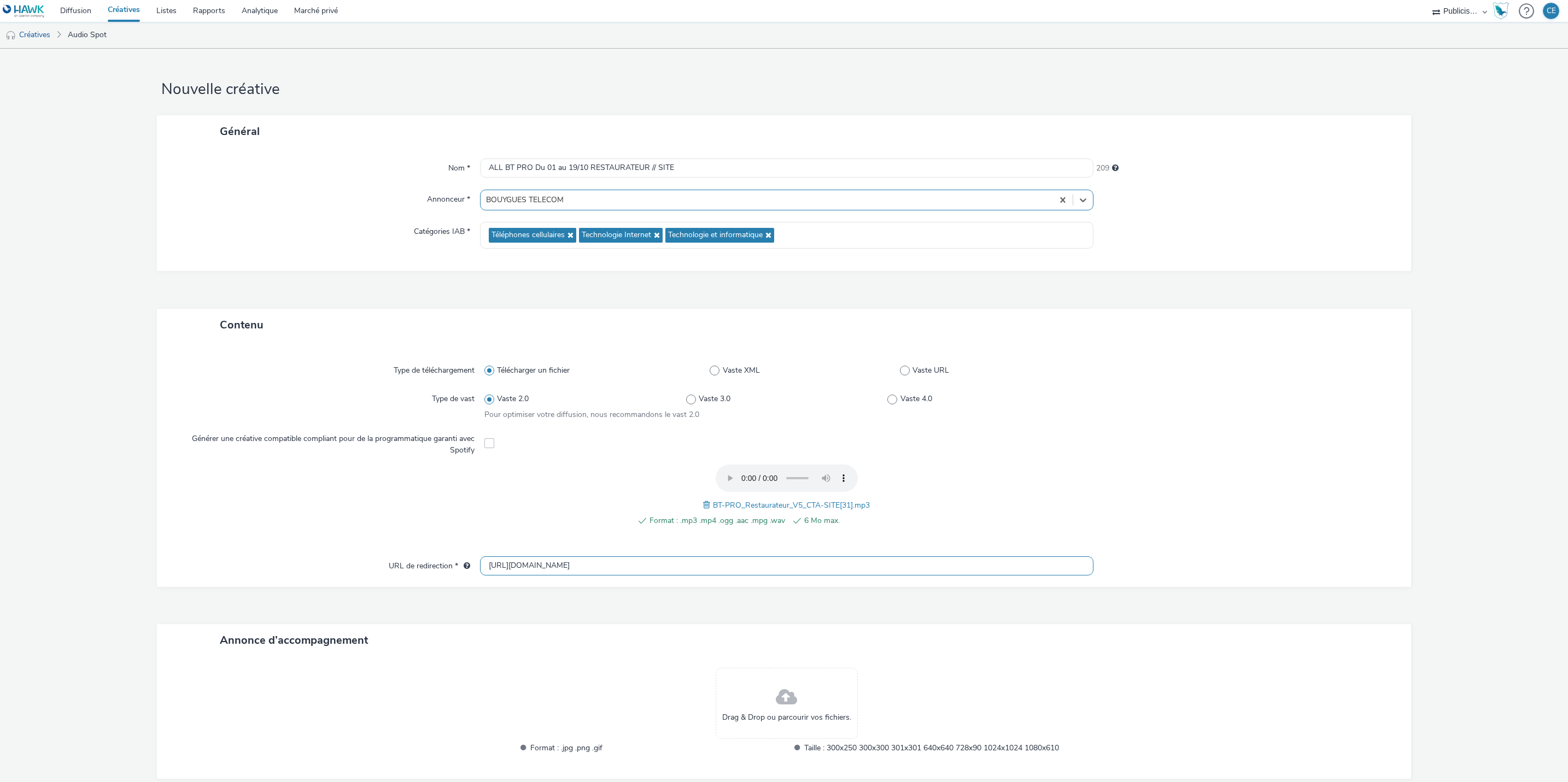
click at [604, 559] on input "[URL][DOMAIN_NAME]" at bounding box center [787, 566] width 614 height 19
paste input "s://[DOMAIN_NAME][URL]"
type input "[URL][DOMAIN_NAME]"
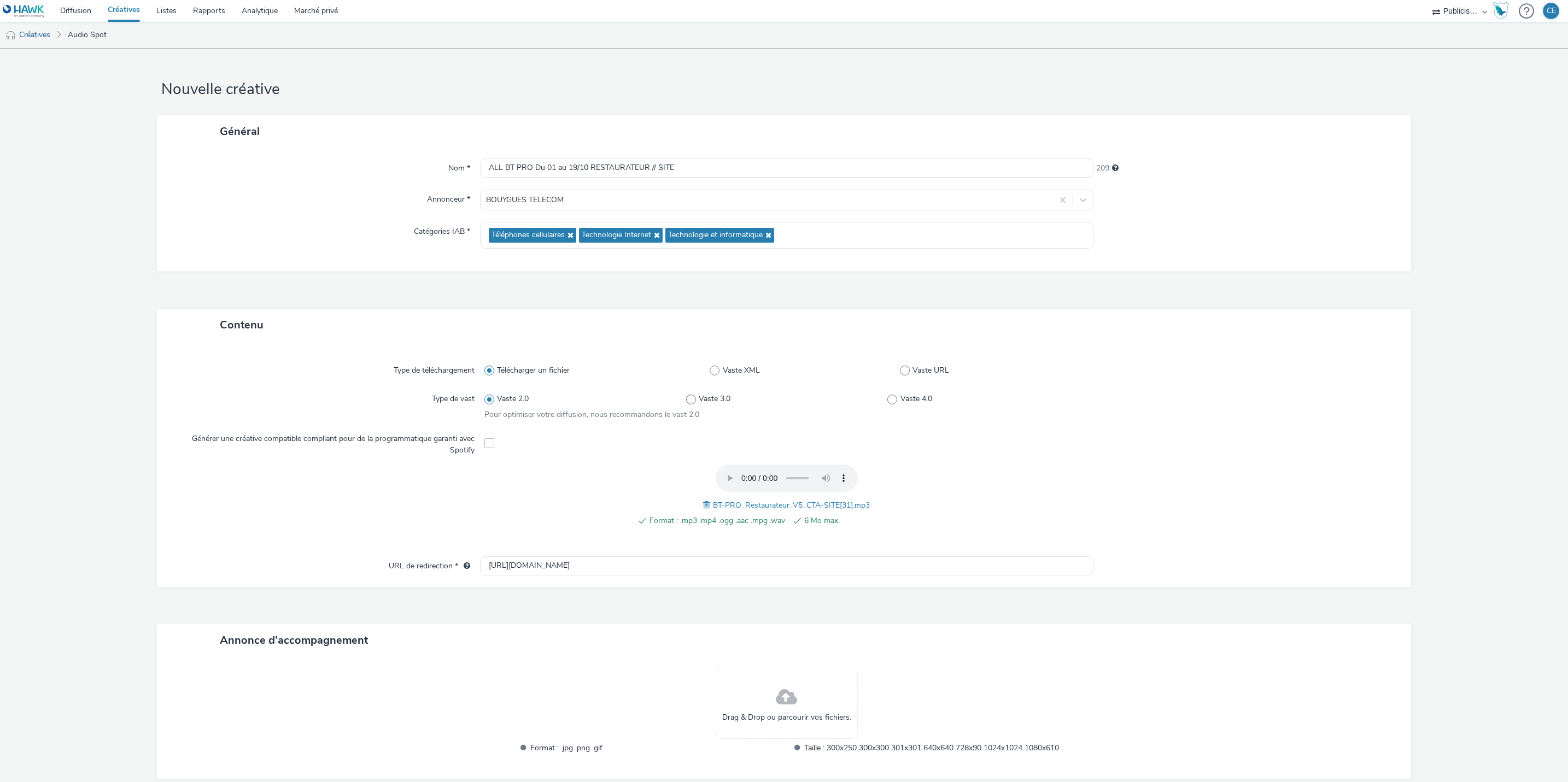
click at [1259, 336] on div "Contenu" at bounding box center [784, 325] width 1255 height 32
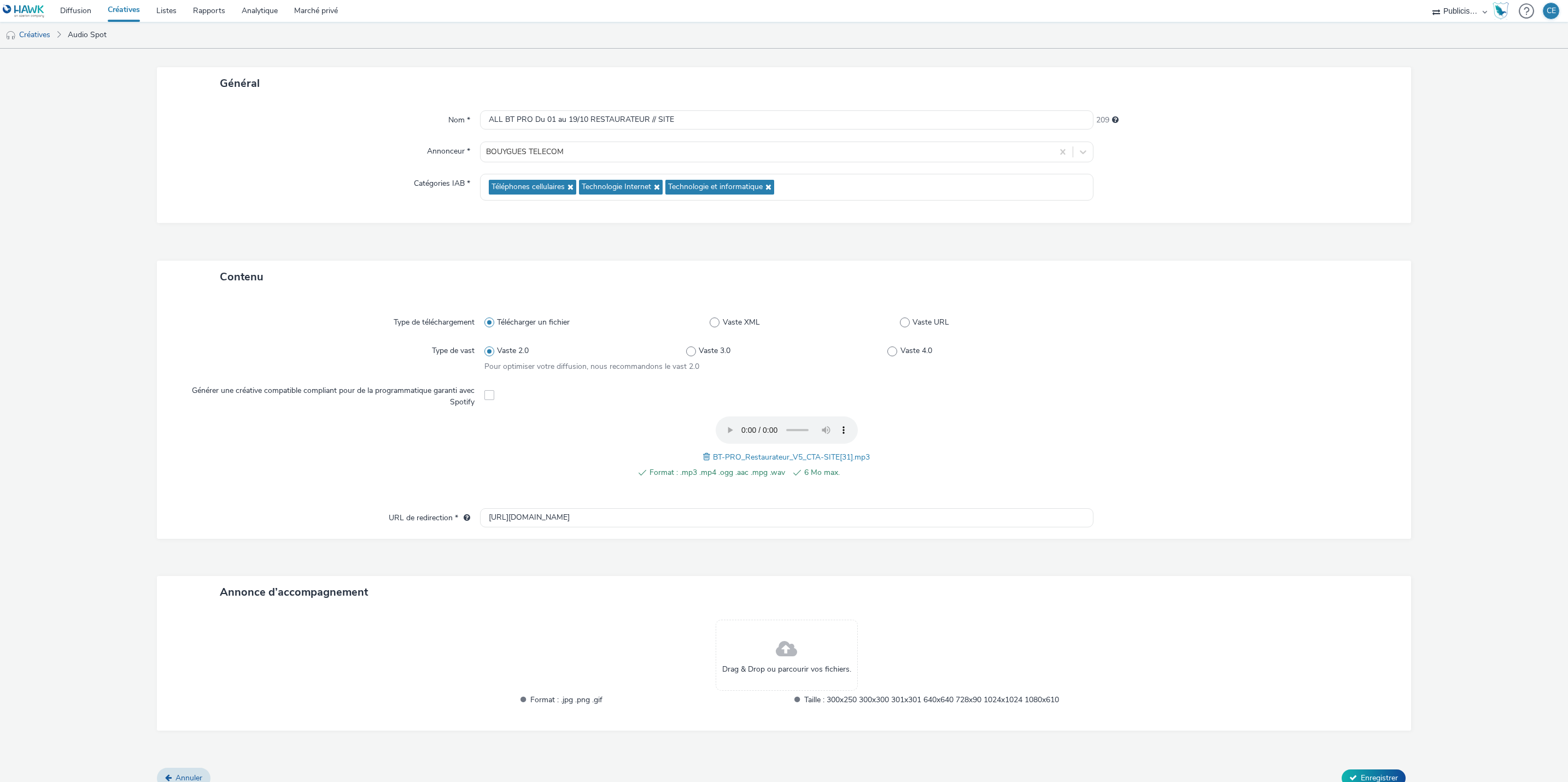
scroll to position [62, 0]
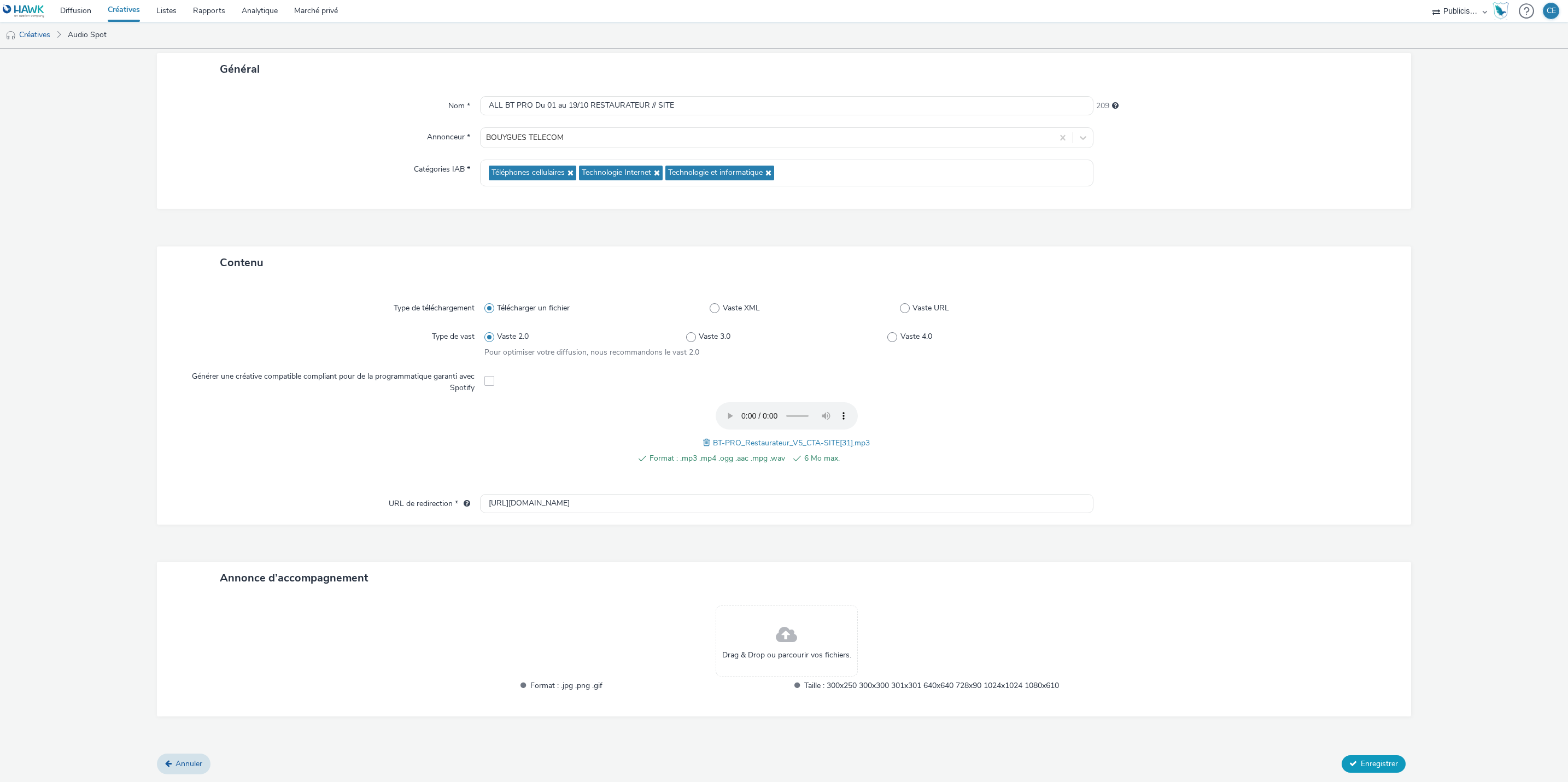
click at [1351, 762] on button "Enregistrer" at bounding box center [1373, 764] width 64 height 18
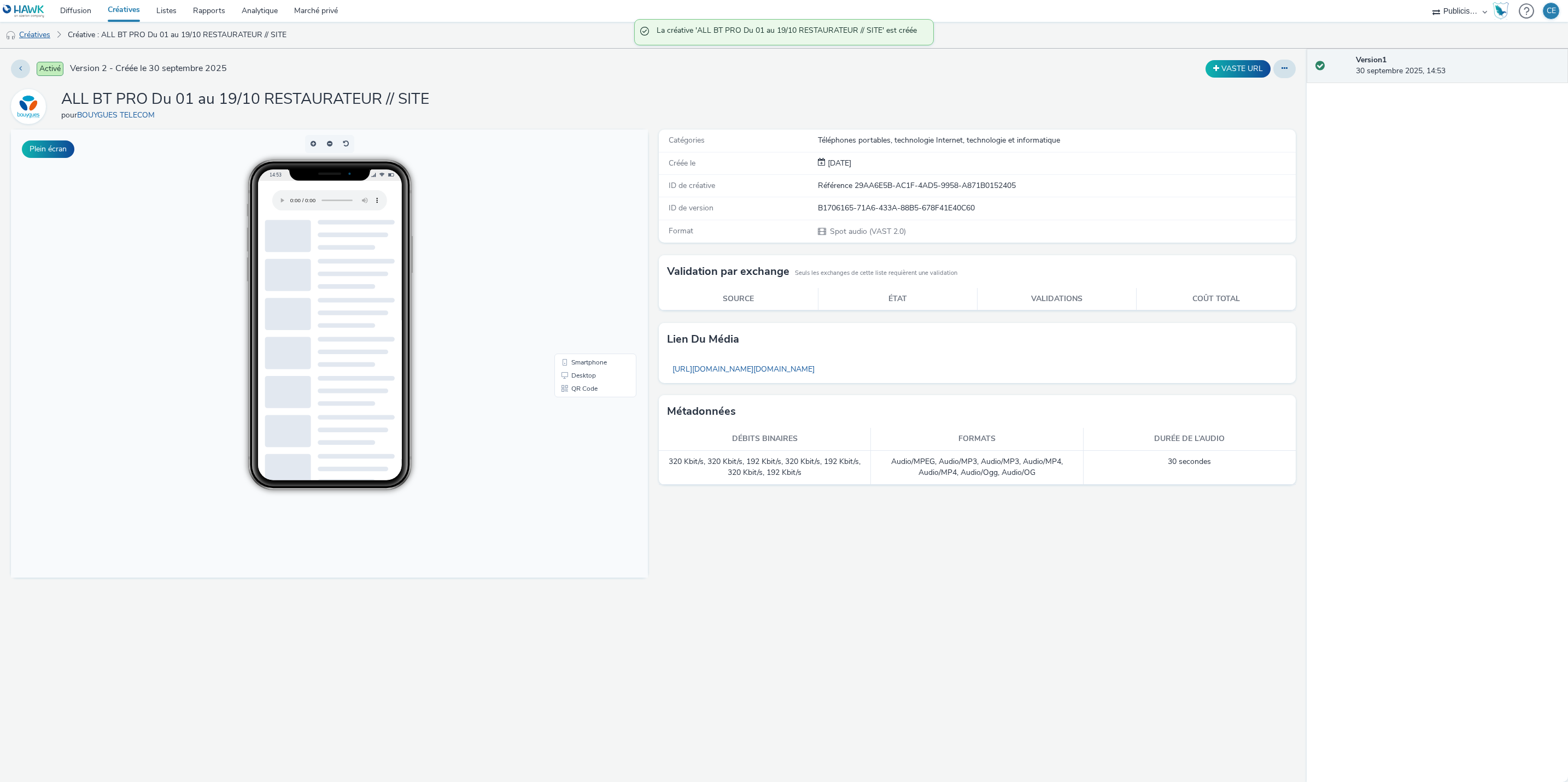
click at [41, 34] on font "Créatives" at bounding box center [34, 34] width 31 height 10
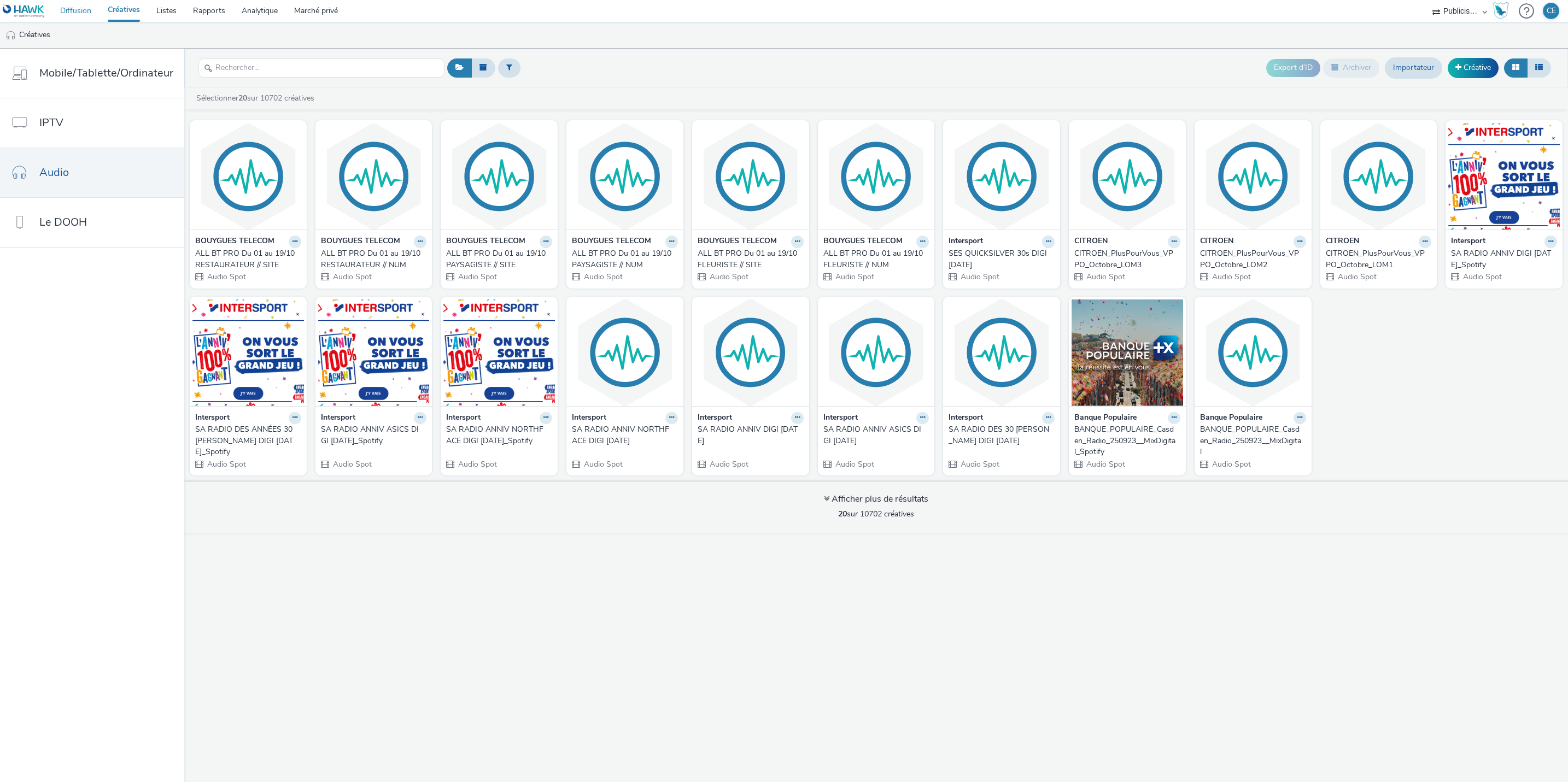
click at [68, 7] on link "Diffusion" at bounding box center [76, 11] width 48 height 22
